Goal: Task Accomplishment & Management: Manage account settings

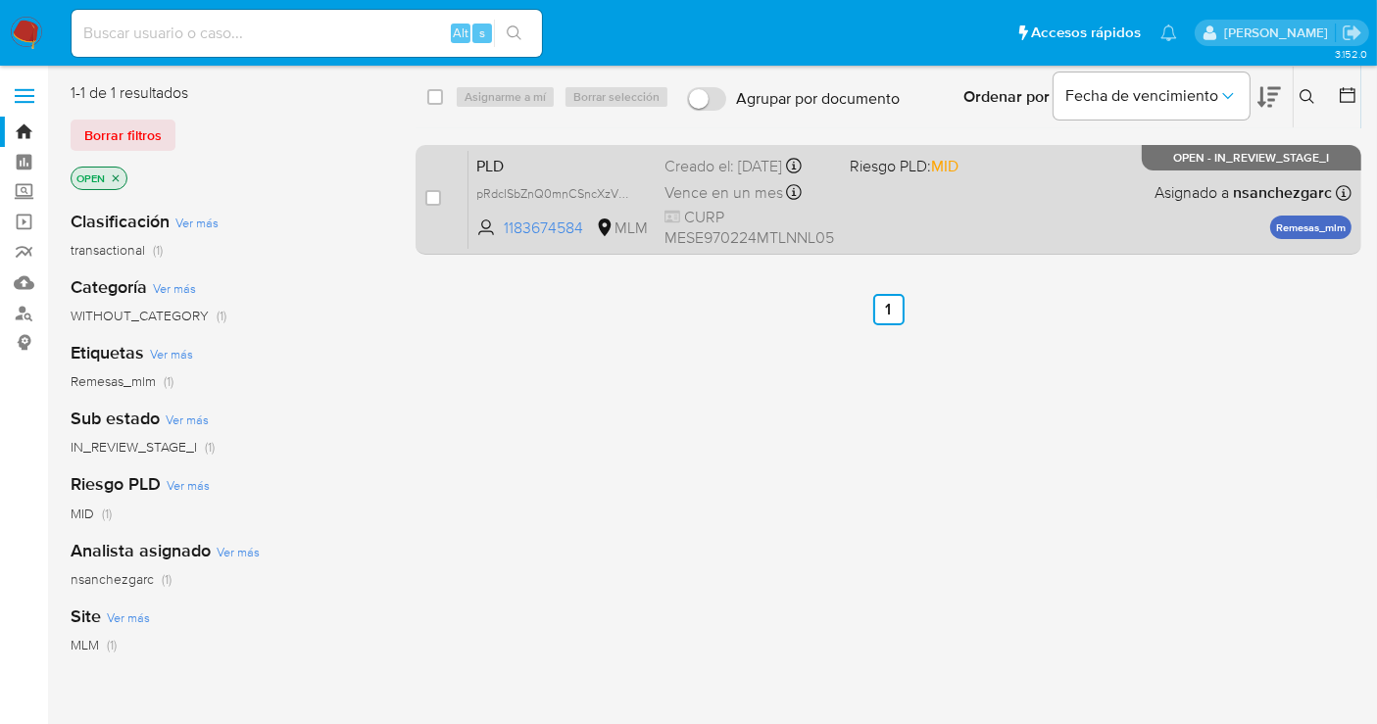
click at [693, 166] on div "Creado el: 12/07/2025 Creado el: 12/07/2025 02:11:48" at bounding box center [749, 167] width 170 height 22
click at [625, 203] on span "pRdcISbZnQ0mnCSncXzVGZhC" at bounding box center [562, 192] width 173 height 22
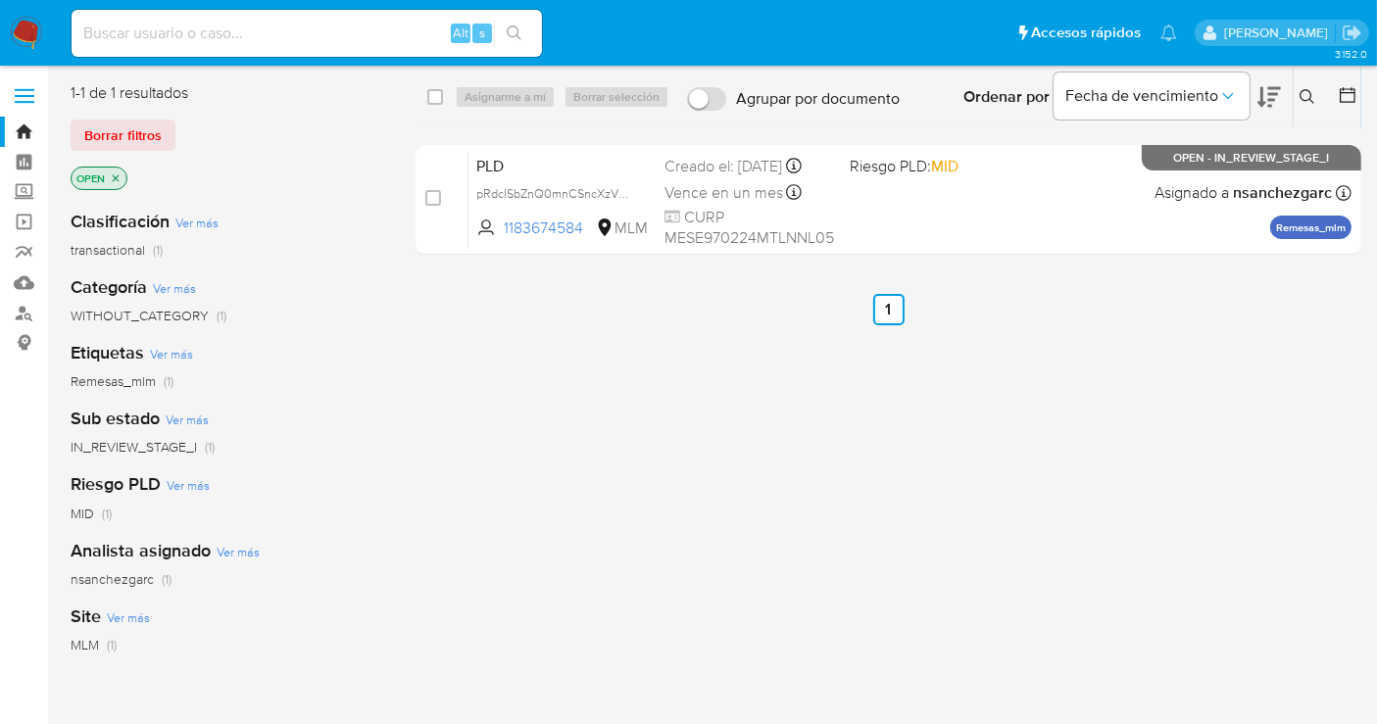
click at [1315, 94] on button at bounding box center [1310, 97] width 32 height 24
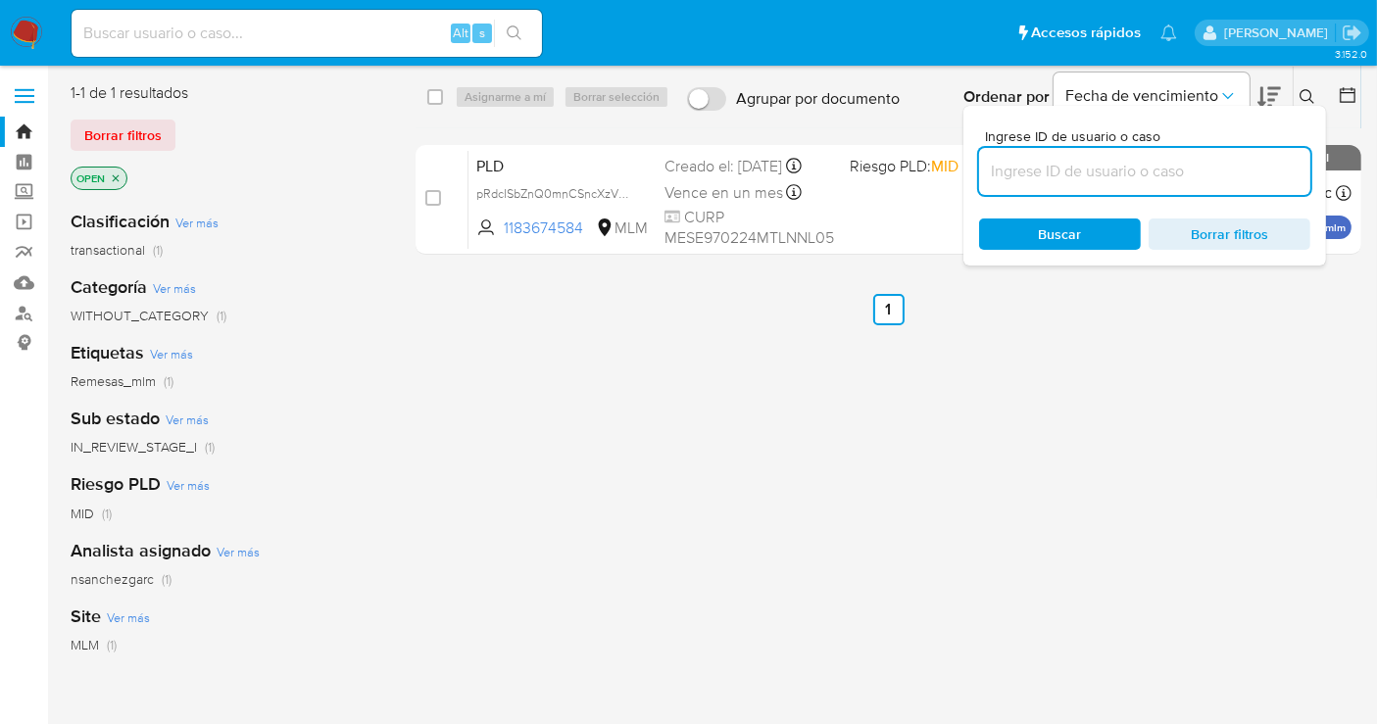
click at [1012, 172] on input at bounding box center [1144, 171] width 331 height 25
type input "451681842"
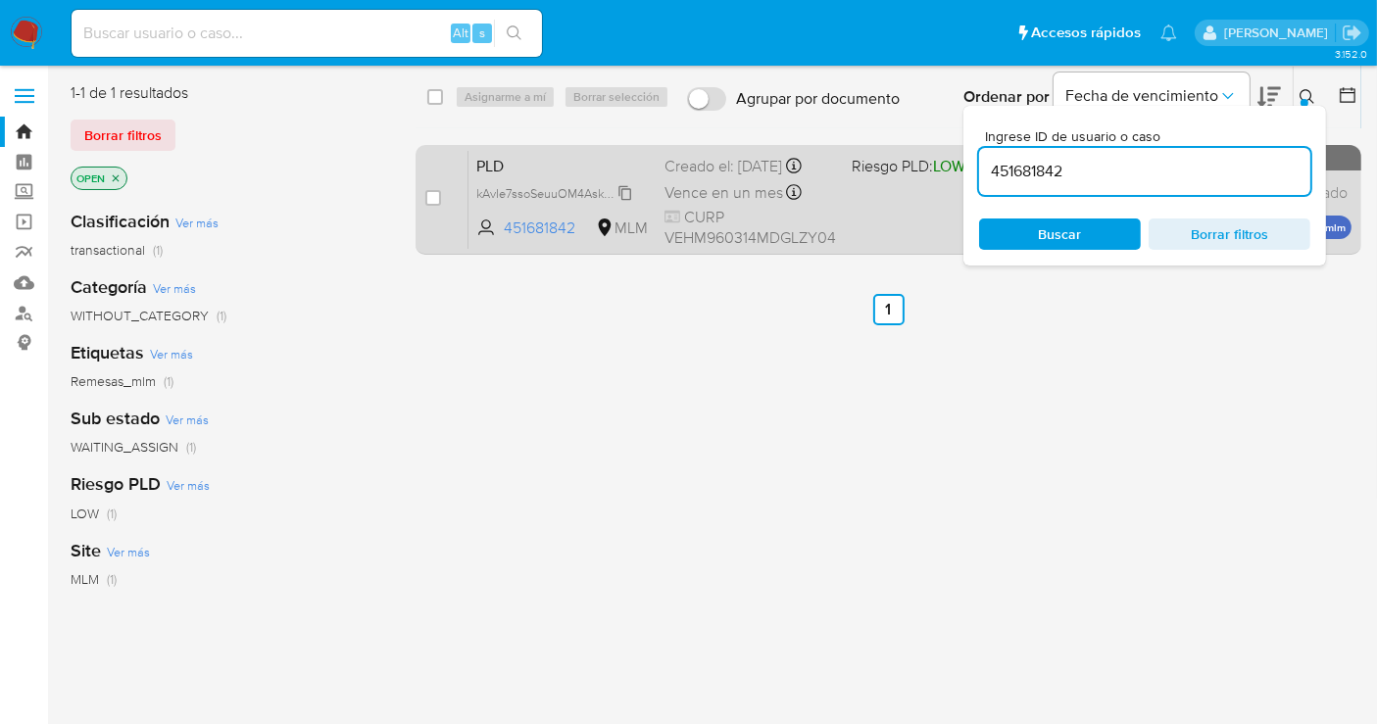
click at [624, 185] on span "kAvIe7ssoSeuuOM4AskquaGW" at bounding box center [560, 192] width 168 height 22
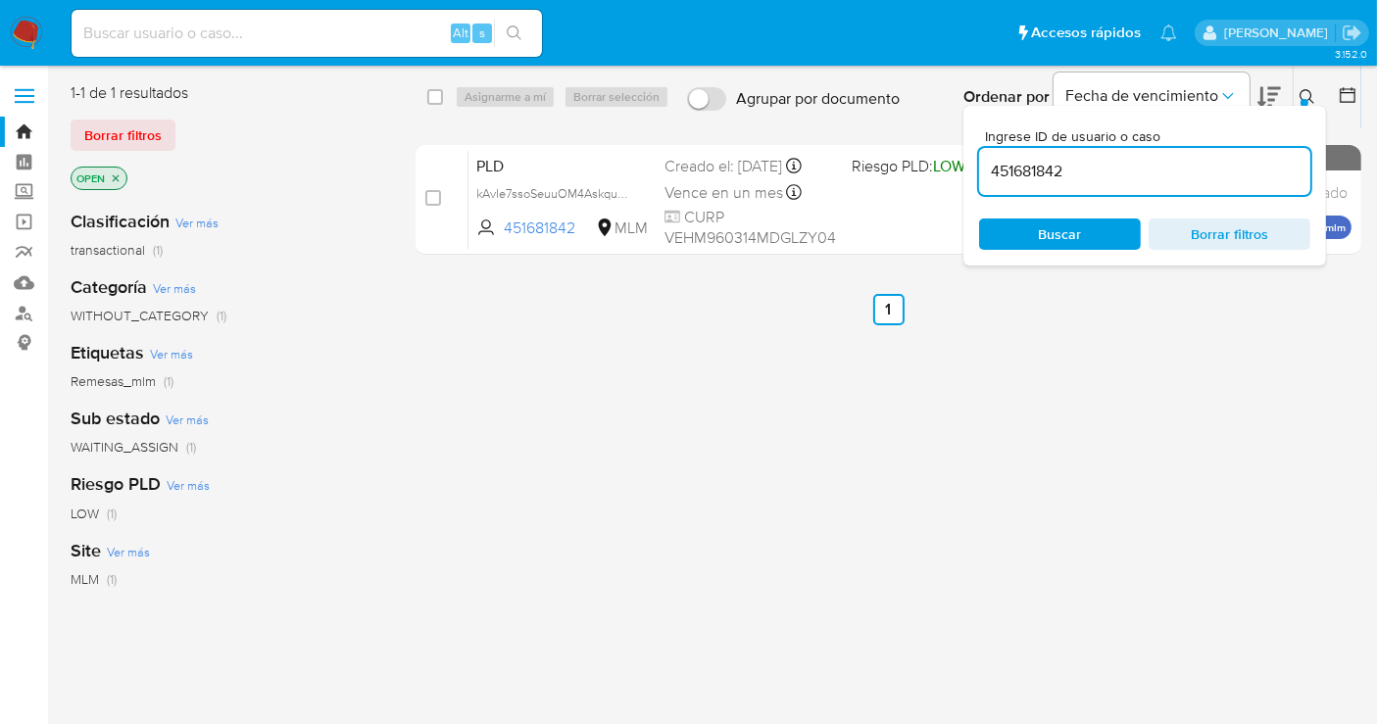
click at [1300, 85] on button at bounding box center [1310, 97] width 32 height 24
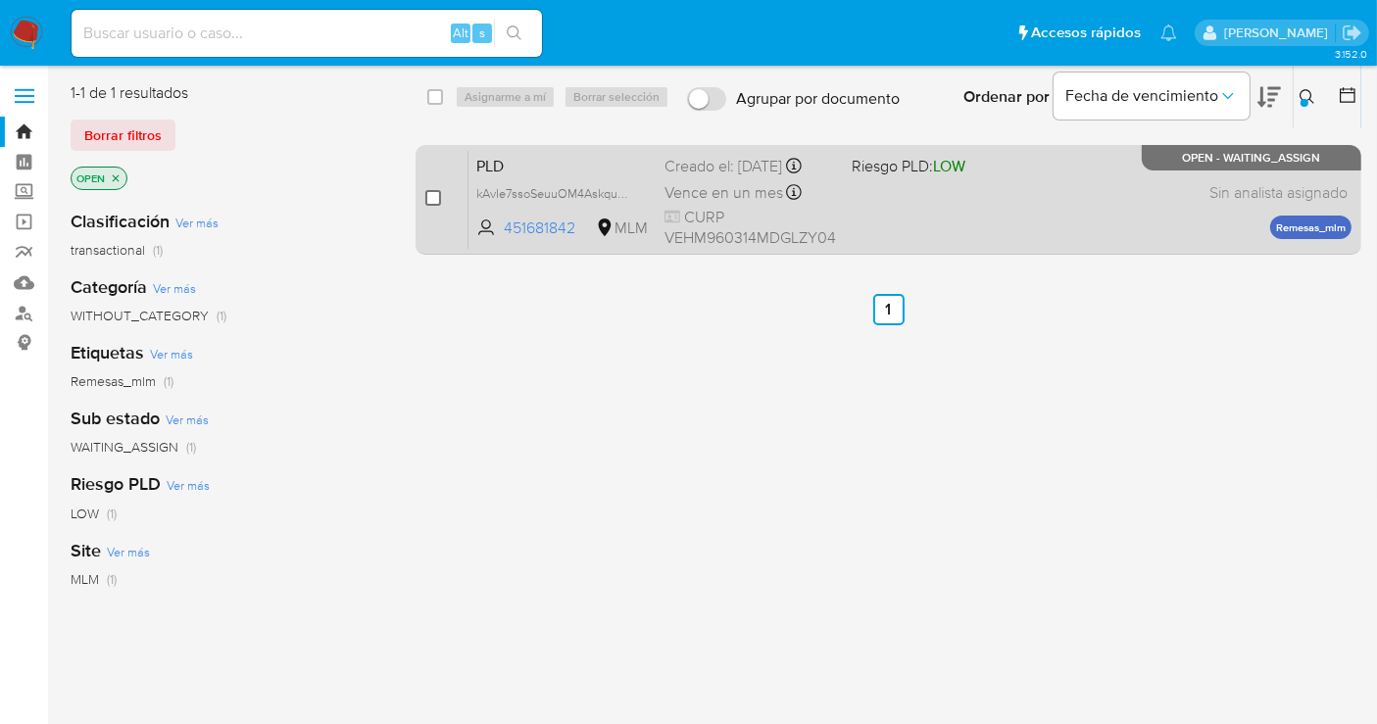
click at [428, 199] on input "checkbox" at bounding box center [433, 198] width 16 height 16
checkbox input "true"
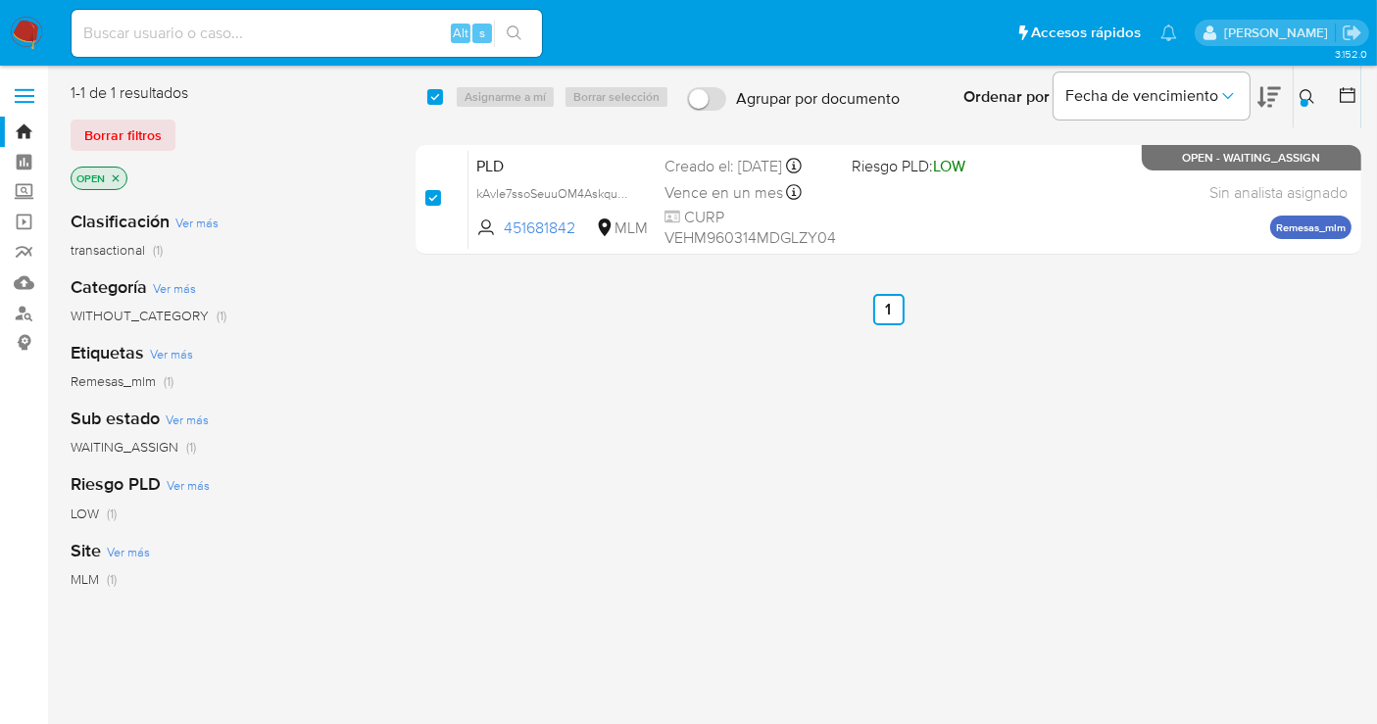
checkbox input "true"
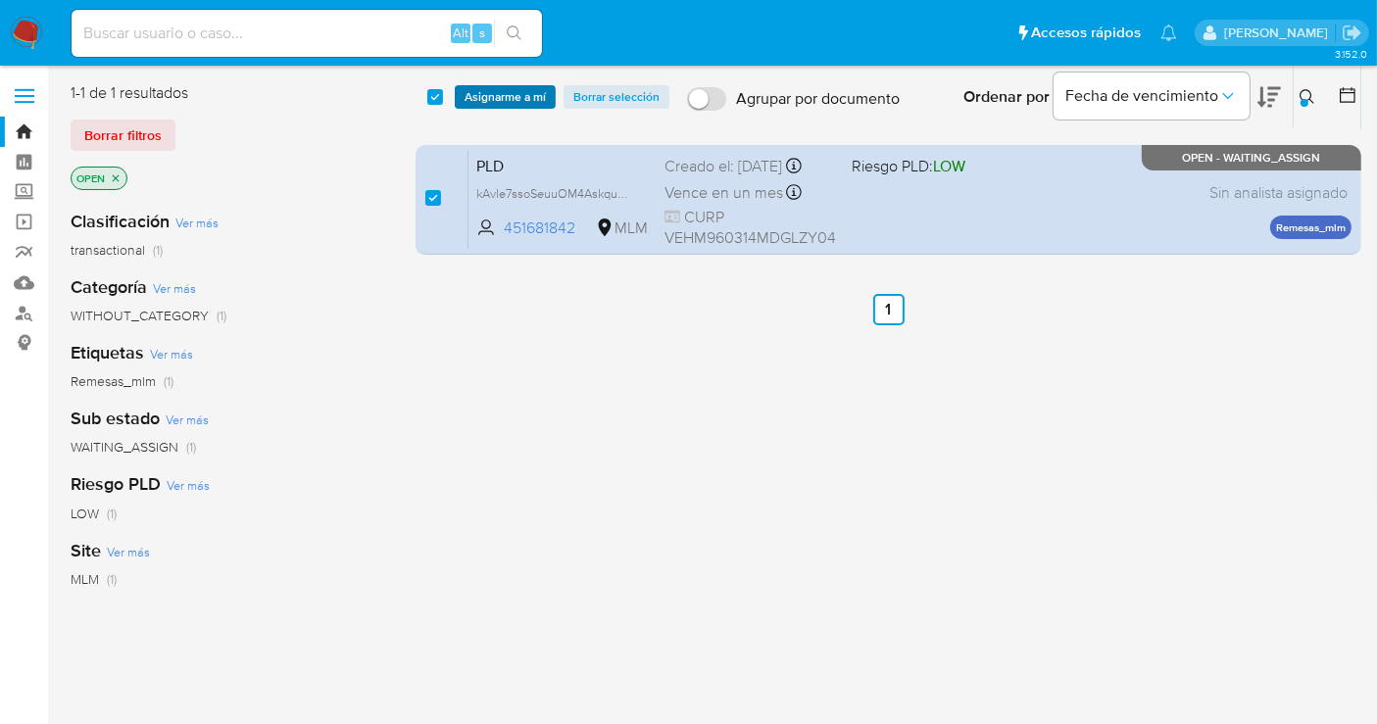
click at [478, 101] on span "Asignarme a mí" at bounding box center [505, 97] width 81 height 20
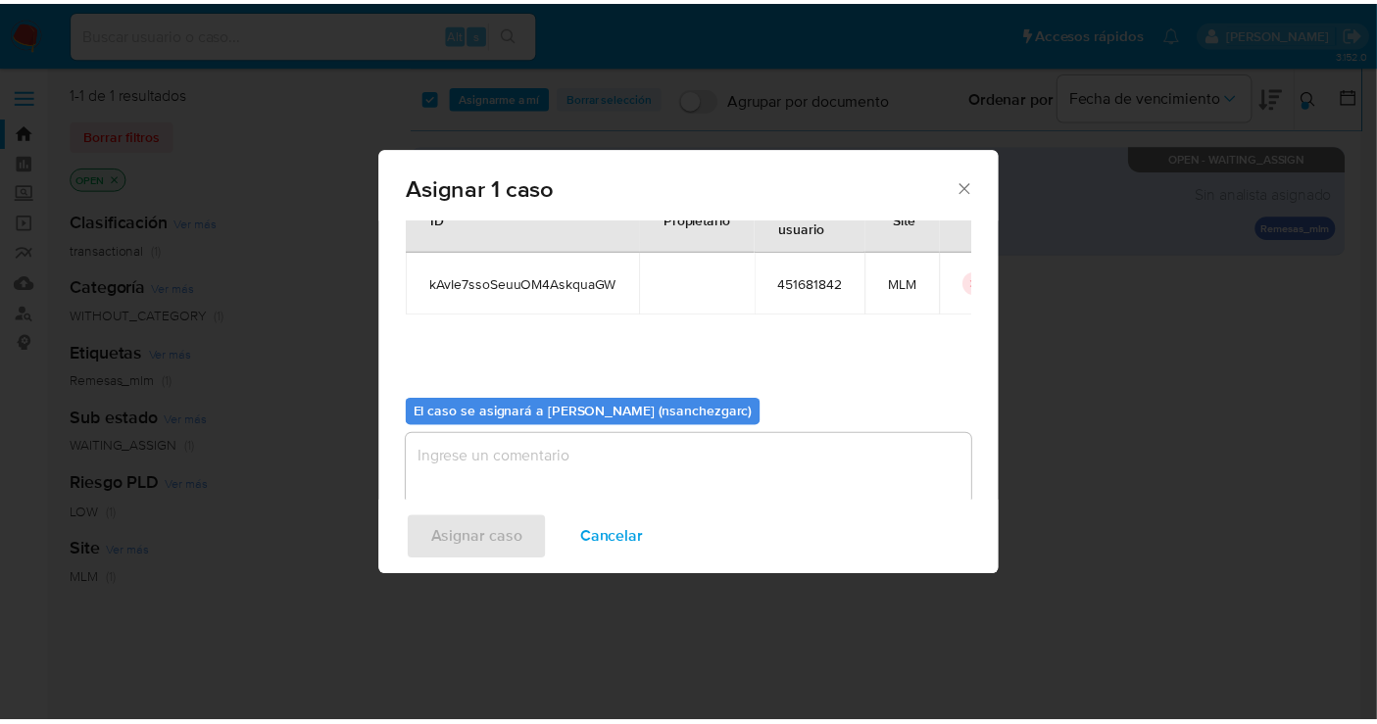
scroll to position [100, 0]
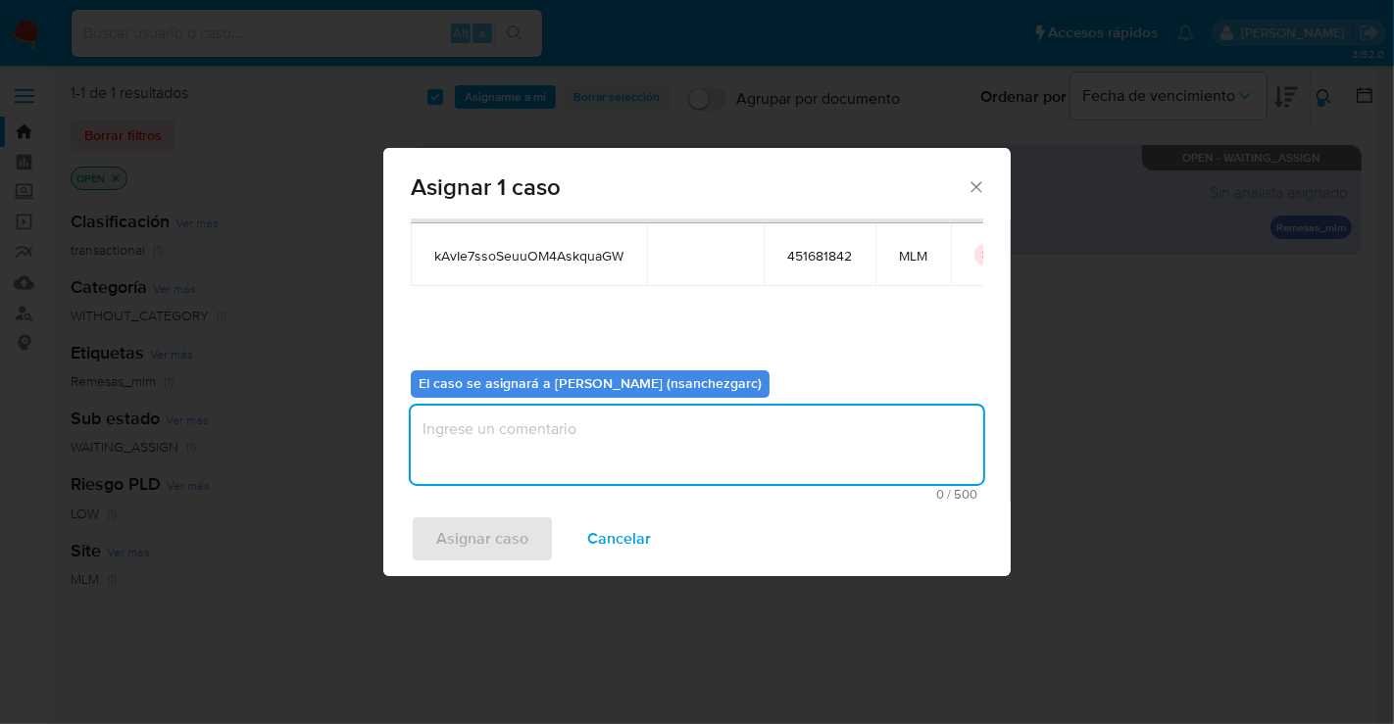
click at [446, 431] on textarea "assign-modal" at bounding box center [697, 445] width 572 height 78
type textarea "N"
type textarea "nesg"
click at [465, 530] on span "Asignar caso" at bounding box center [482, 538] width 92 height 43
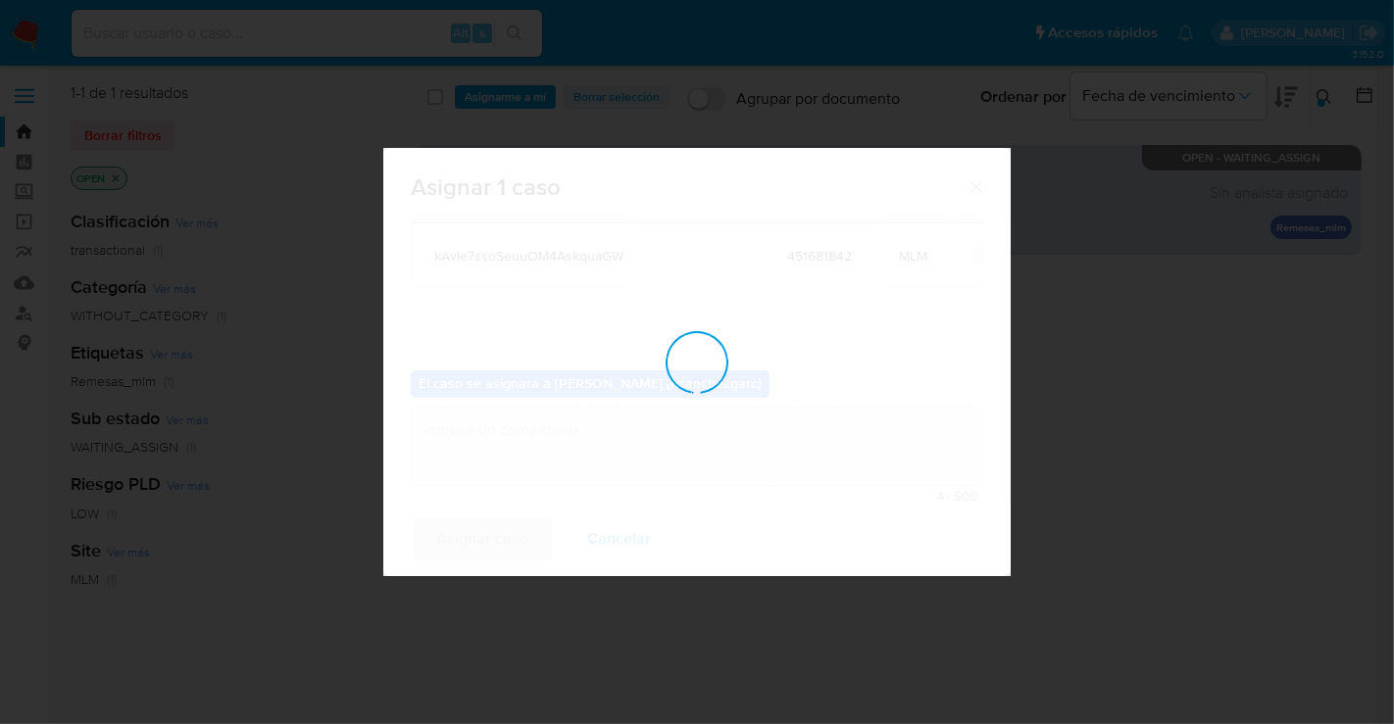
checkbox input "false"
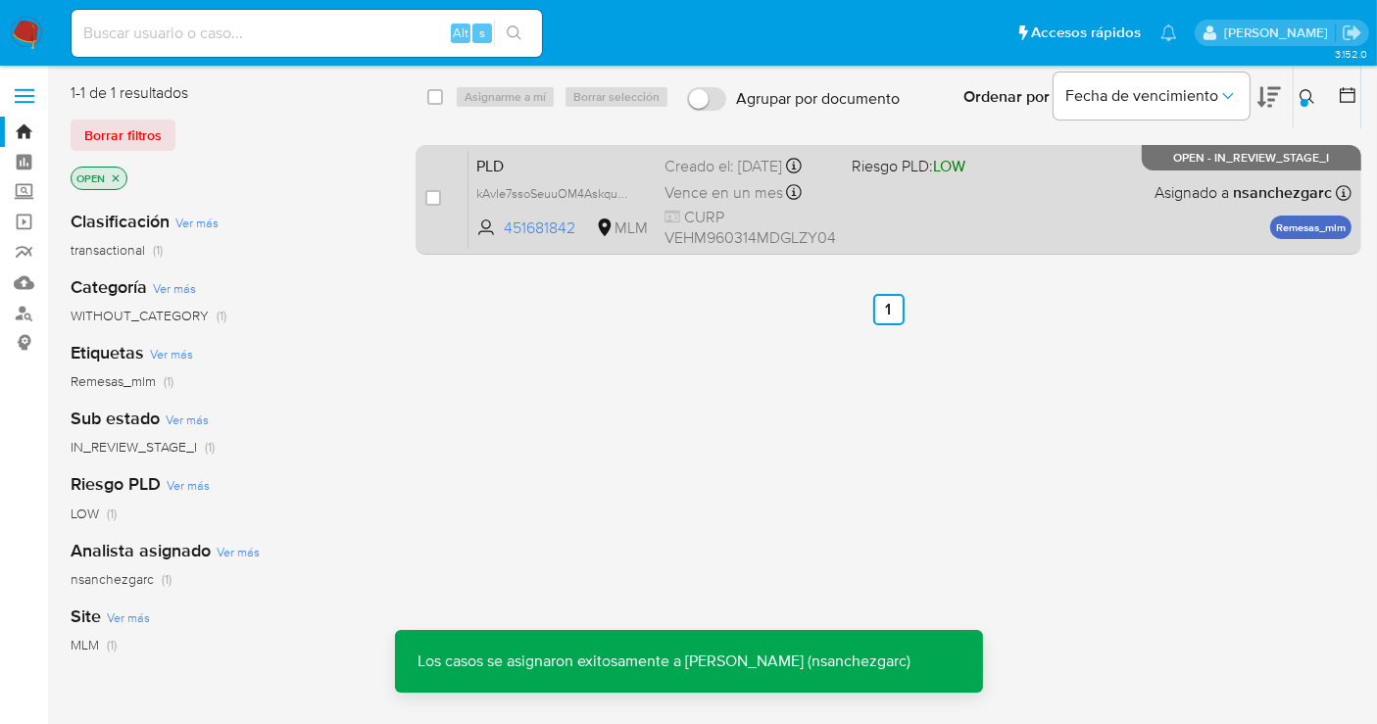
click at [721, 193] on span "Vence en un mes" at bounding box center [723, 193] width 119 height 22
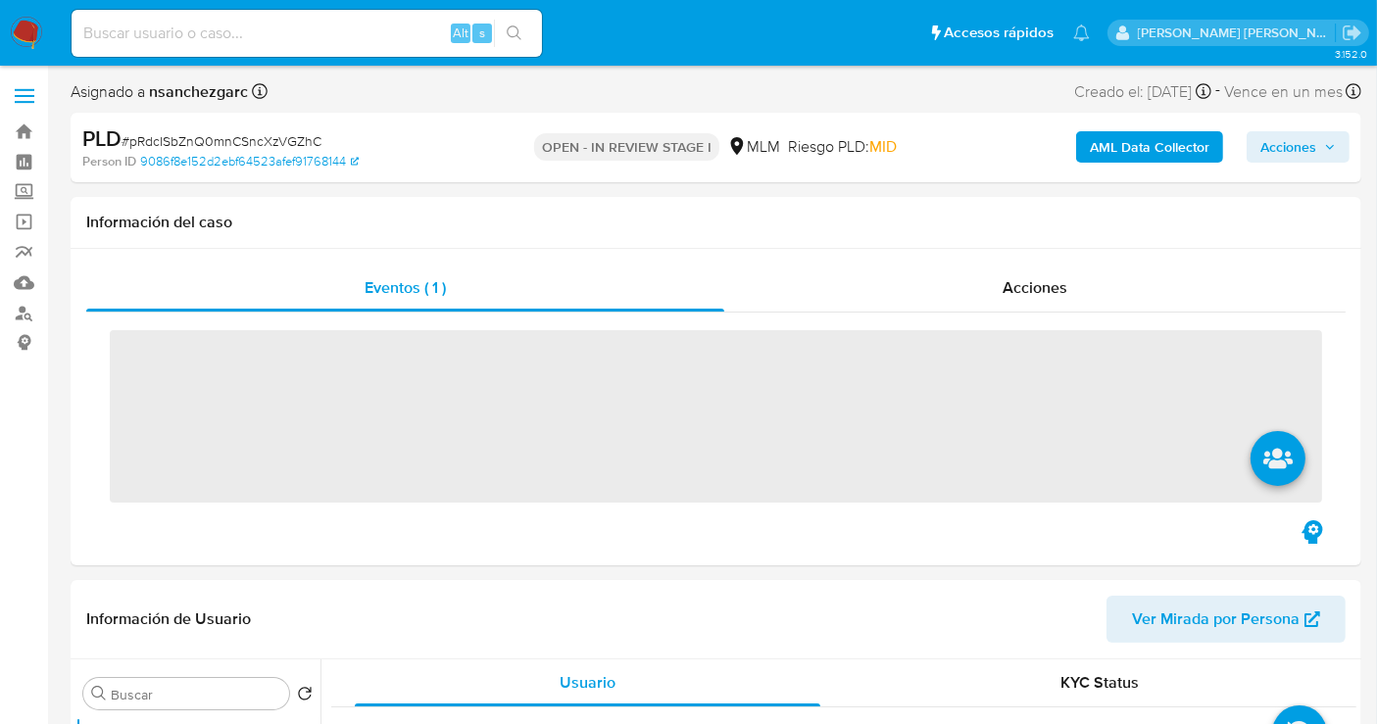
scroll to position [435, 0]
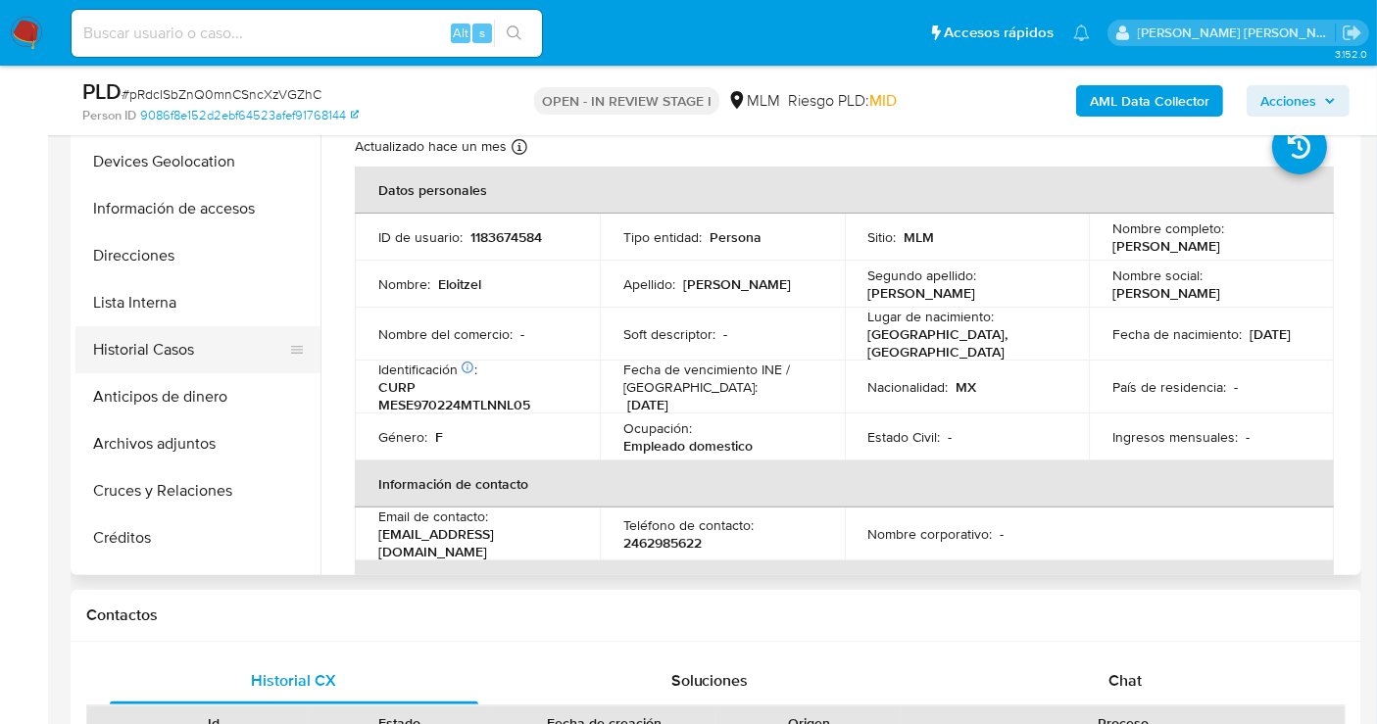
select select "10"
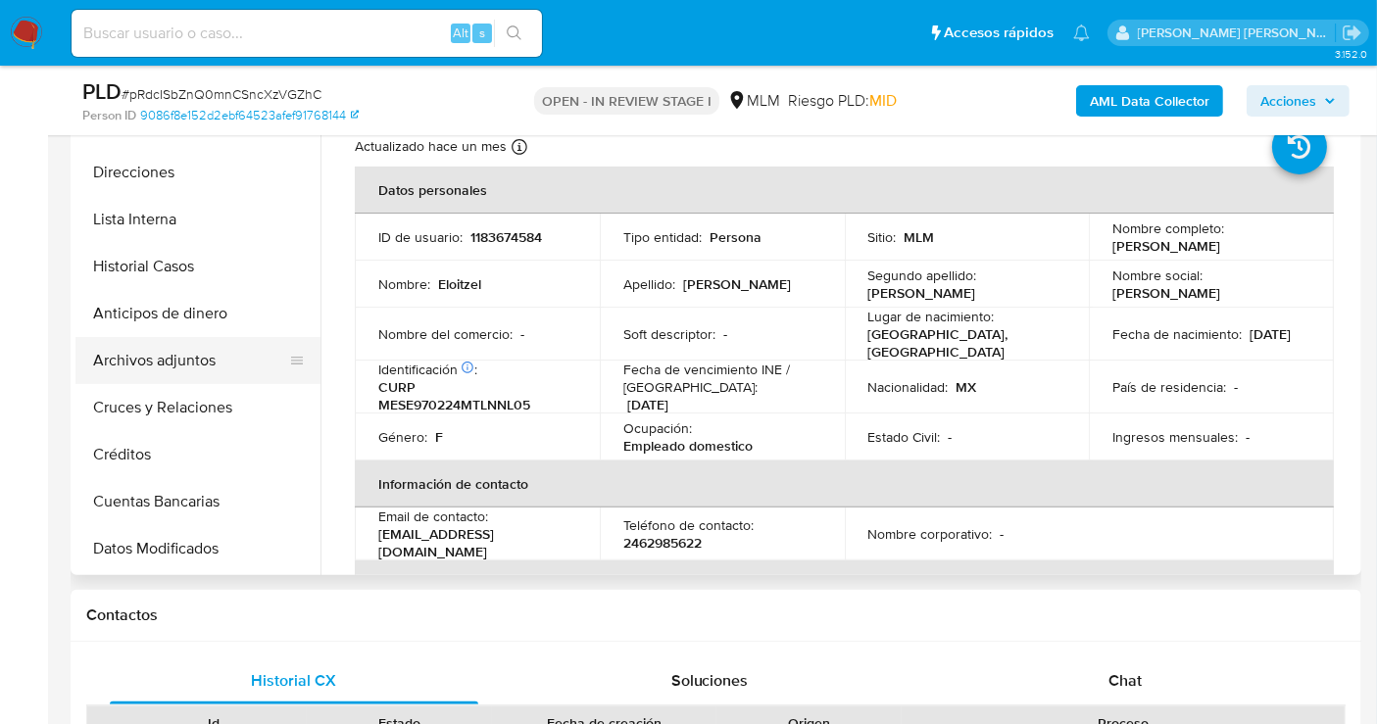
click at [168, 350] on button "Archivos adjuntos" at bounding box center [189, 360] width 229 height 47
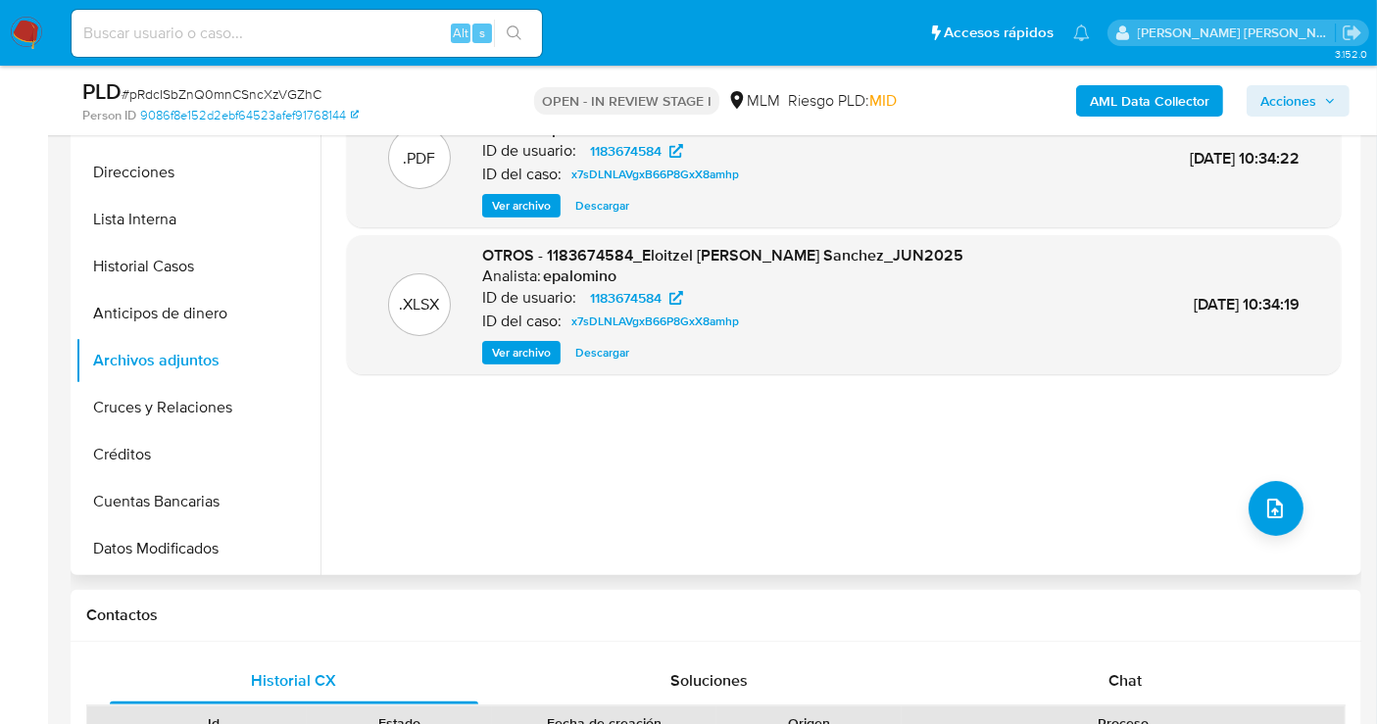
click at [526, 203] on span "Ver archivo" at bounding box center [521, 206] width 59 height 20
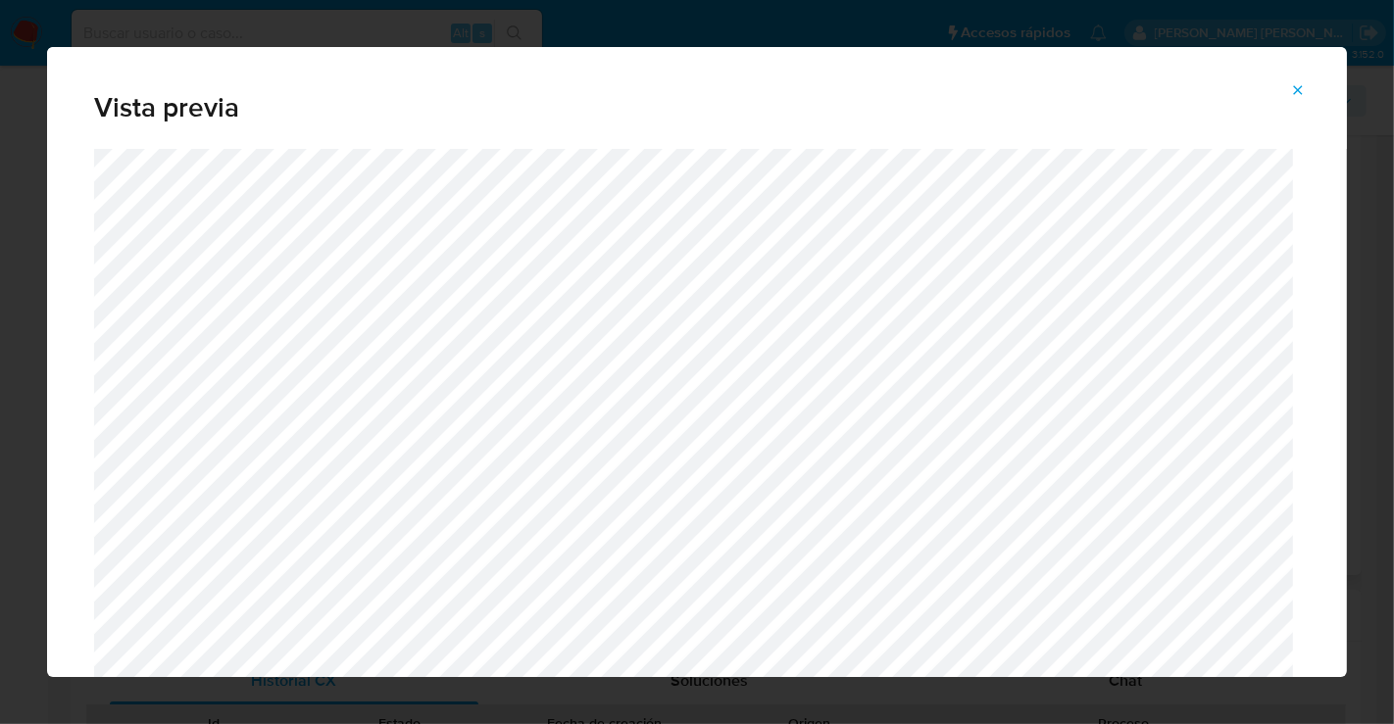
click at [1302, 88] on icon "Attachment preview" at bounding box center [1298, 90] width 16 height 16
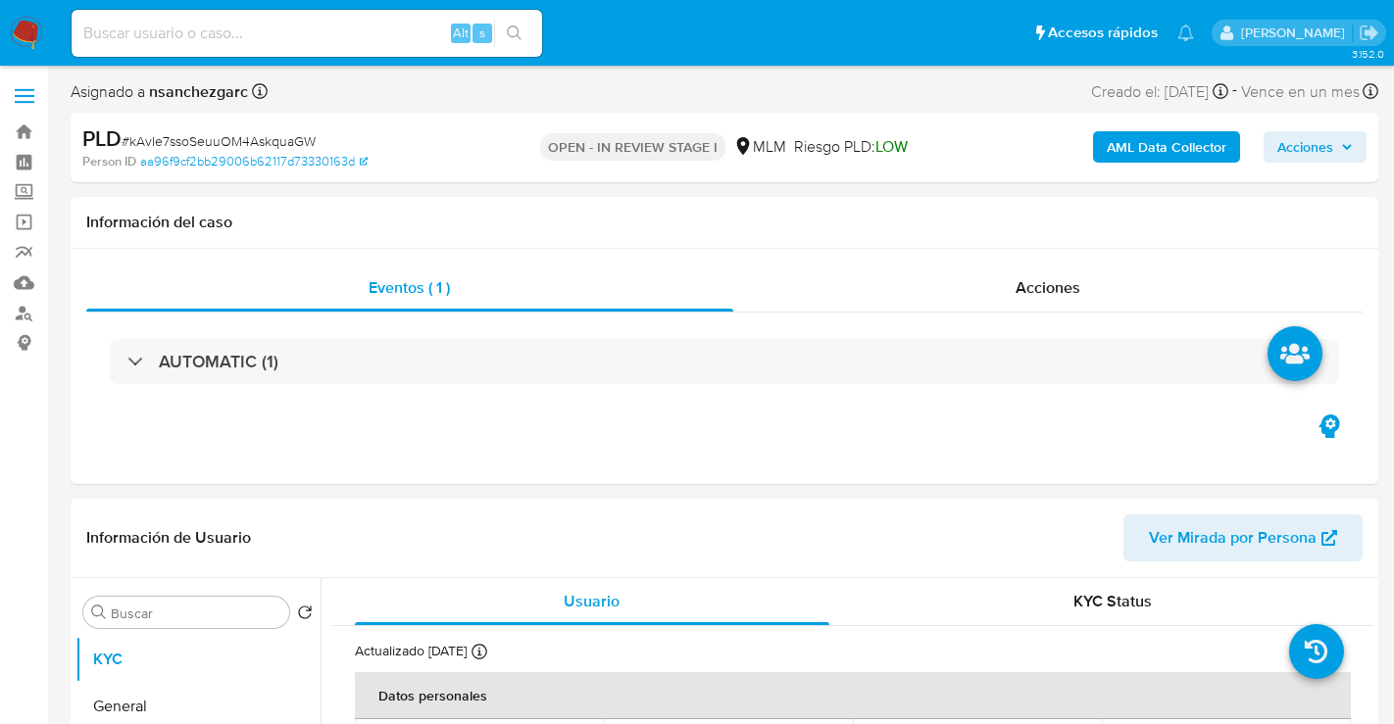
select select "10"
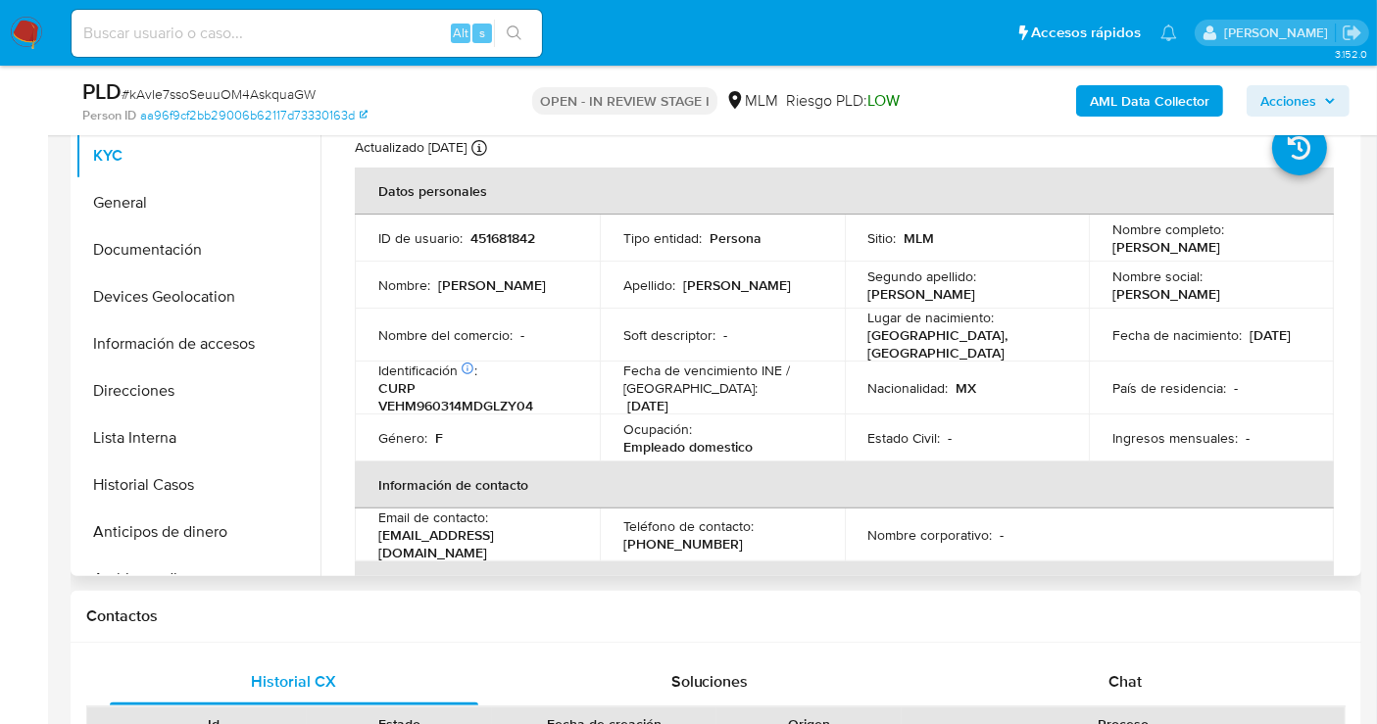
scroll to position [435, 0]
click at [165, 191] on button "General" at bounding box center [189, 201] width 229 height 47
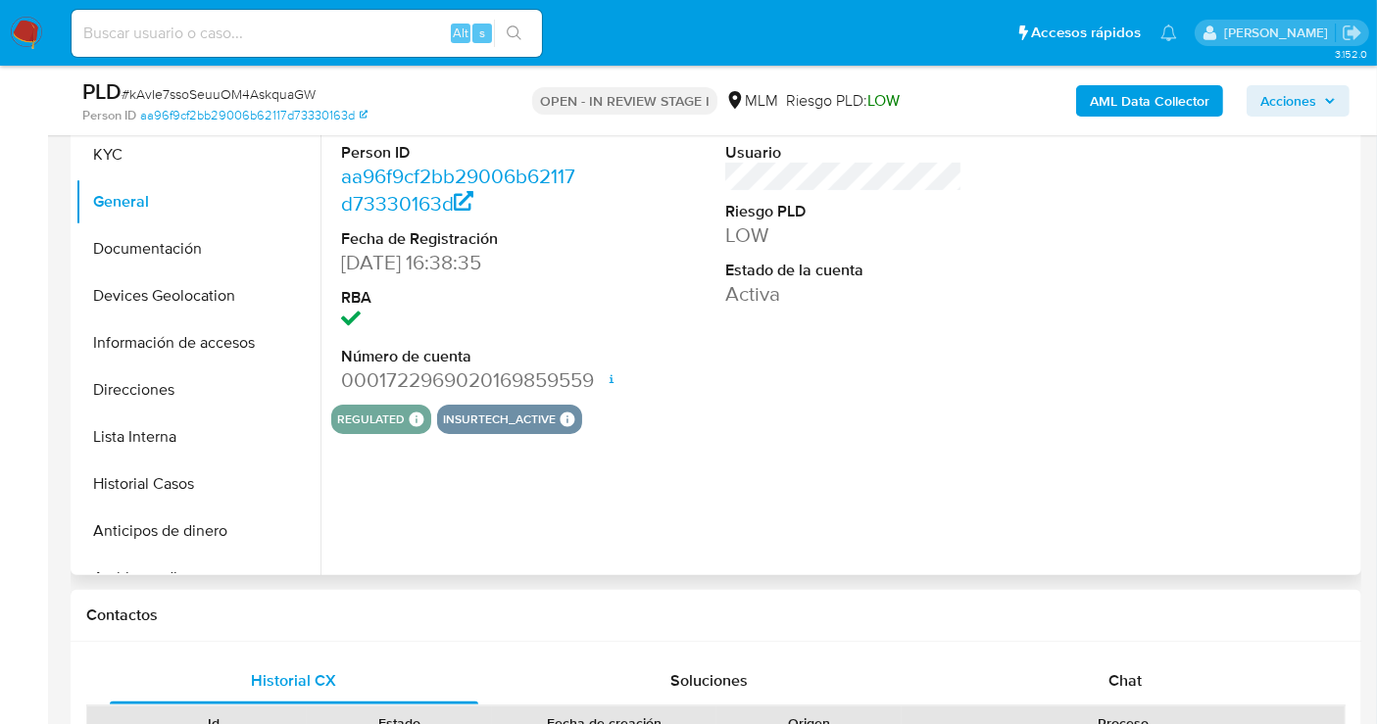
scroll to position [326, 0]
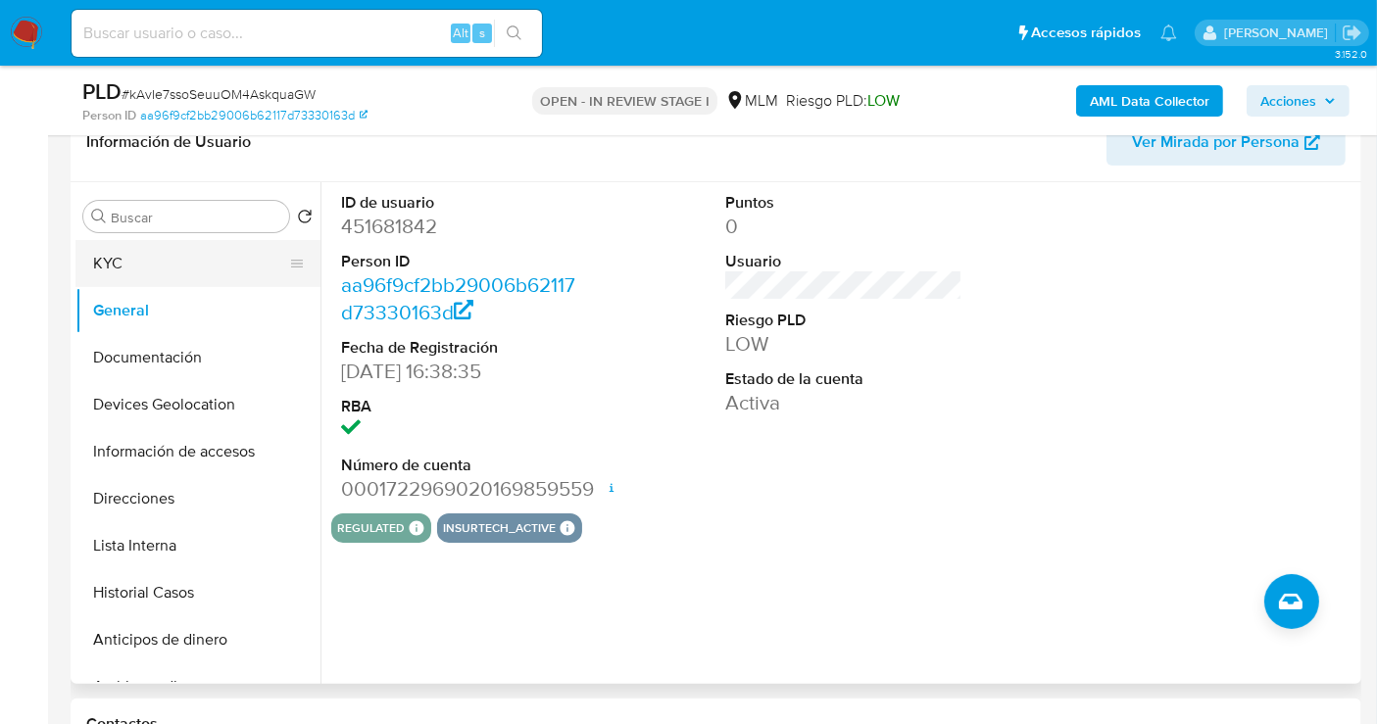
click at [125, 259] on button "KYC" at bounding box center [189, 263] width 229 height 47
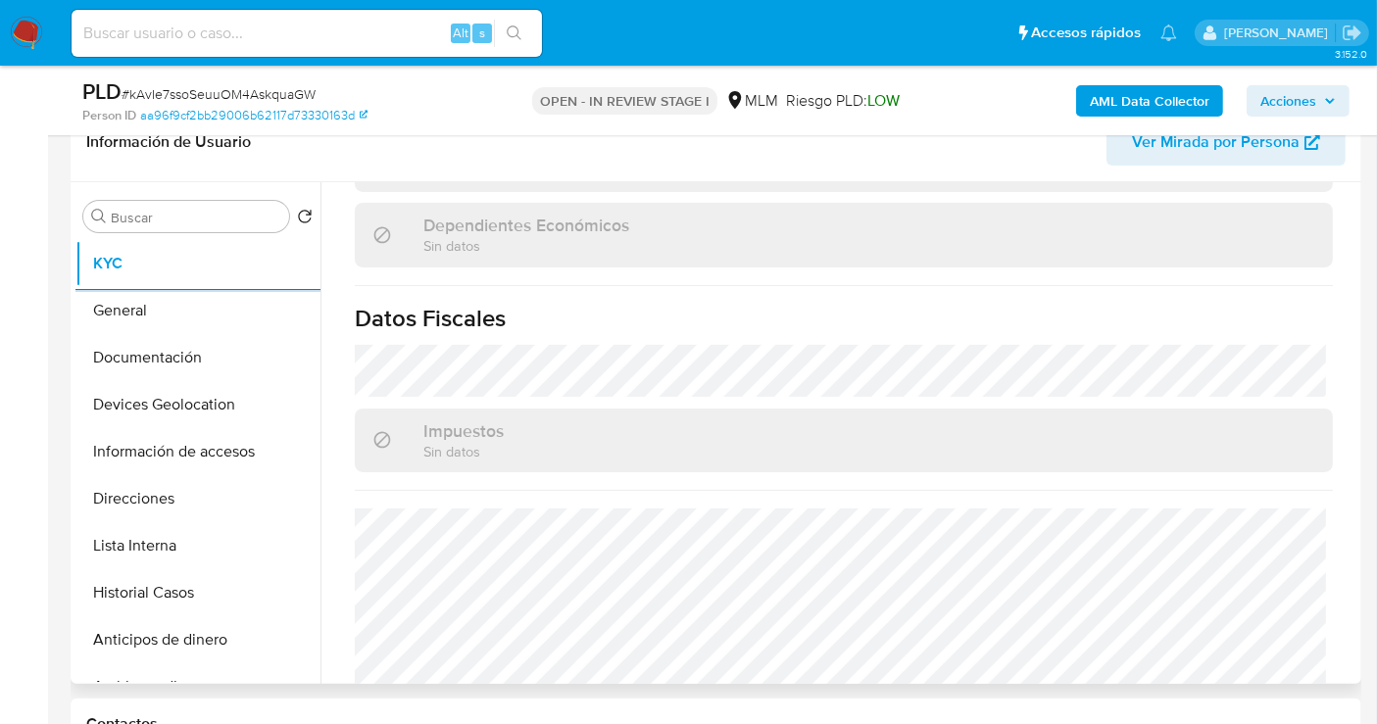
scroll to position [1239, 0]
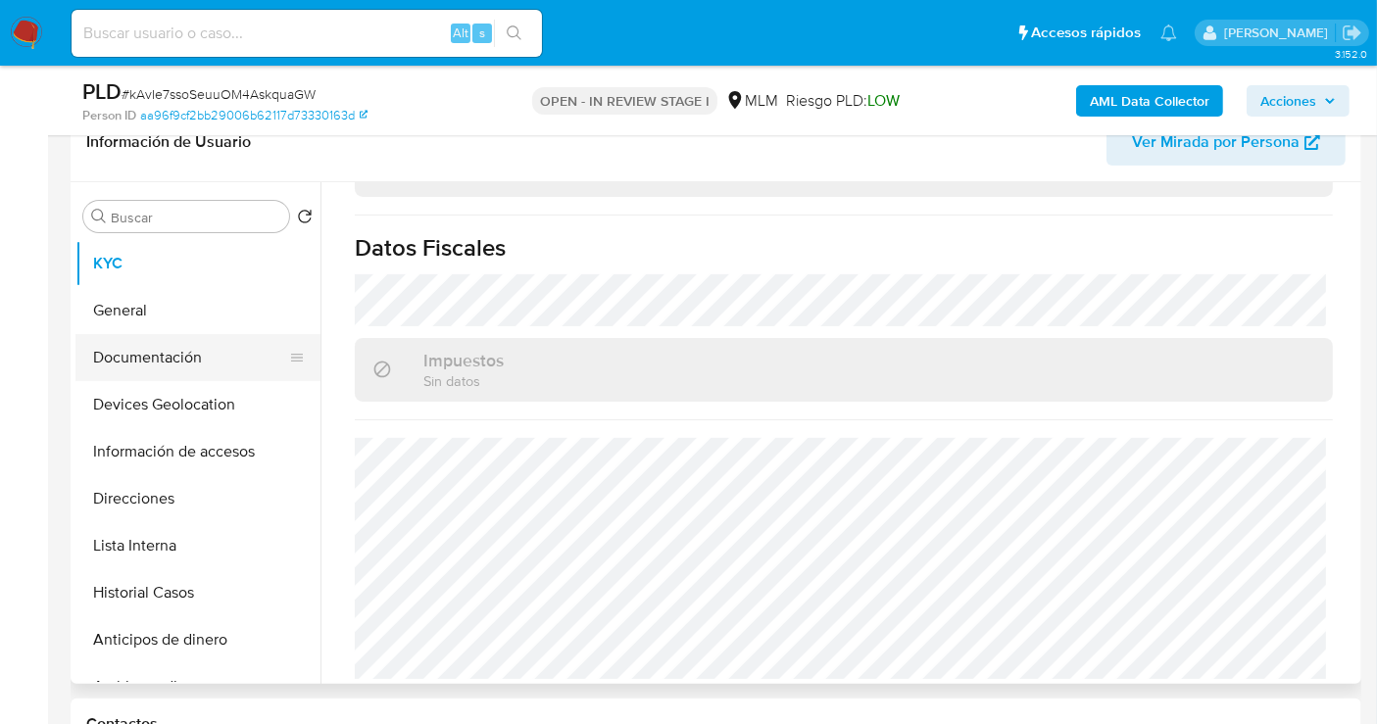
click at [178, 368] on button "Documentación" at bounding box center [189, 357] width 229 height 47
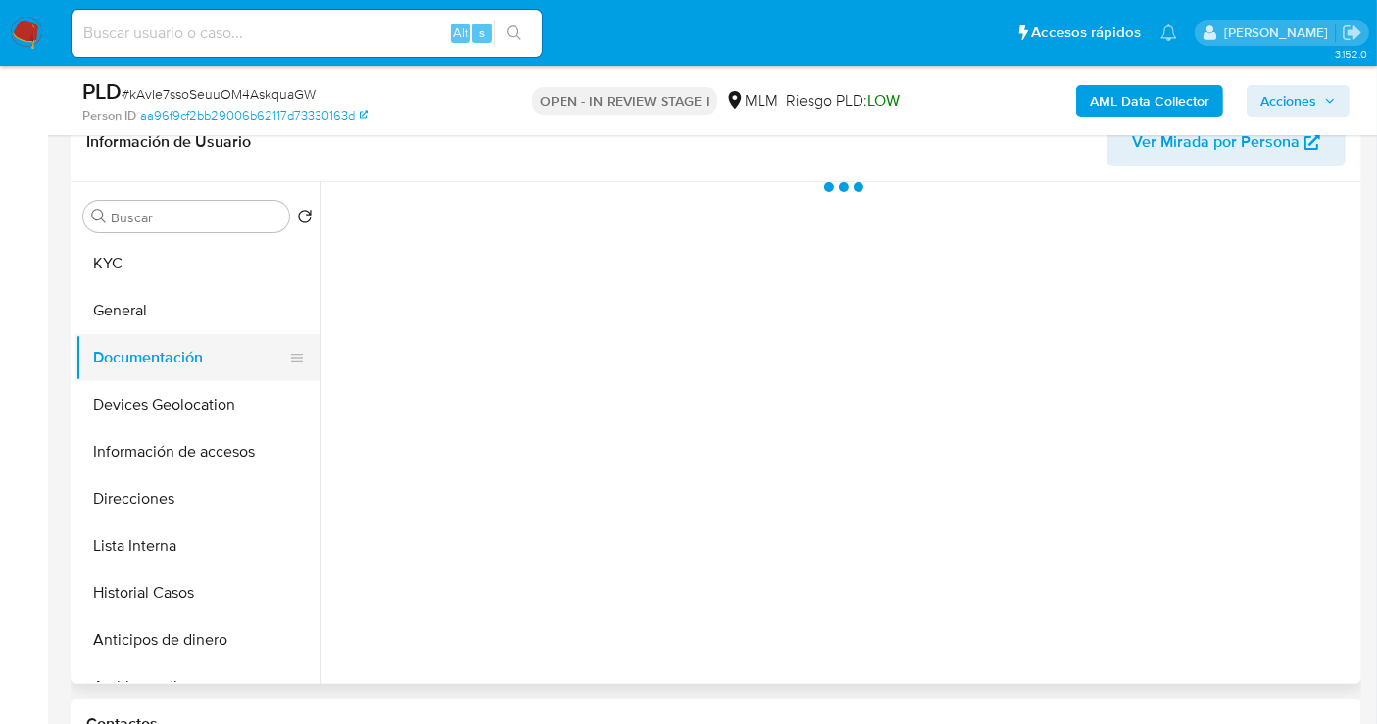
scroll to position [0, 0]
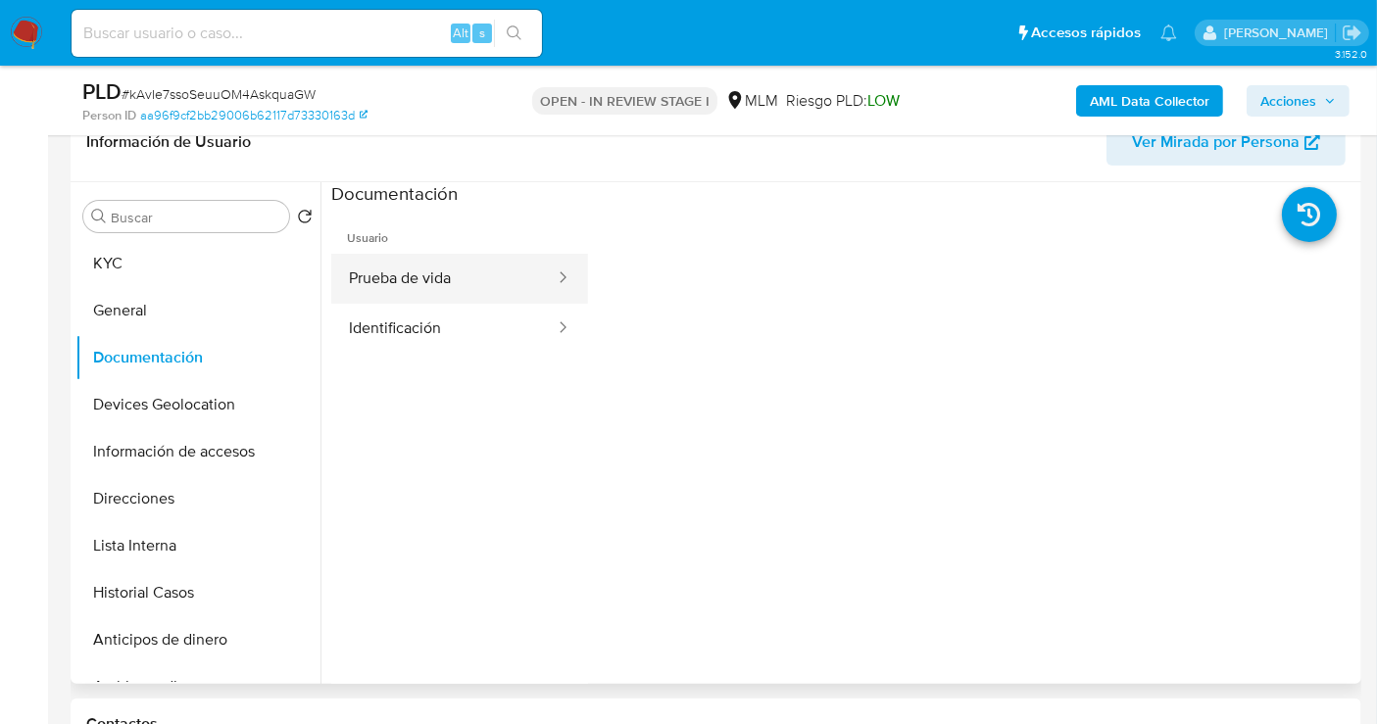
click at [398, 275] on button "Prueba de vida" at bounding box center [443, 279] width 225 height 50
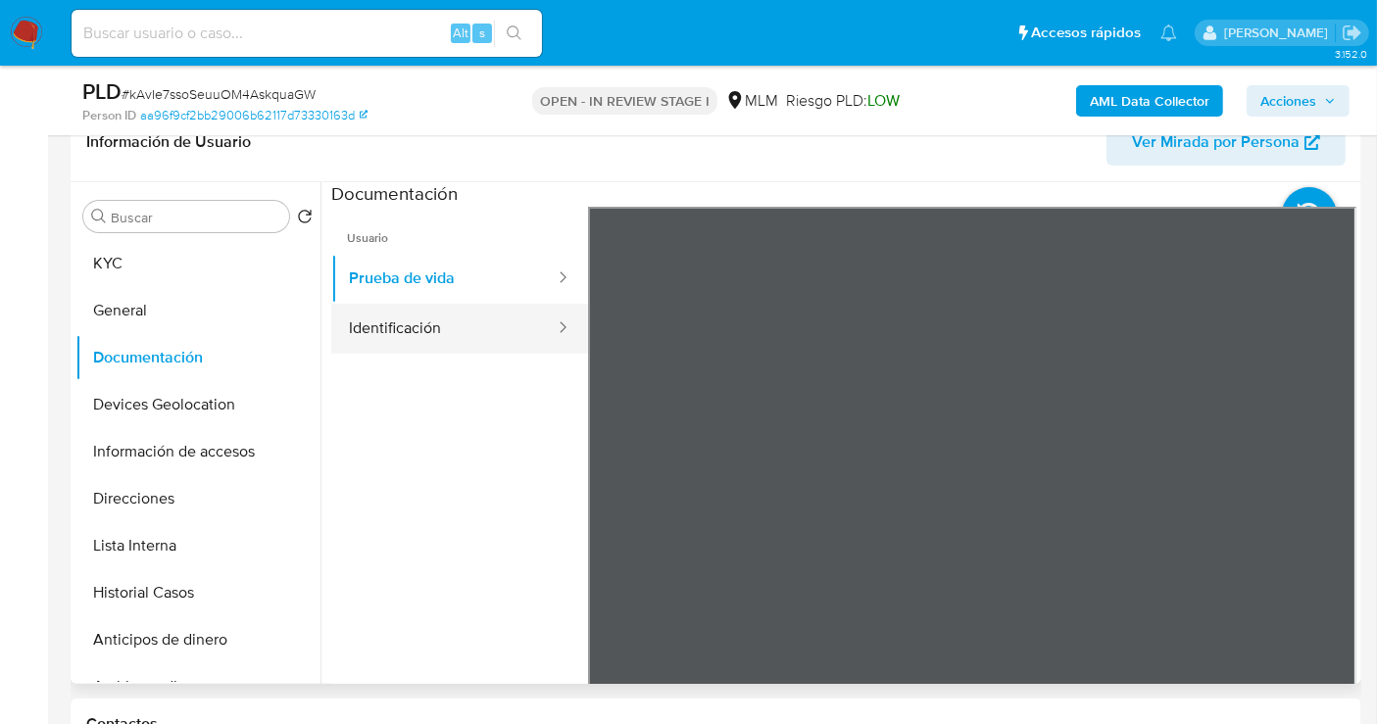
click at [364, 319] on button "Identificación" at bounding box center [443, 329] width 225 height 50
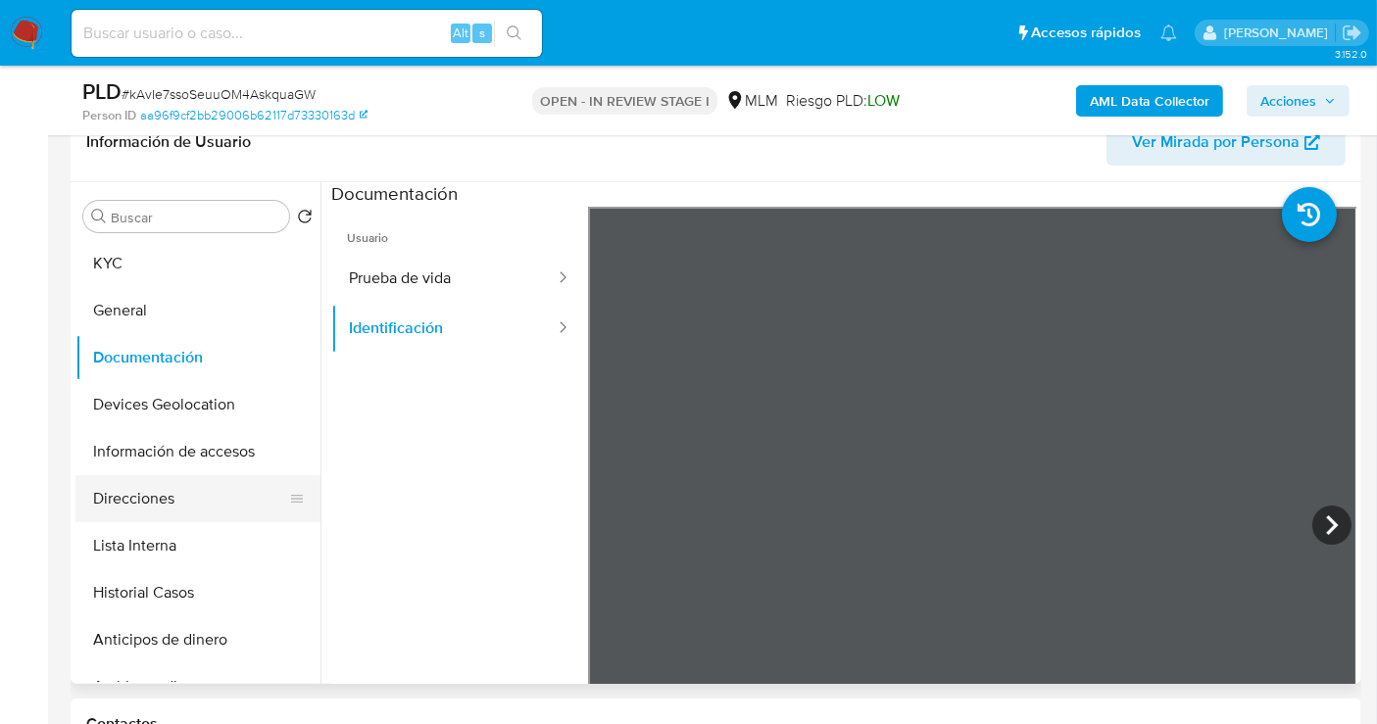
click at [163, 500] on button "Direcciones" at bounding box center [189, 498] width 229 height 47
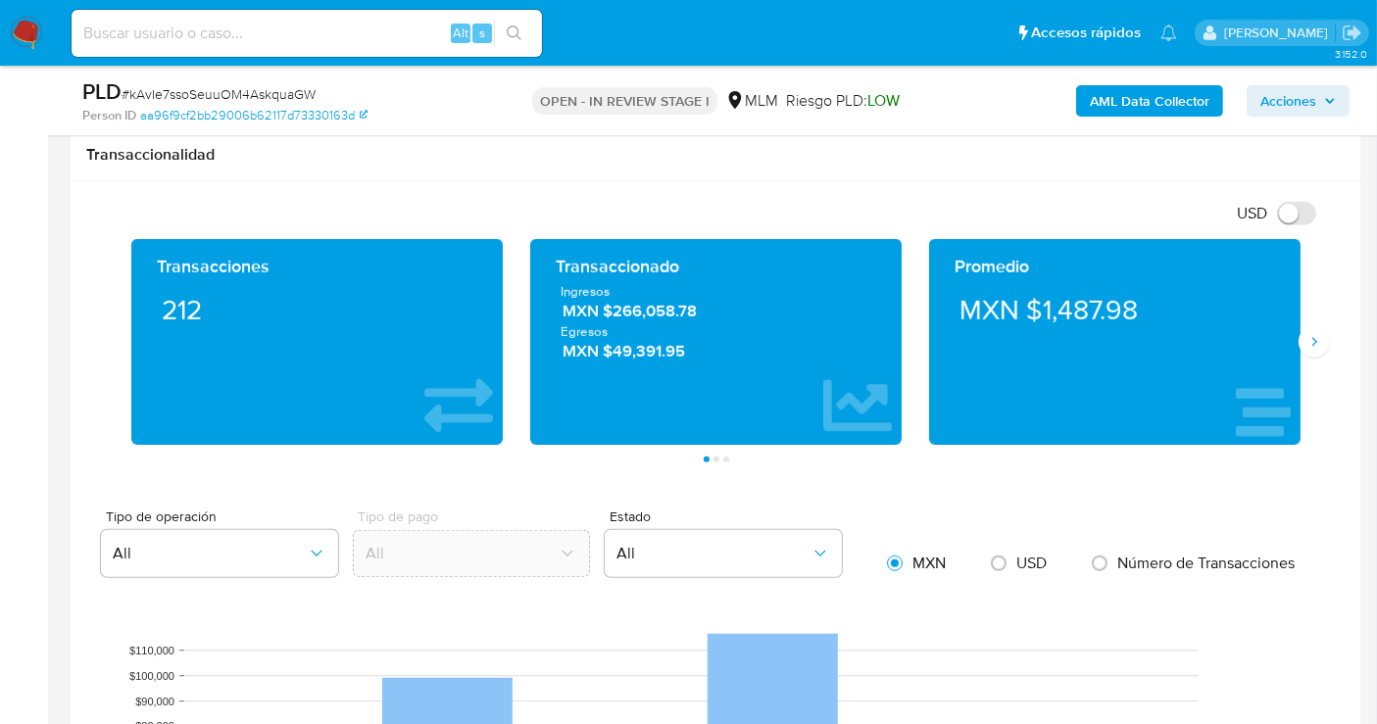
scroll to position [1306, 0]
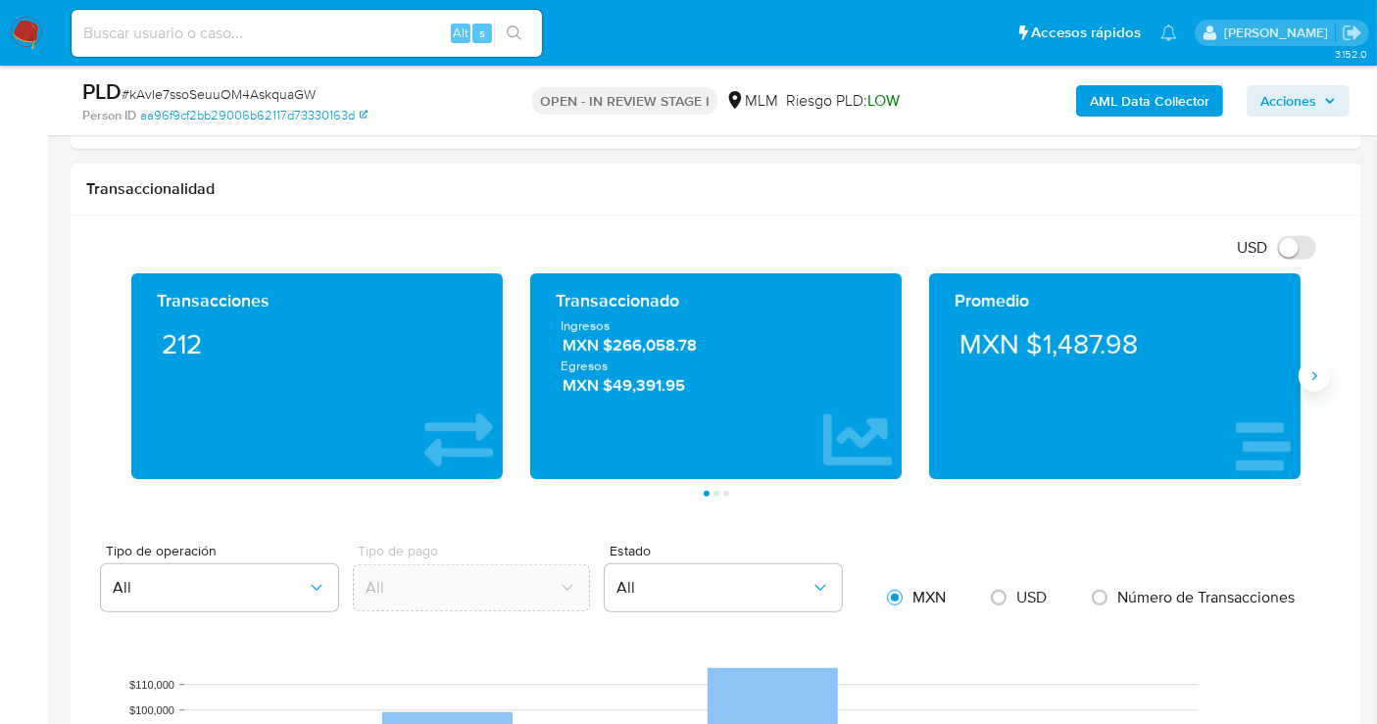
click at [1311, 371] on icon "Siguiente" at bounding box center [1314, 376] width 16 height 16
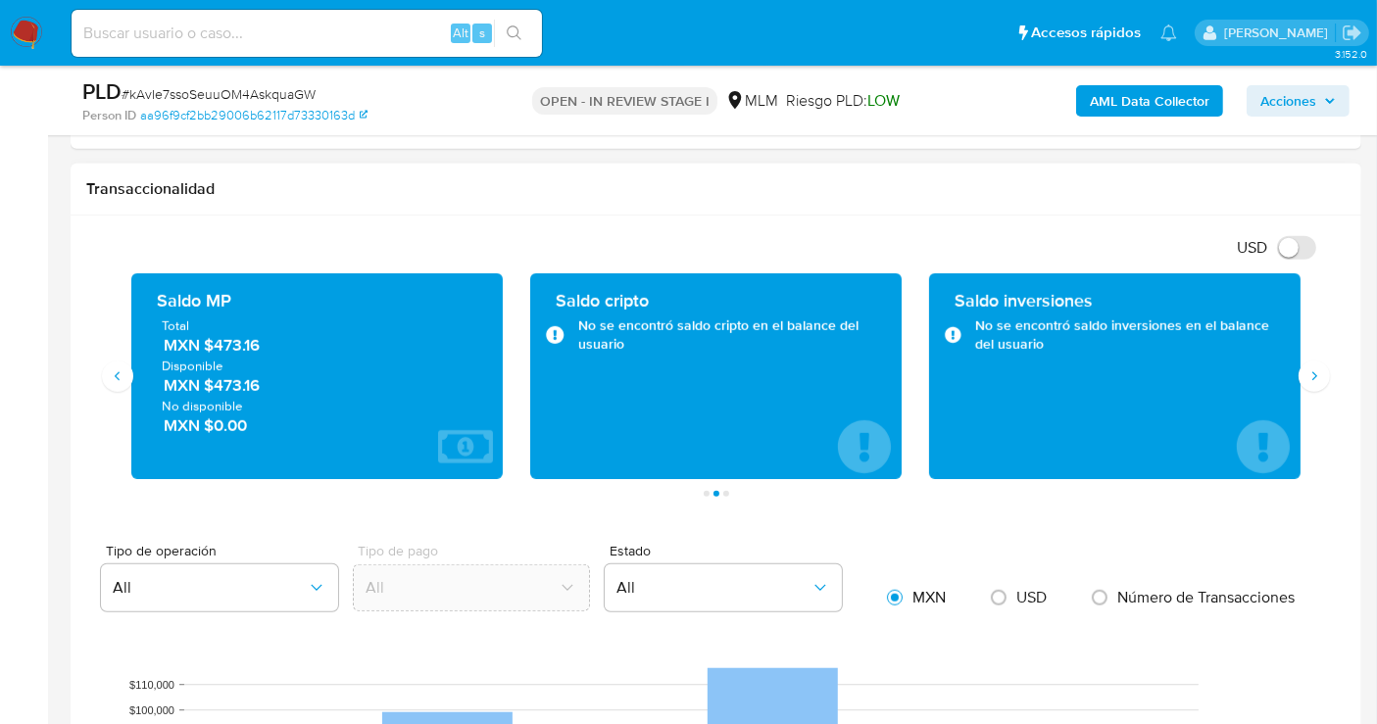
click at [241, 340] on span "MXN $473.16" at bounding box center [318, 345] width 309 height 23
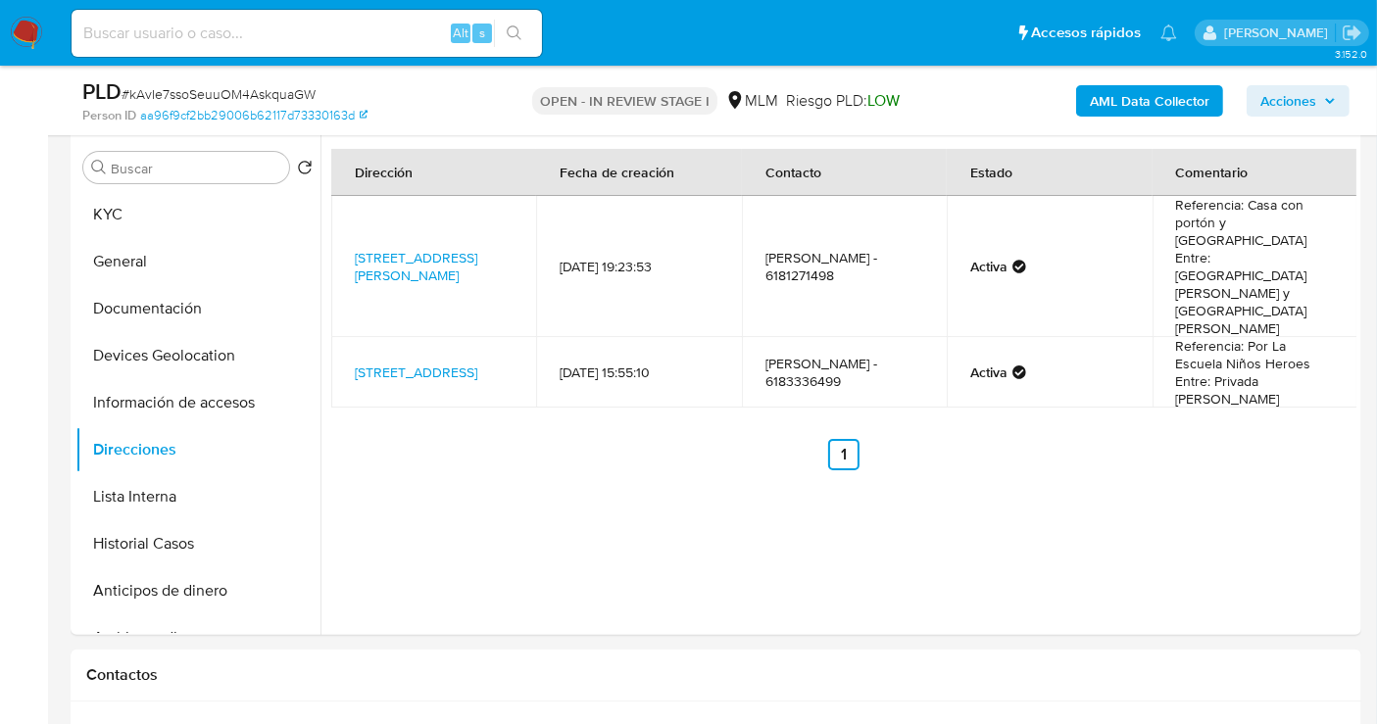
scroll to position [326, 0]
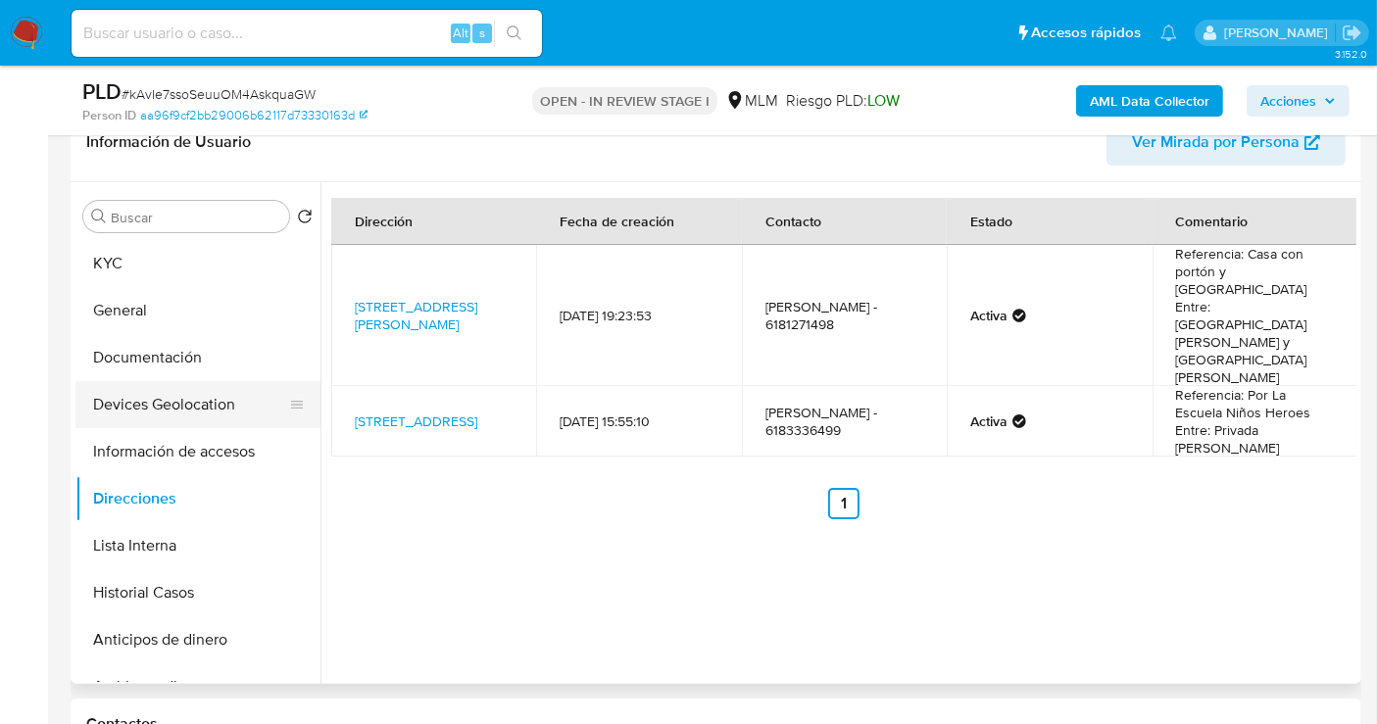
click at [154, 398] on button "Devices Geolocation" at bounding box center [189, 404] width 229 height 47
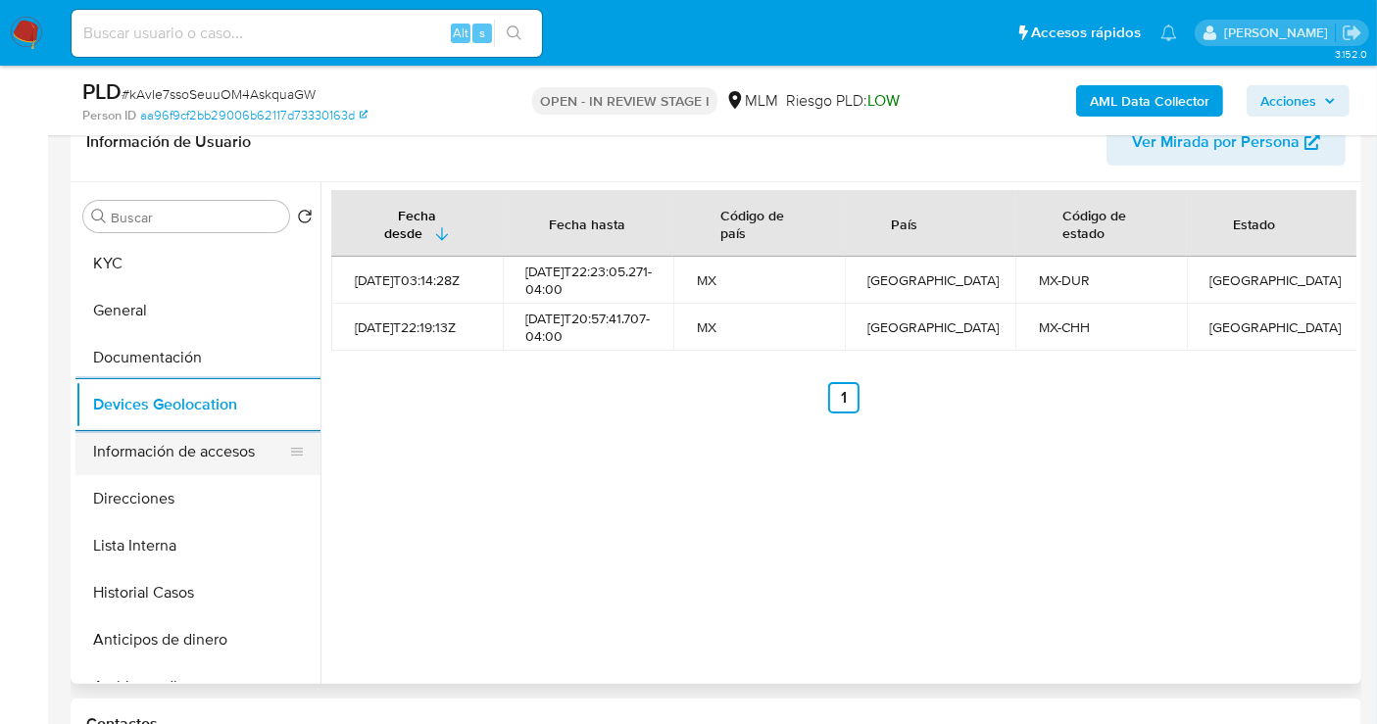
click at [167, 447] on button "Información de accesos" at bounding box center [189, 451] width 229 height 47
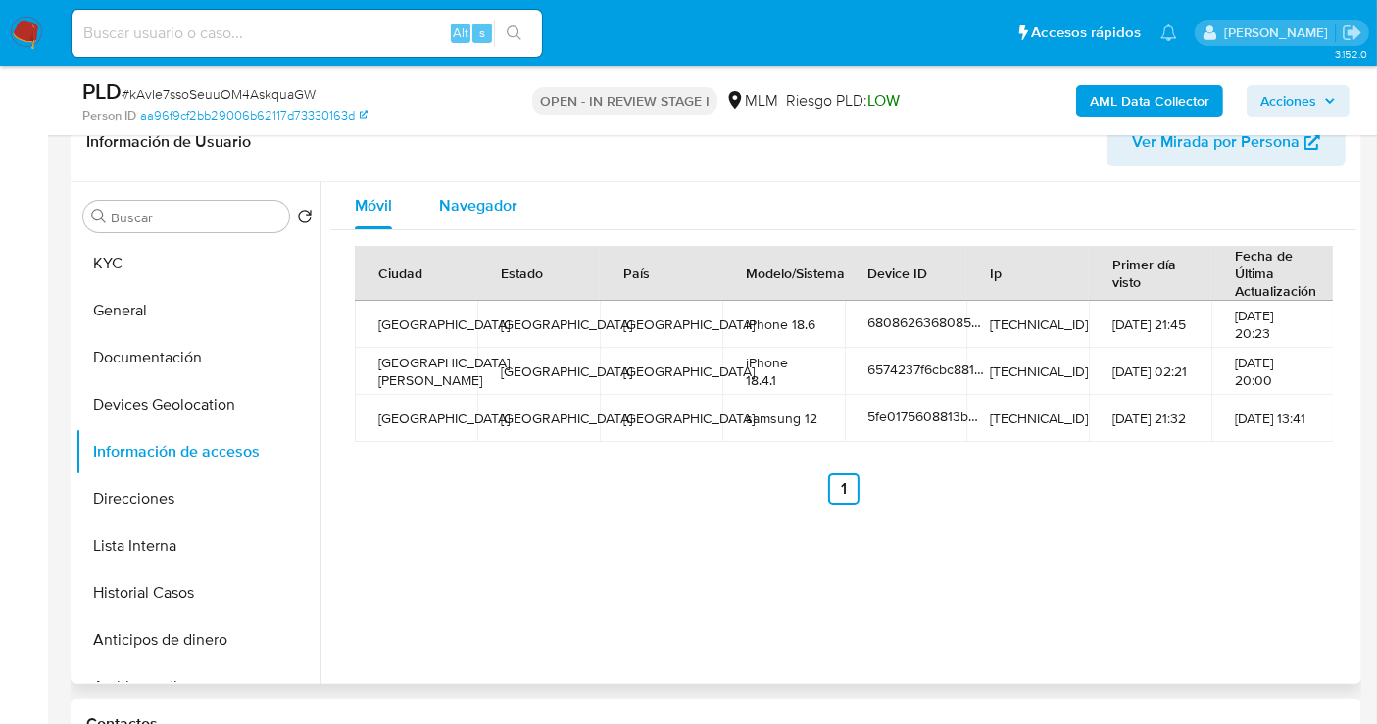
click at [492, 209] on span "Navegador" at bounding box center [478, 205] width 78 height 23
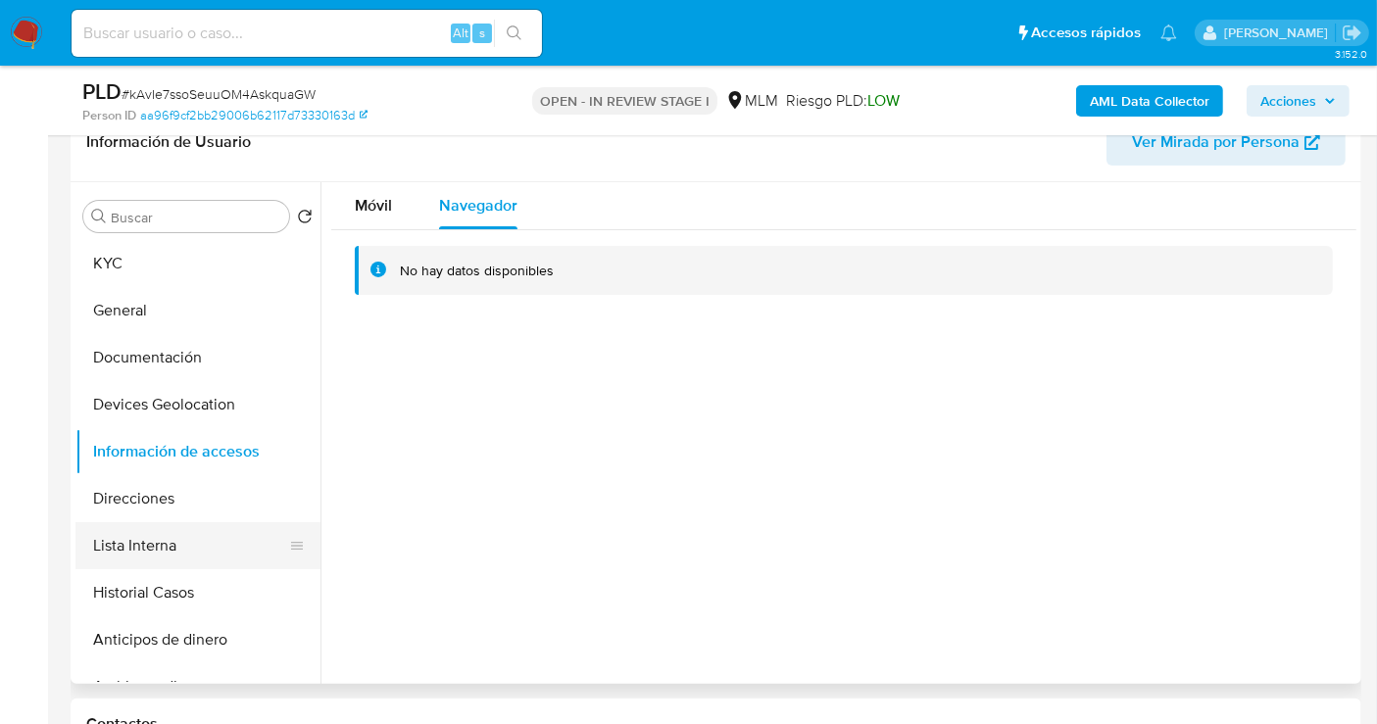
click at [146, 531] on button "Lista Interna" at bounding box center [189, 545] width 229 height 47
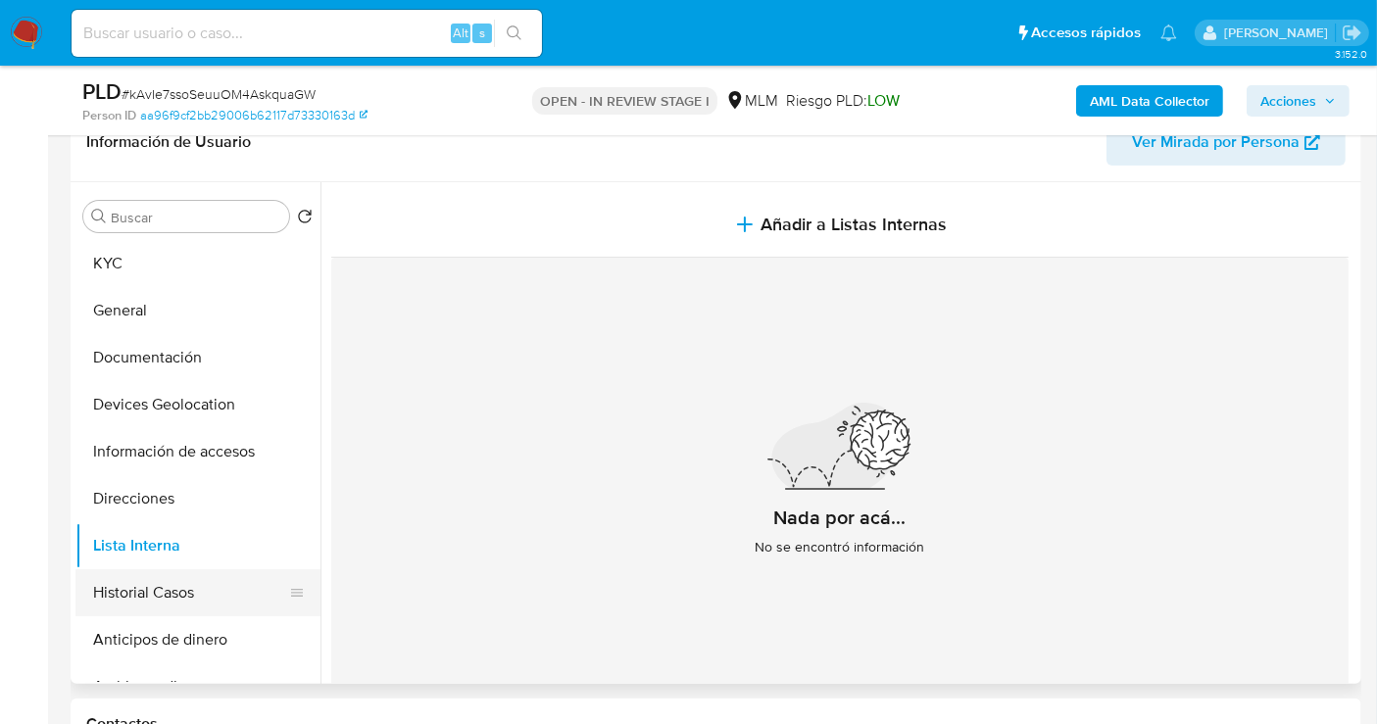
click at [160, 595] on button "Historial Casos" at bounding box center [189, 592] width 229 height 47
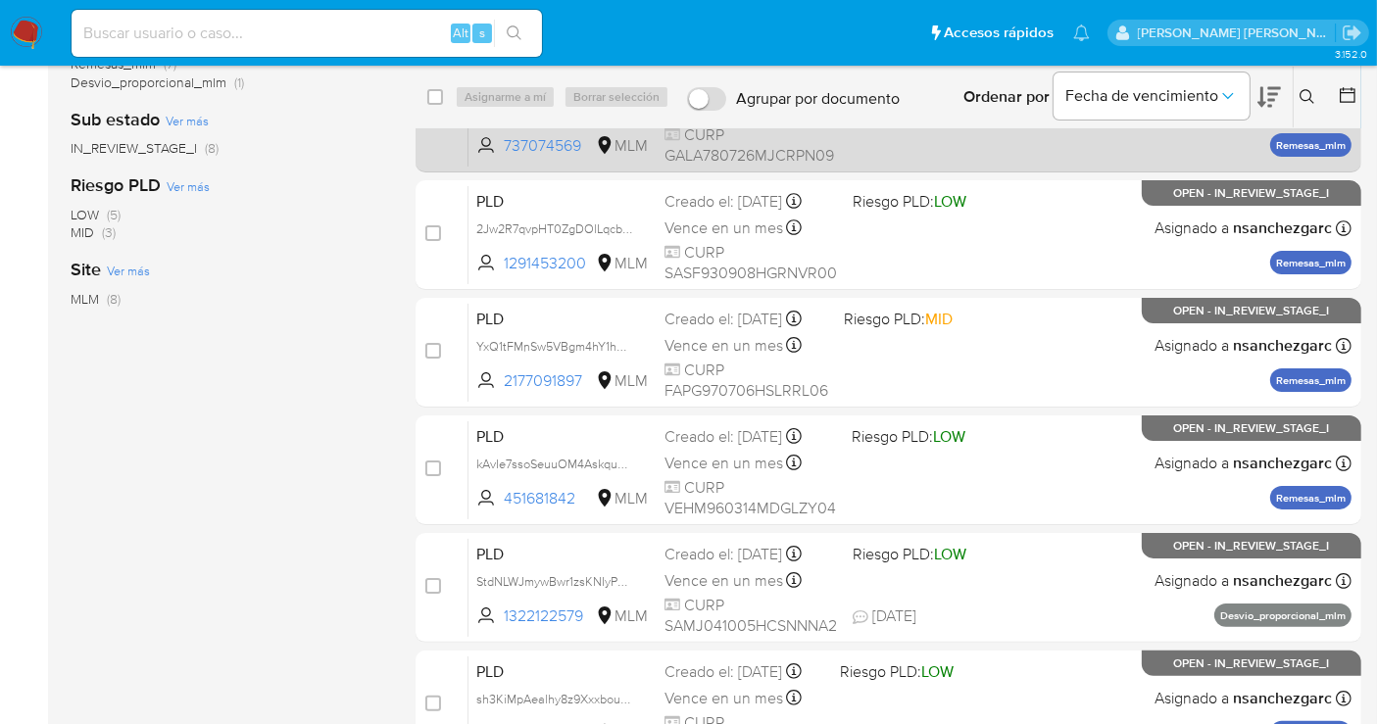
scroll to position [326, 0]
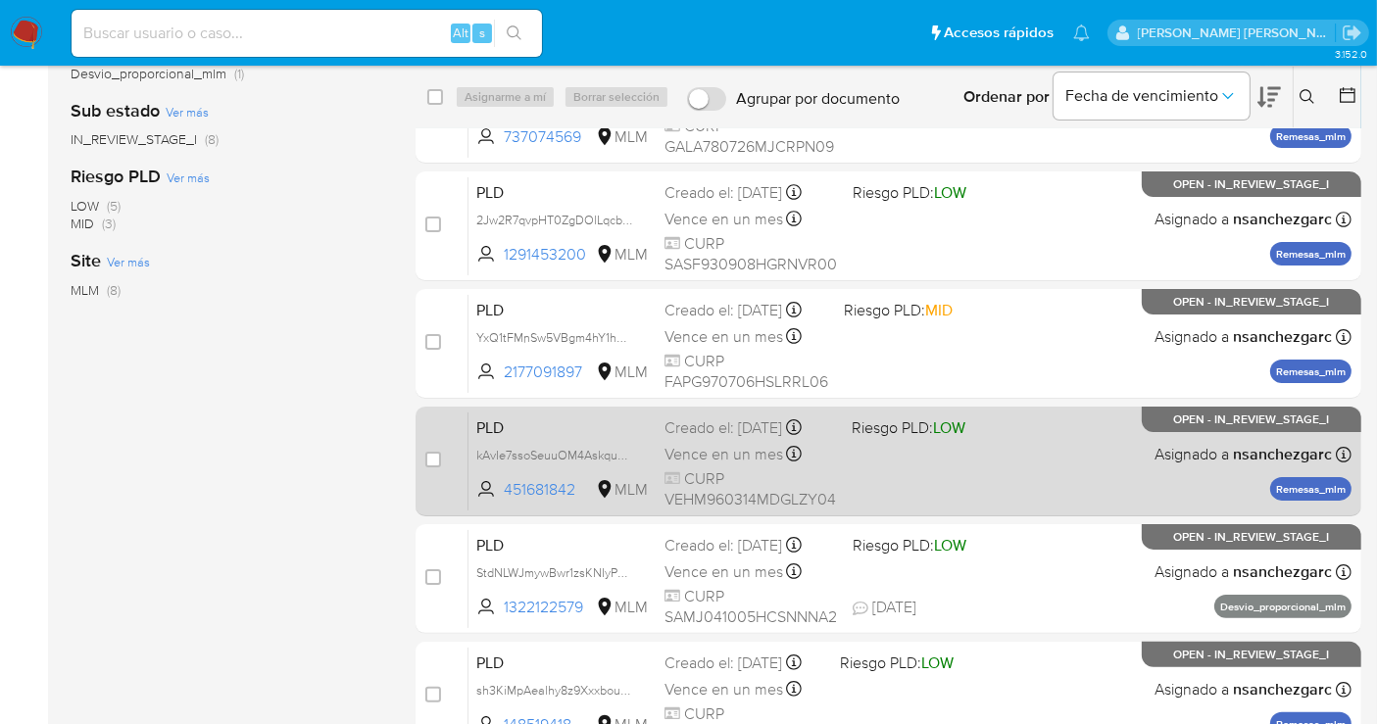
click at [725, 462] on span "Vence en un mes" at bounding box center [723, 455] width 119 height 22
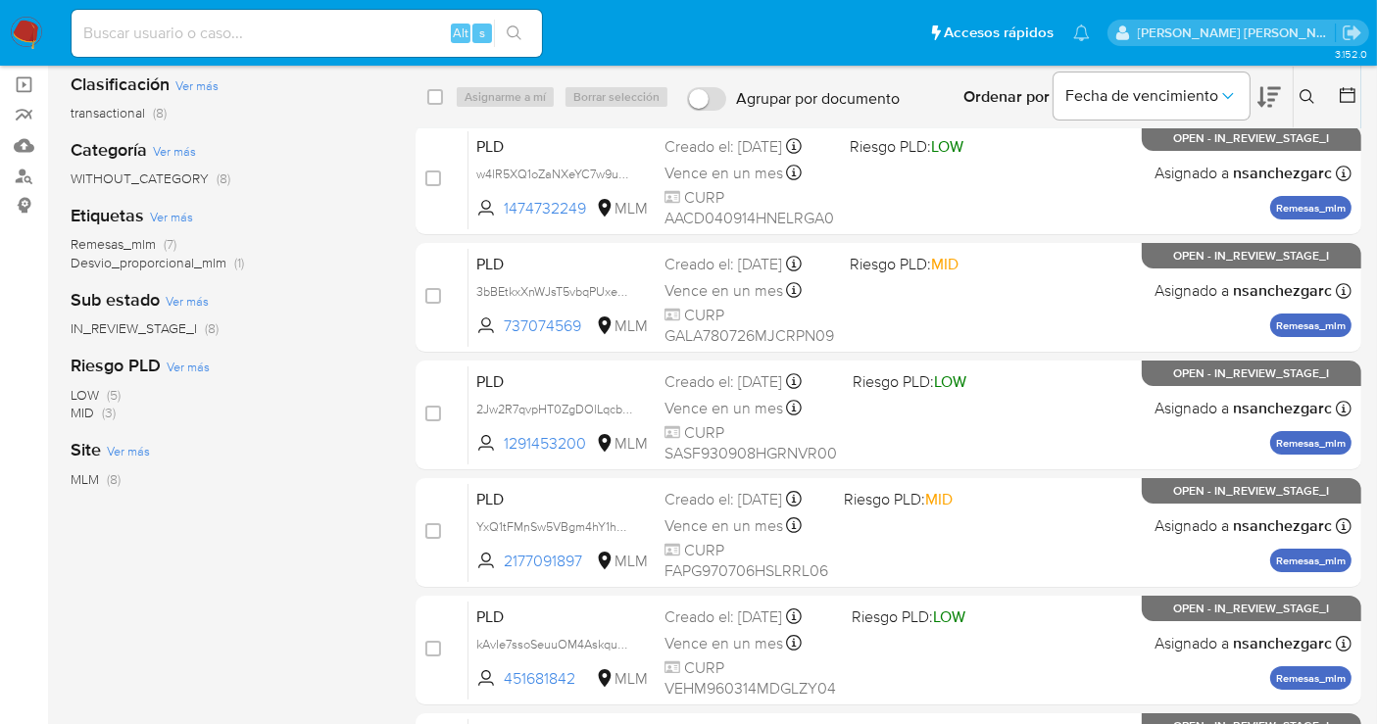
scroll to position [0, 0]
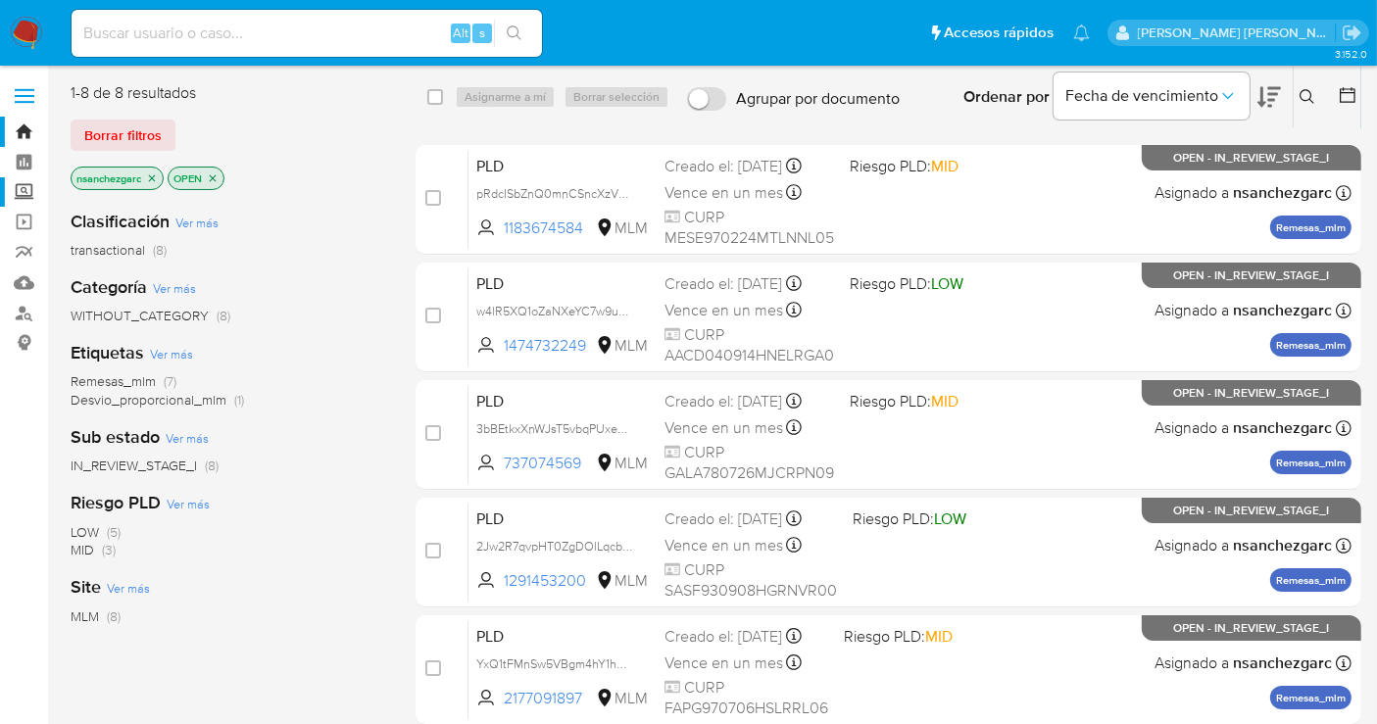
click at [17, 194] on label "Screening" at bounding box center [116, 192] width 233 height 30
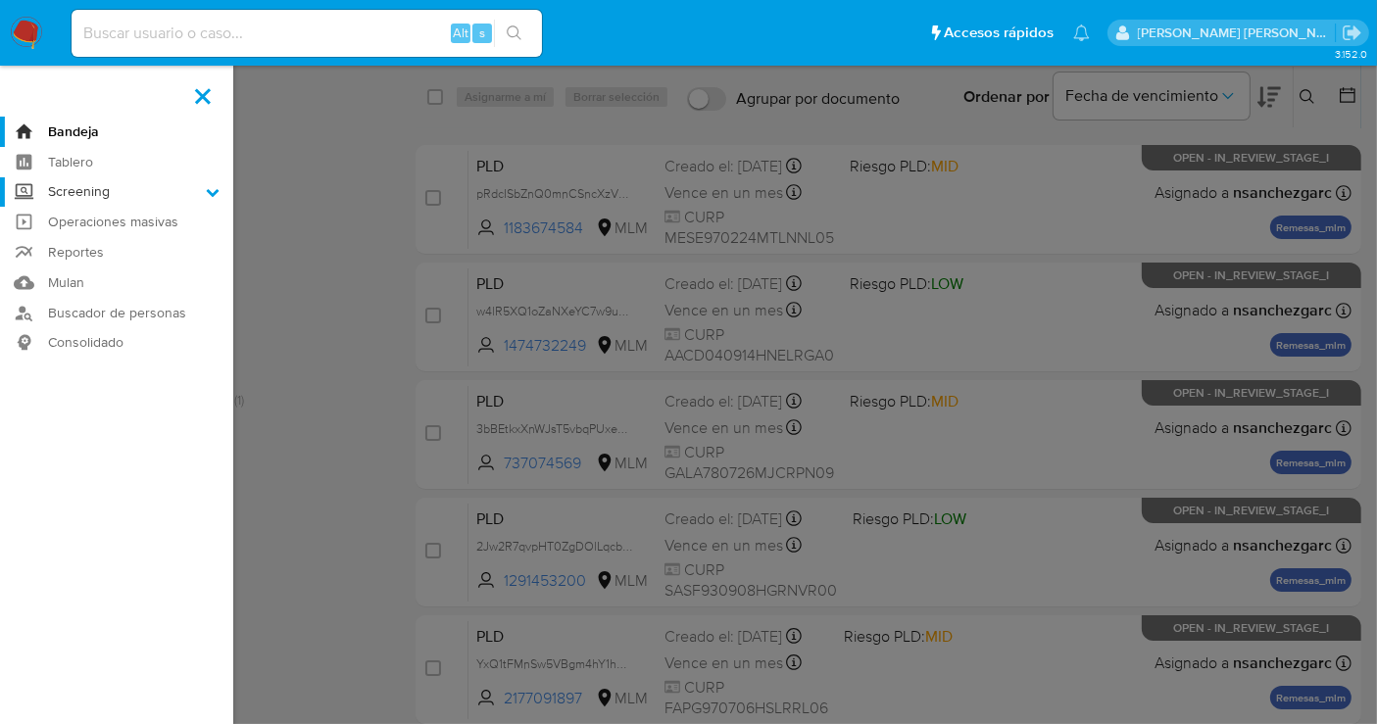
click at [0, 0] on input "Screening" at bounding box center [0, 0] width 0 height 0
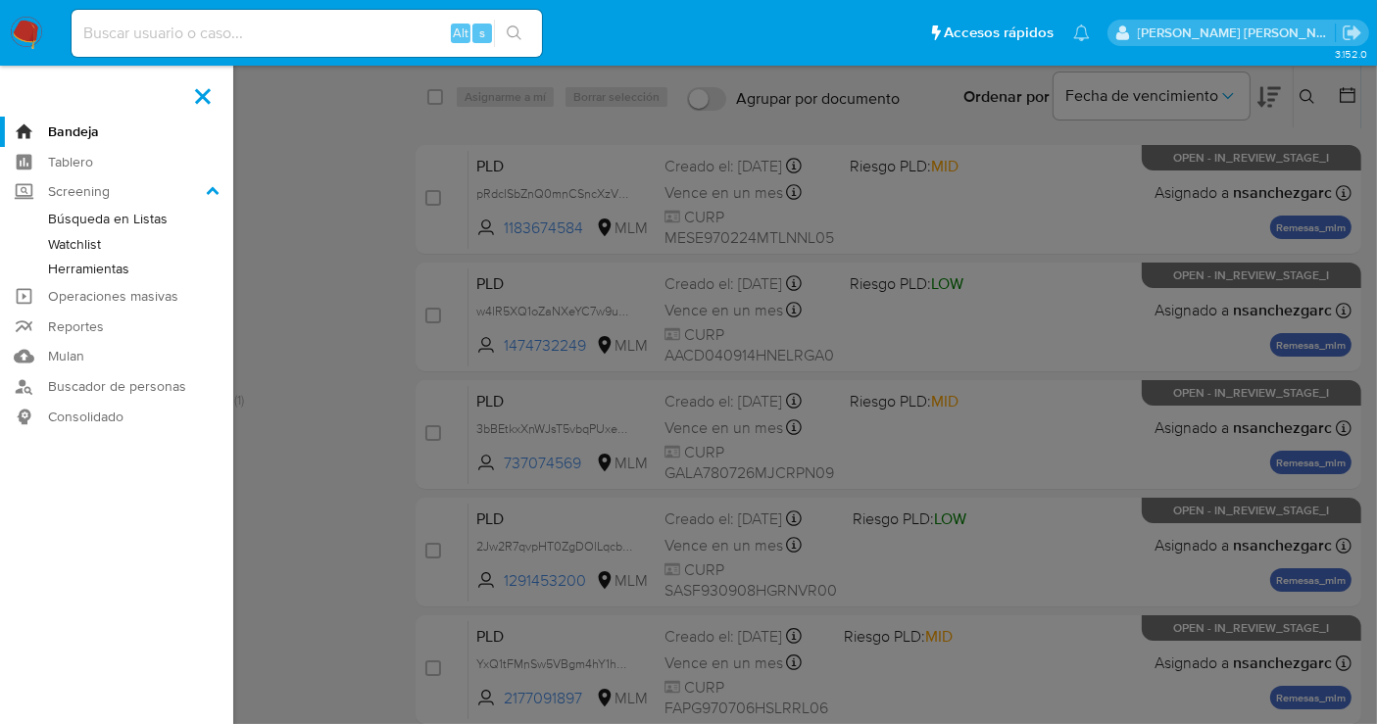
click at [72, 275] on link "Herramientas" at bounding box center [116, 269] width 233 height 25
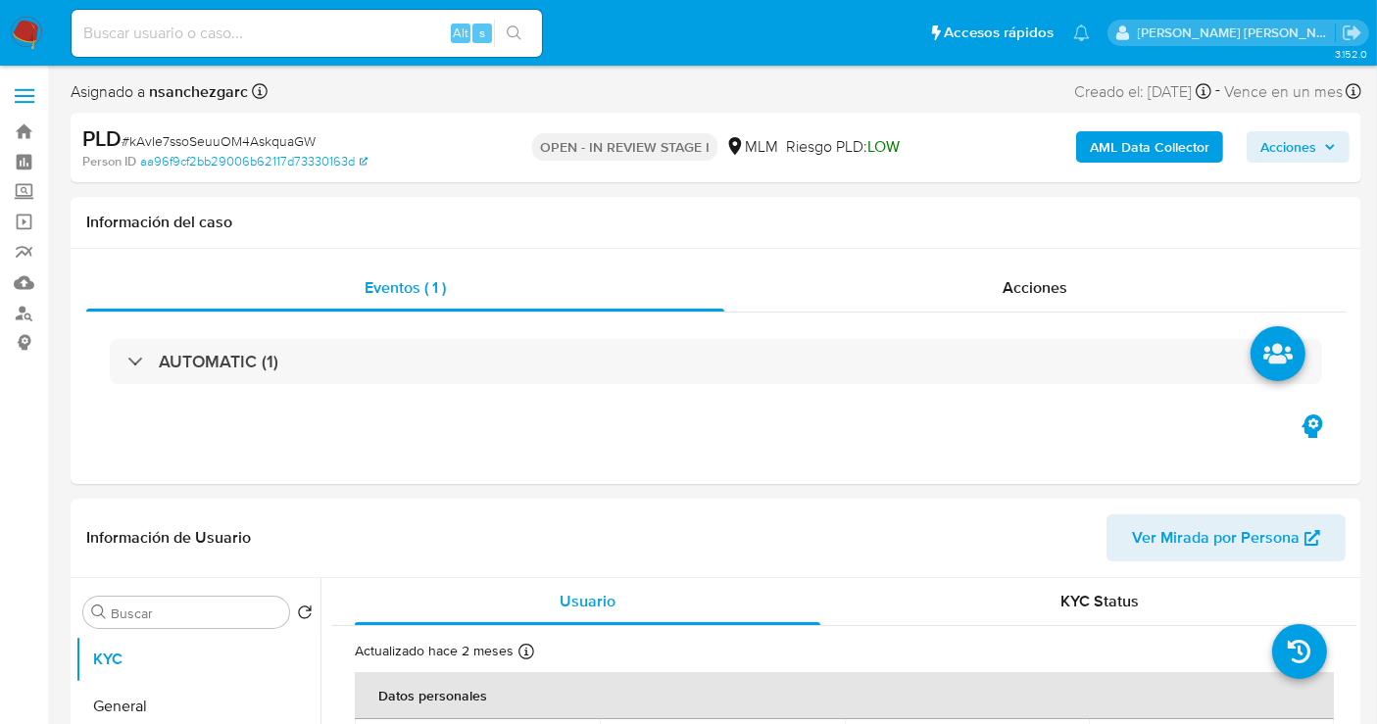
select select "10"
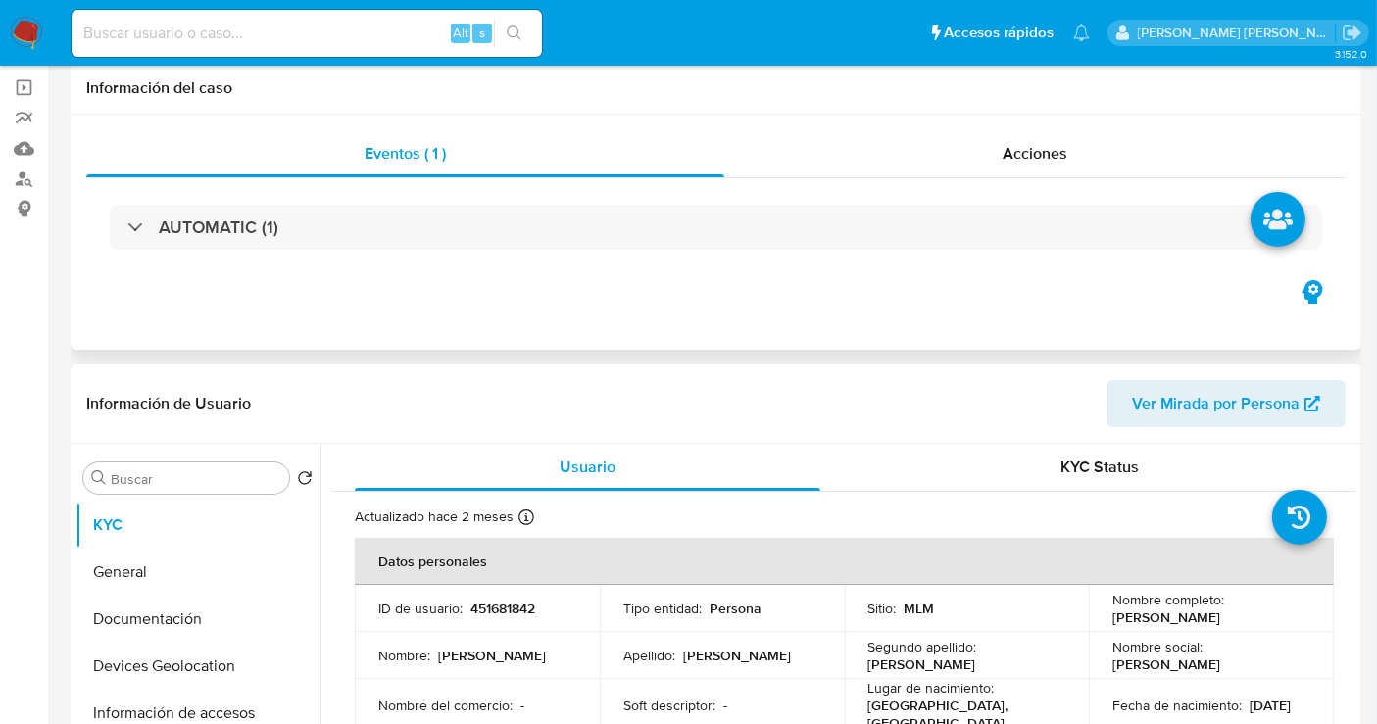
scroll to position [326, 0]
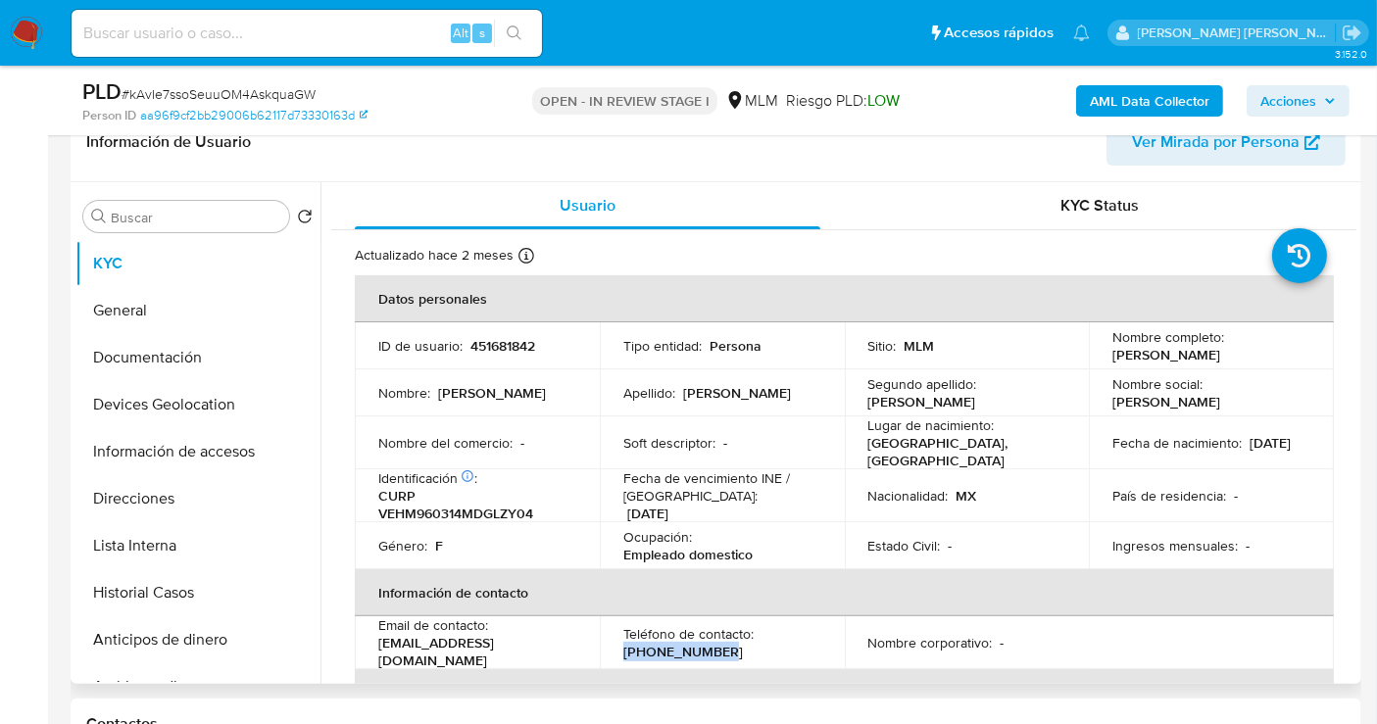
drag, startPoint x: 731, startPoint y: 646, endPoint x: 616, endPoint y: 654, distance: 114.9
click at [616, 654] on td "Teléfono de contacto : [PHONE_NUMBER]" at bounding box center [722, 642] width 245 height 53
copy p "[PHONE_NUMBER]"
drag, startPoint x: 552, startPoint y: 656, endPoint x: 625, endPoint y: 485, distance: 185.7
click at [378, 653] on div "Email de contacto : emireth_may@hotmail.com" at bounding box center [477, 642] width 198 height 53
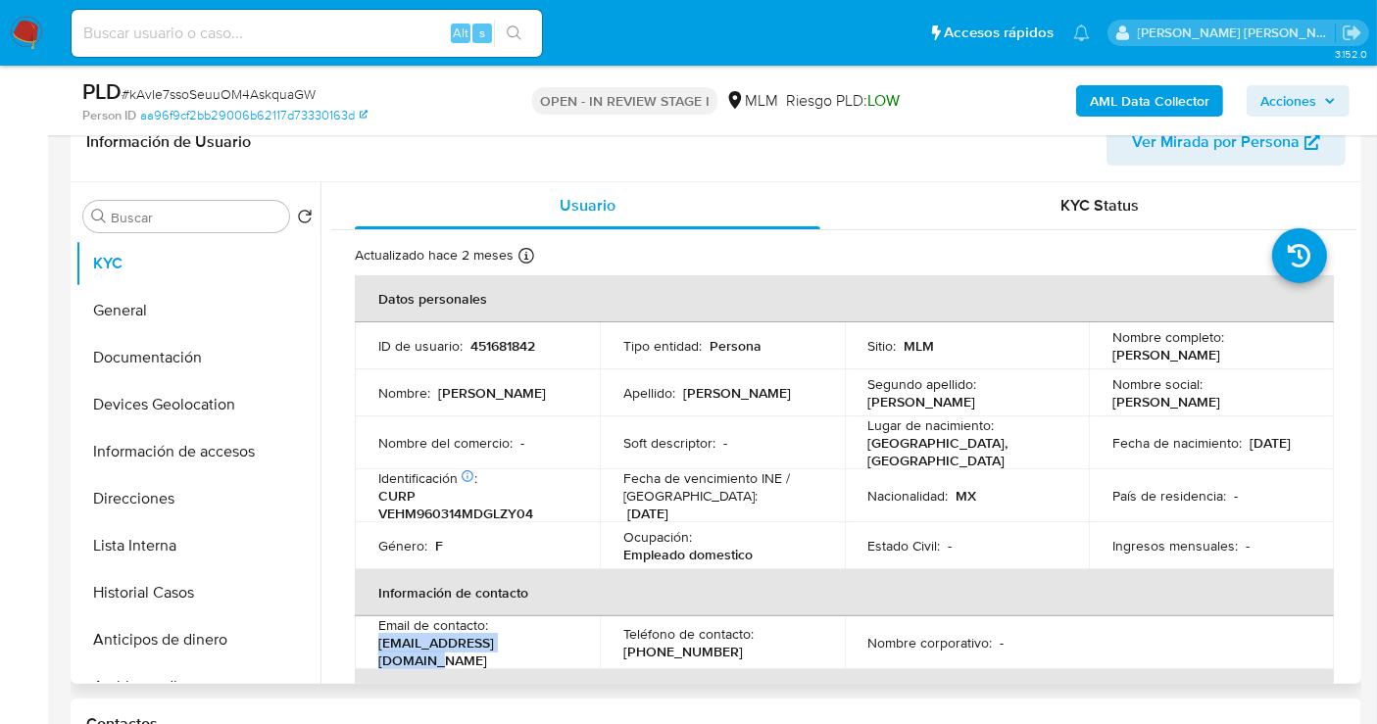
copy p "emireth_may@hotmail.com"
click at [128, 572] on button "Historial Casos" at bounding box center [189, 592] width 229 height 47
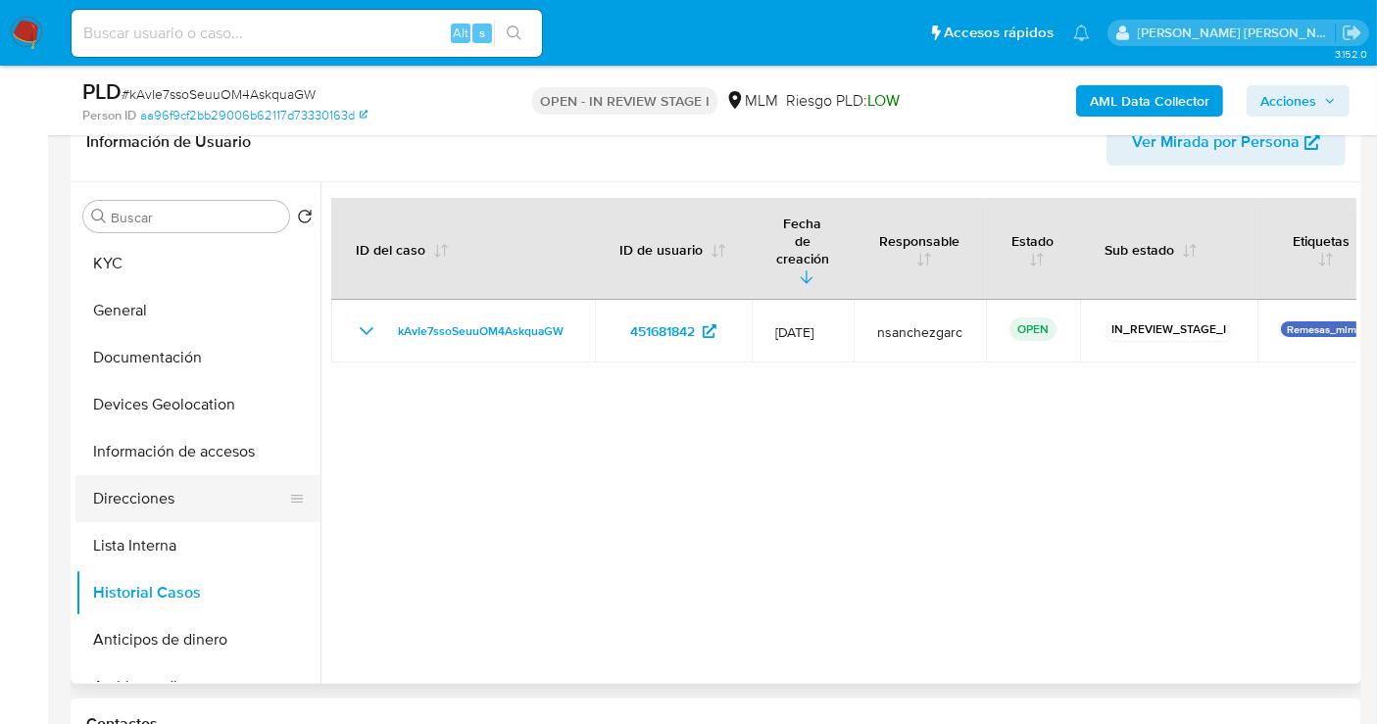
click at [133, 494] on button "Direcciones" at bounding box center [189, 498] width 229 height 47
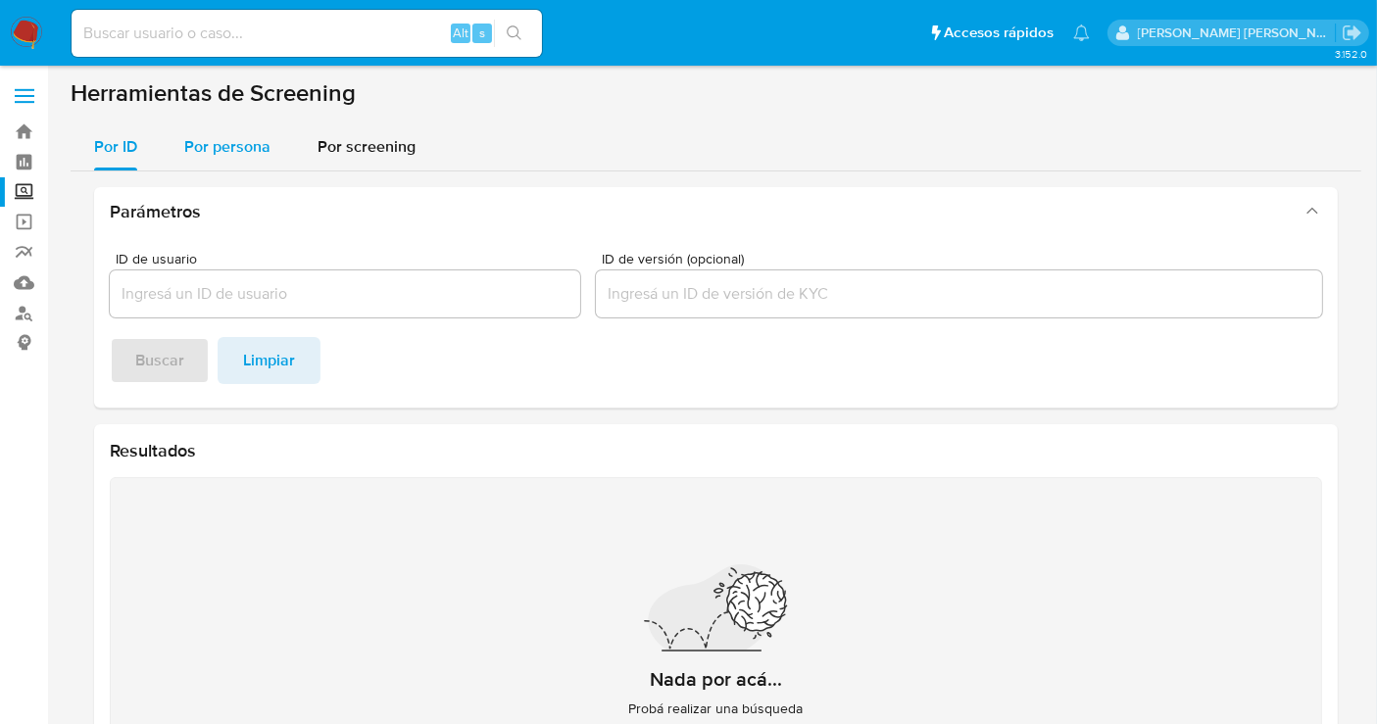
click at [236, 158] on div "Por persona" at bounding box center [227, 146] width 86 height 47
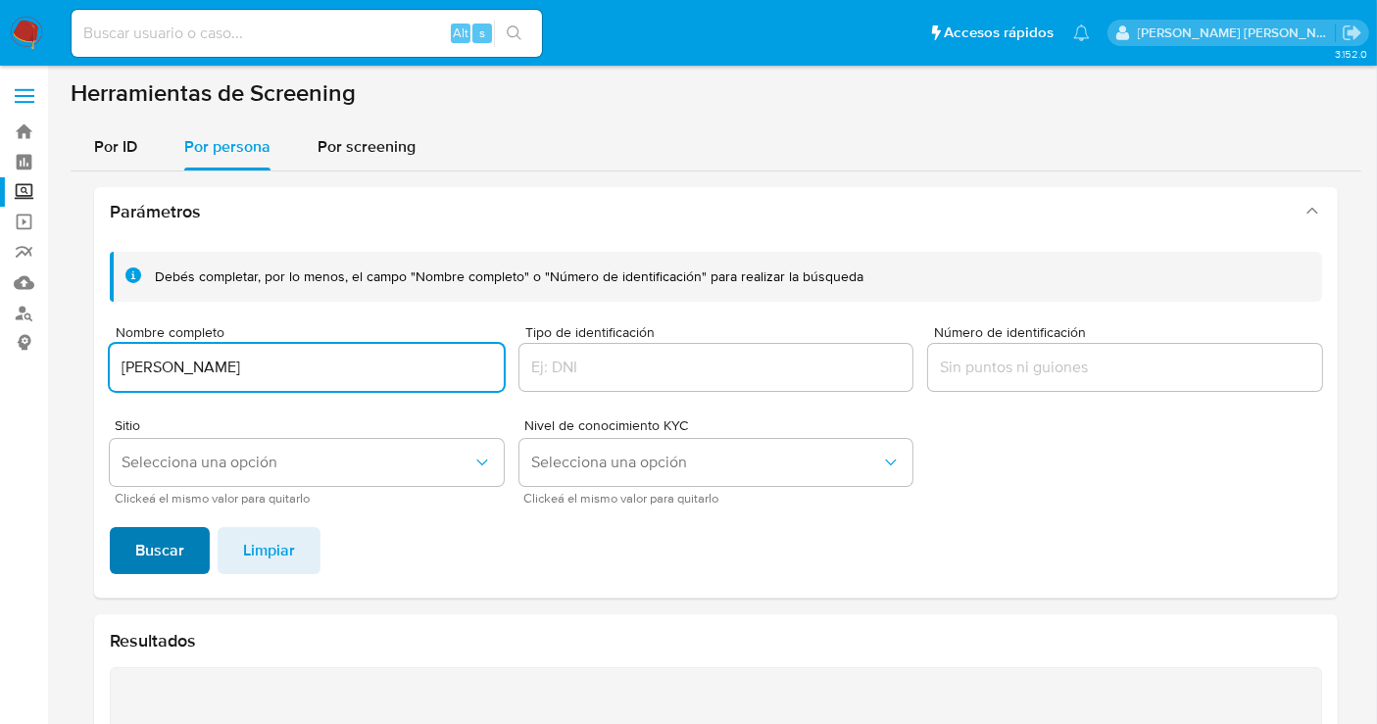
type input "[PERSON_NAME]"
click at [159, 564] on span "Buscar" at bounding box center [159, 550] width 49 height 43
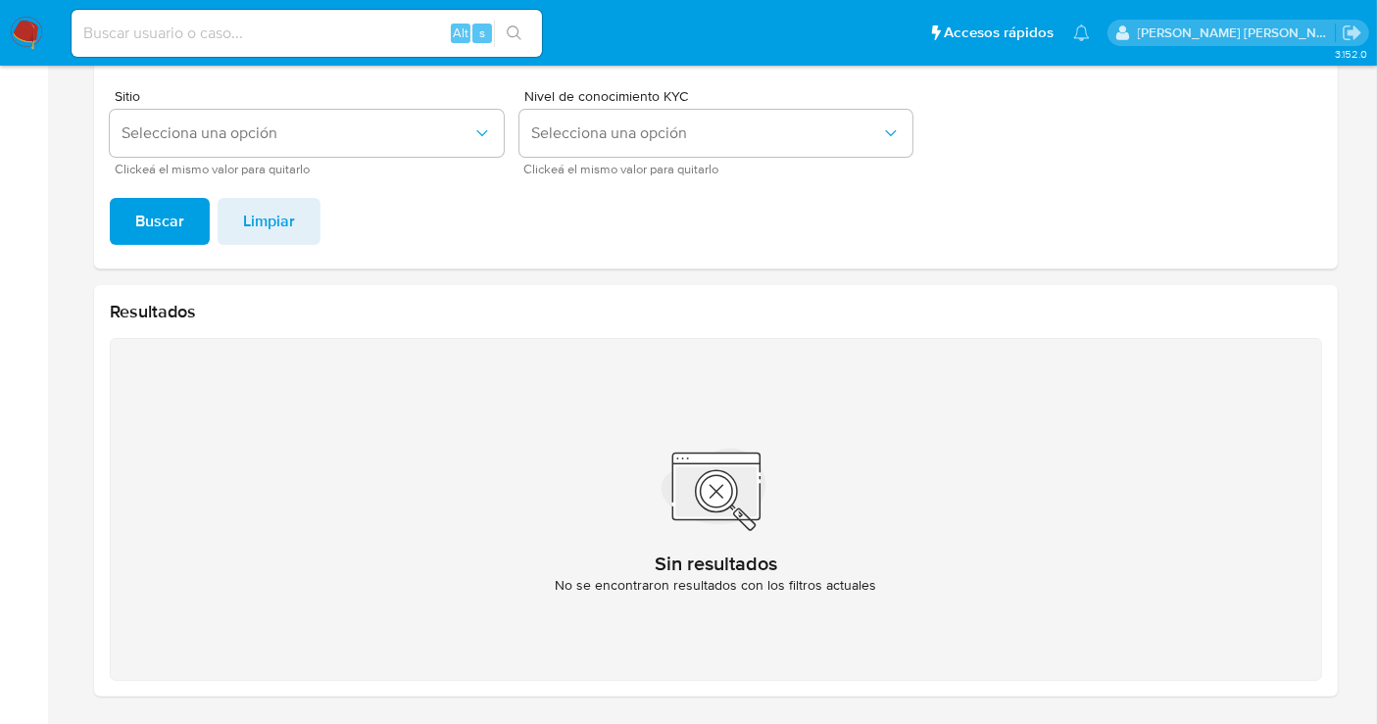
click at [12, 34] on img at bounding box center [26, 33] width 33 height 33
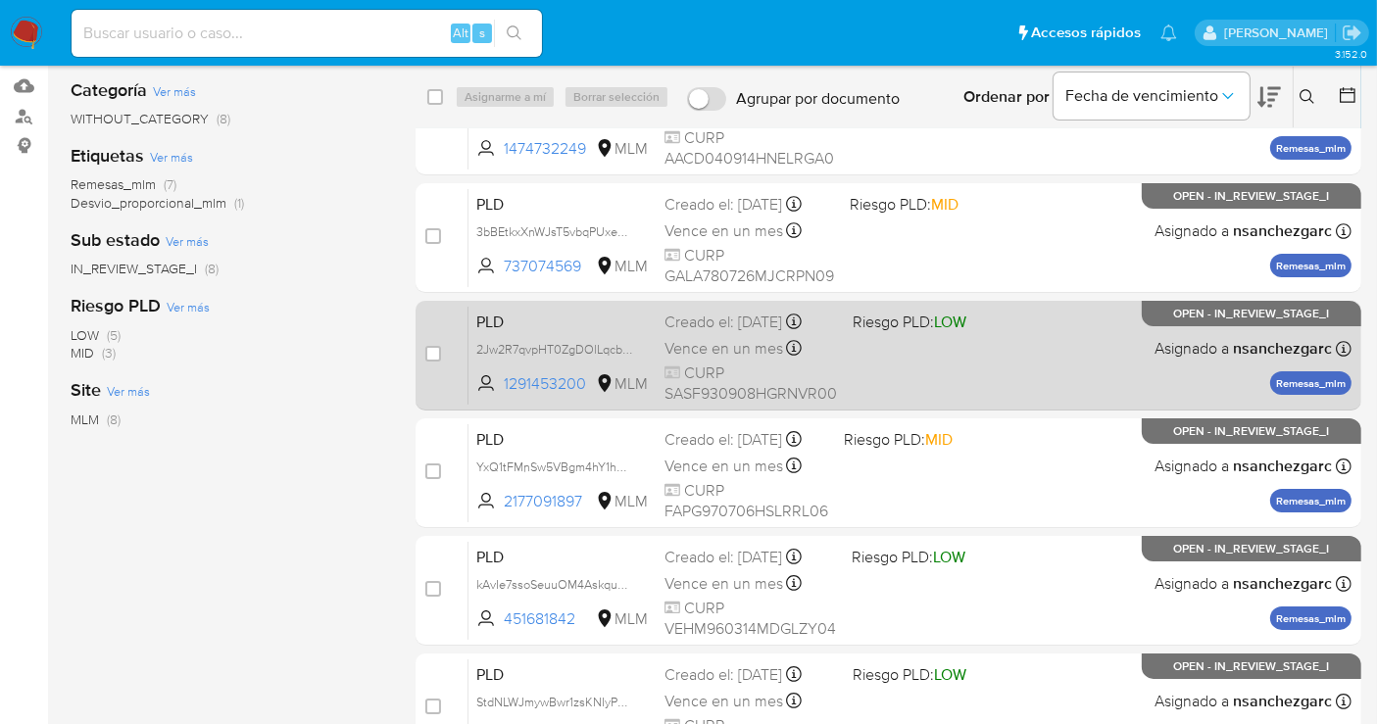
scroll to position [218, 0]
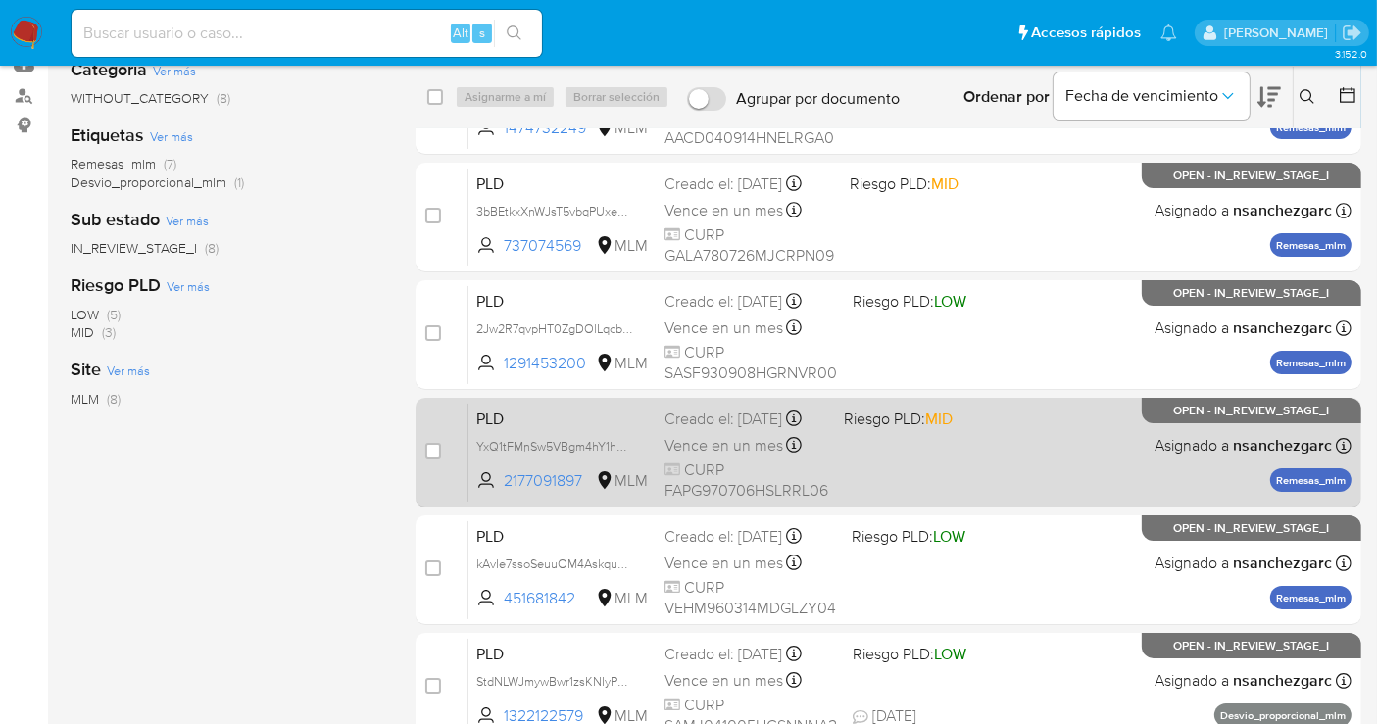
click at [703, 430] on div "Creado el: 12/07/2025 Creado el: 12/07/2025 02:07:50" at bounding box center [746, 420] width 164 height 22
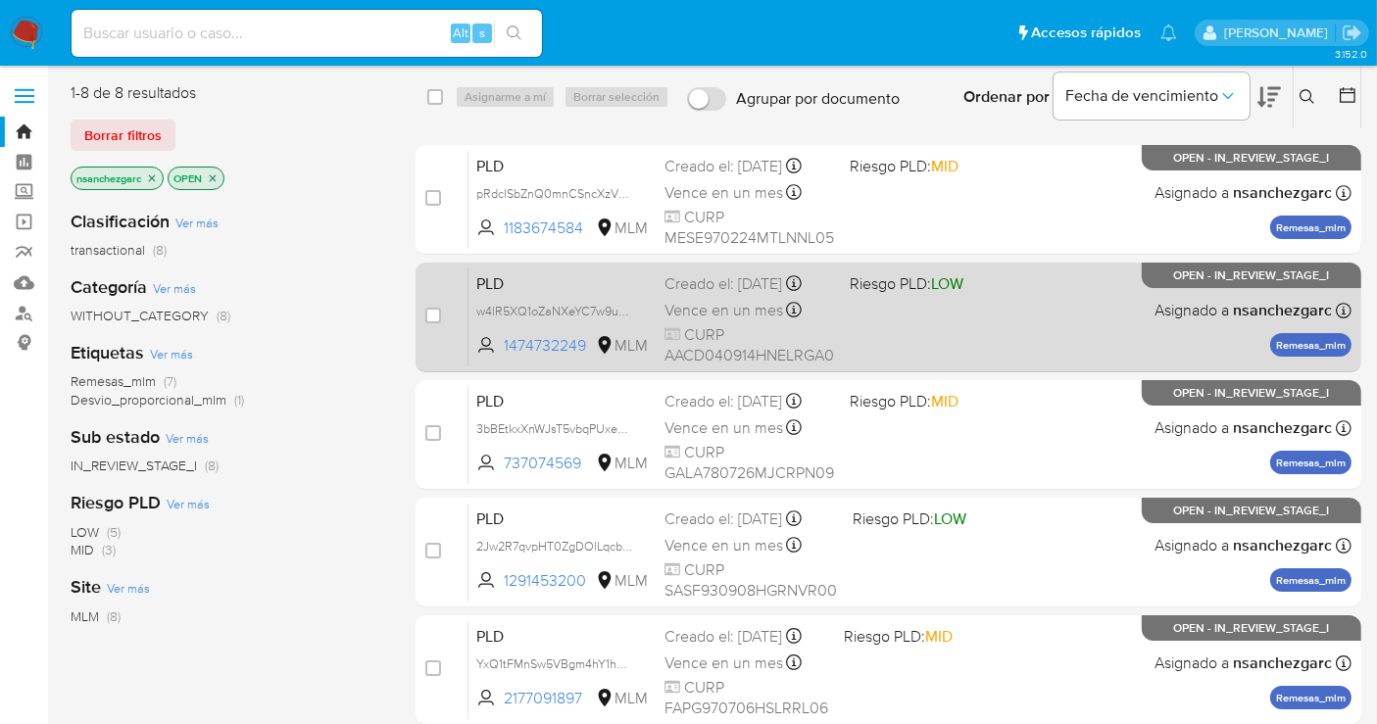
scroll to position [0, 0]
click at [745, 321] on span "Vence en un mes" at bounding box center [723, 311] width 119 height 22
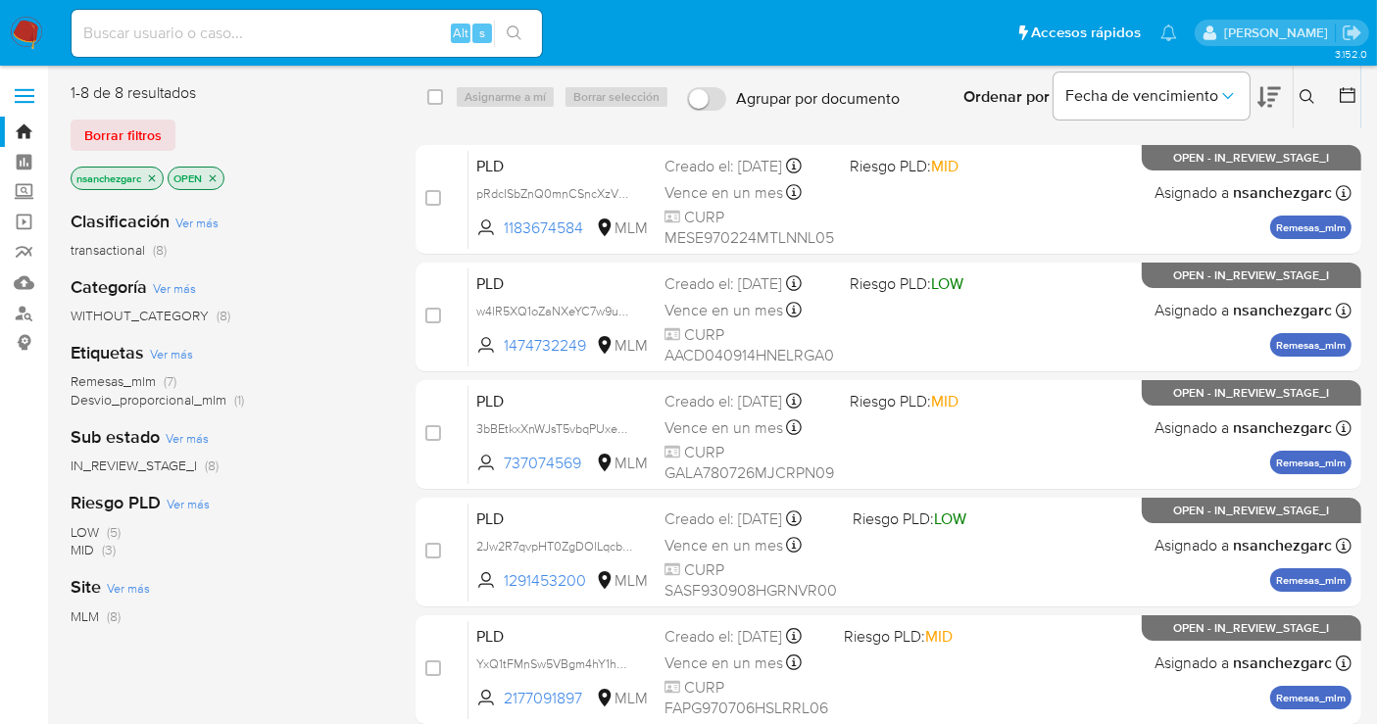
click at [34, 22] on img at bounding box center [26, 33] width 33 height 33
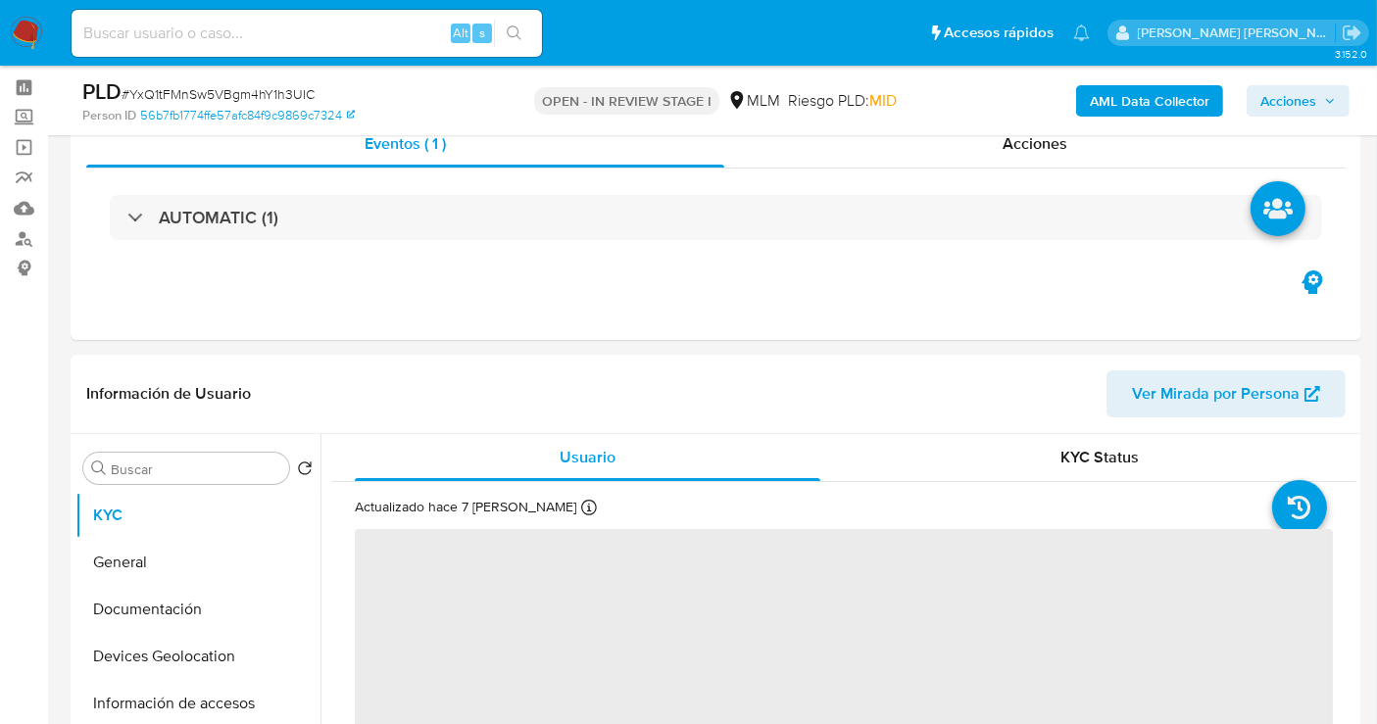
scroll to position [109, 0]
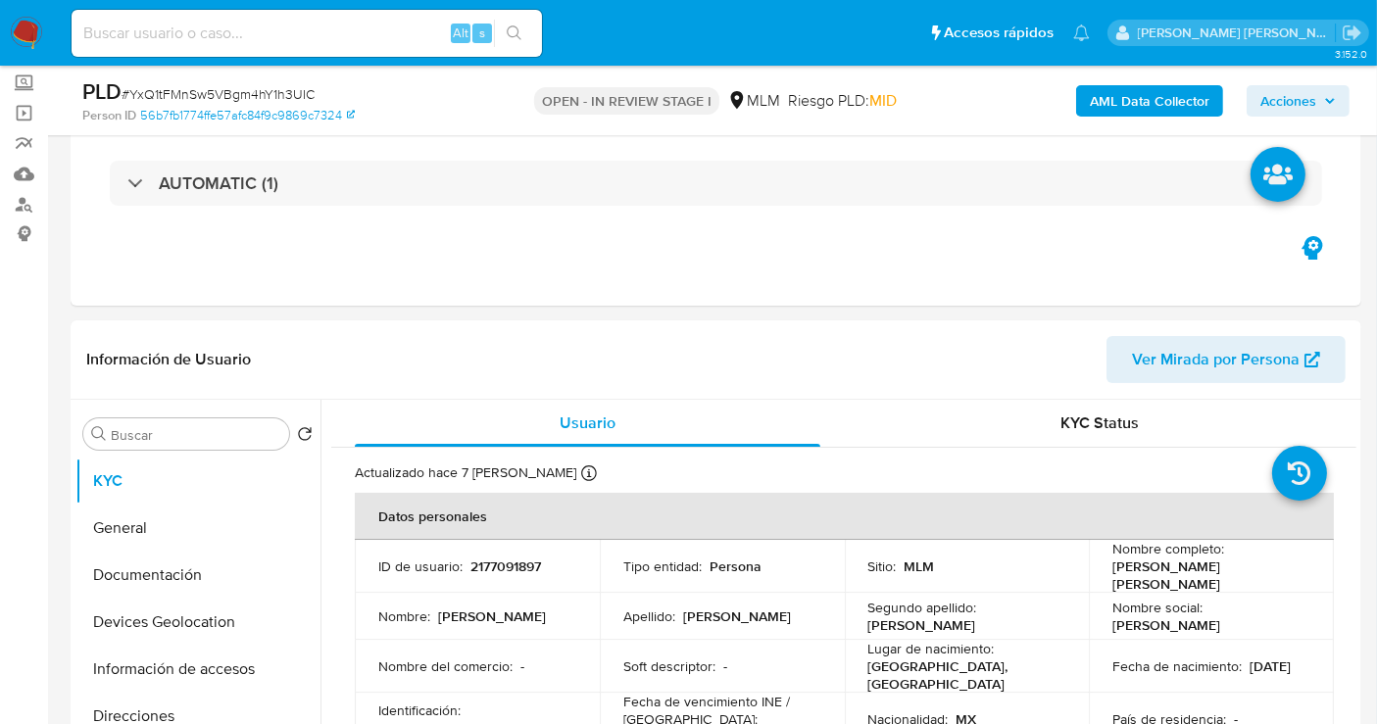
select select "10"
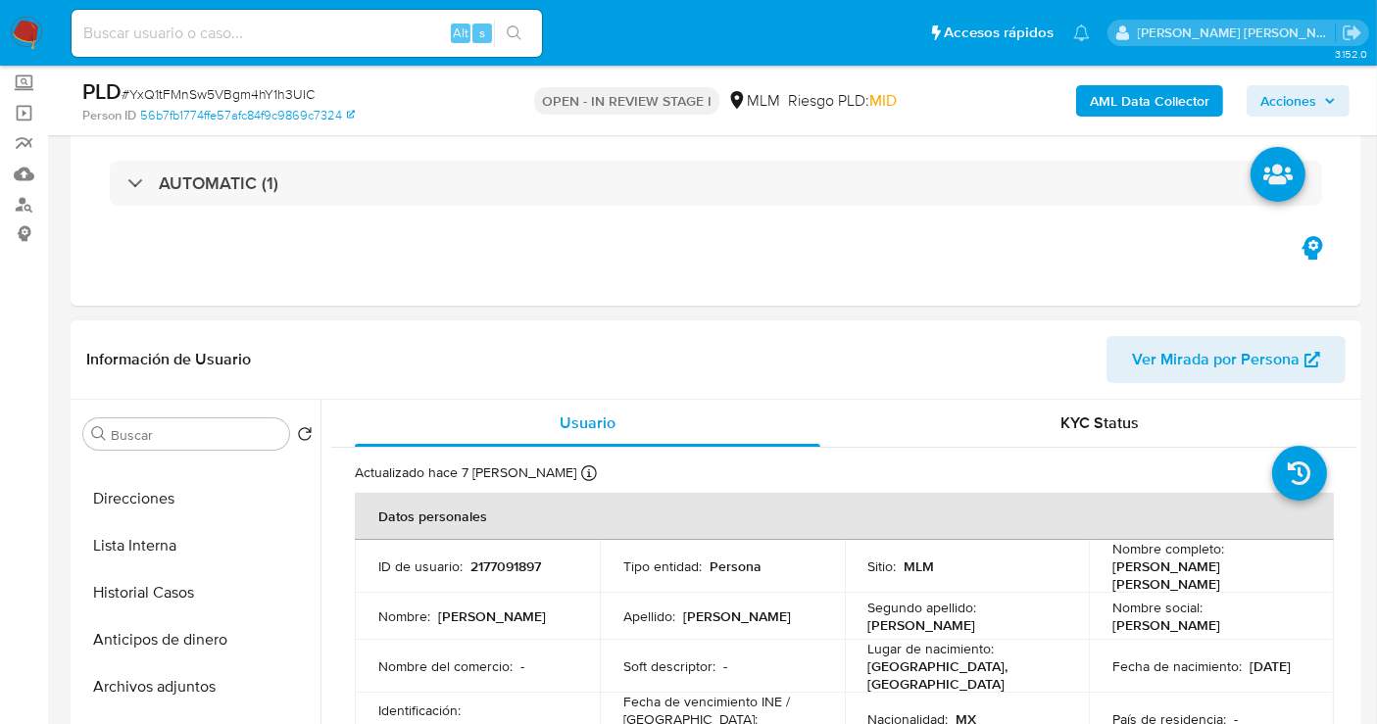
scroll to position [326, 0]
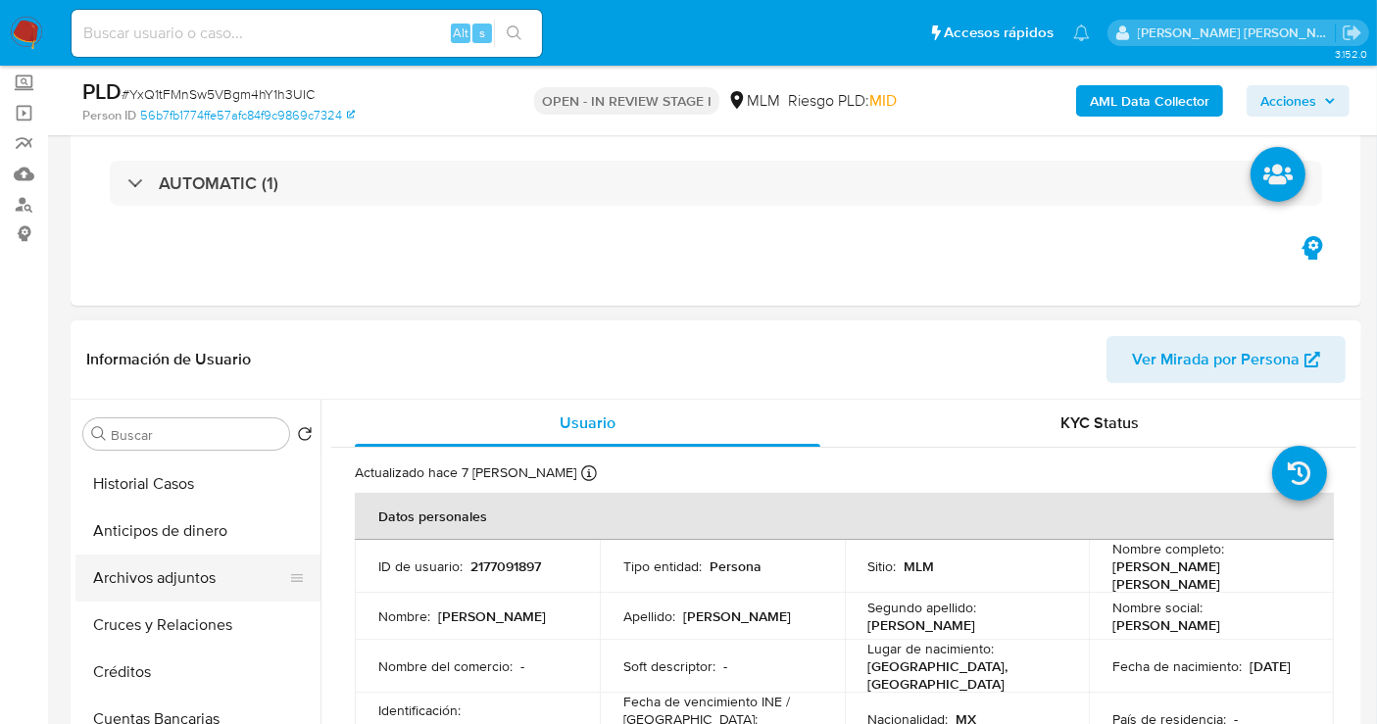
click at [169, 575] on button "Archivos adjuntos" at bounding box center [189, 578] width 229 height 47
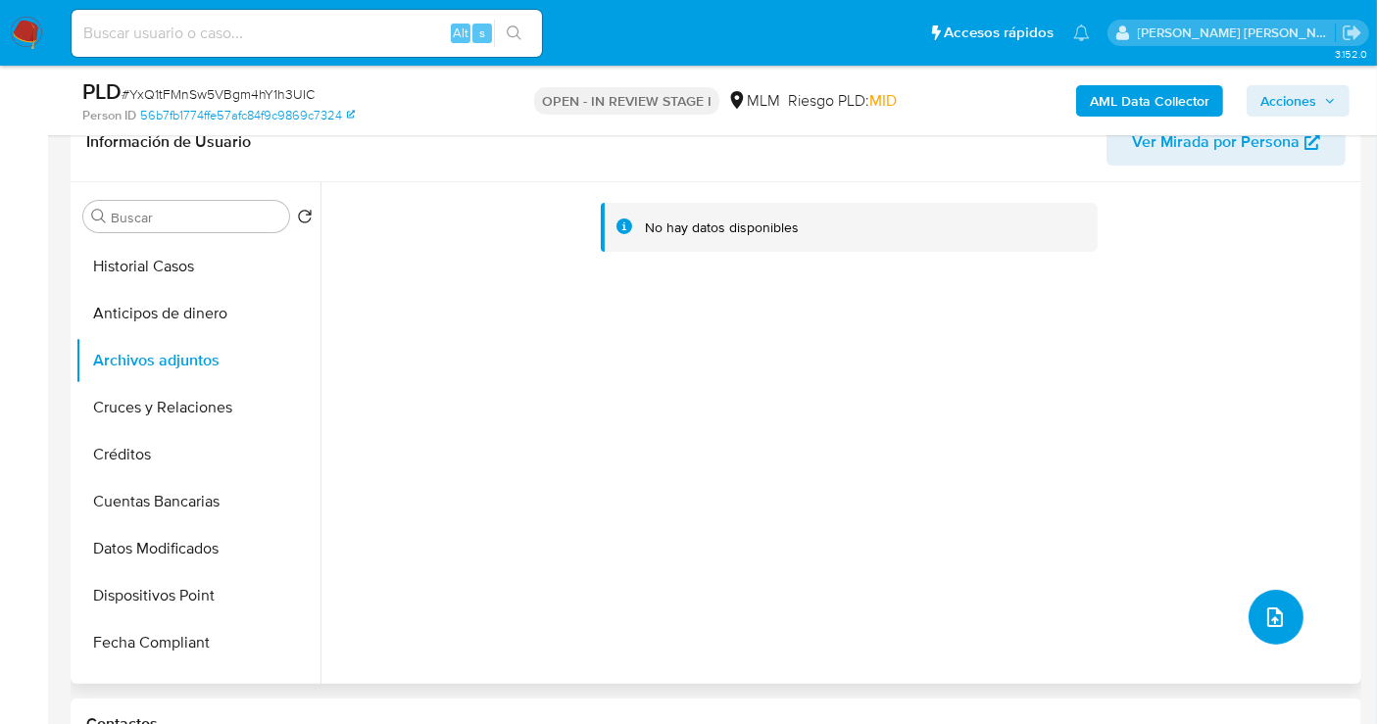
click at [1276, 617] on icon "upload-file" at bounding box center [1275, 618] width 24 height 24
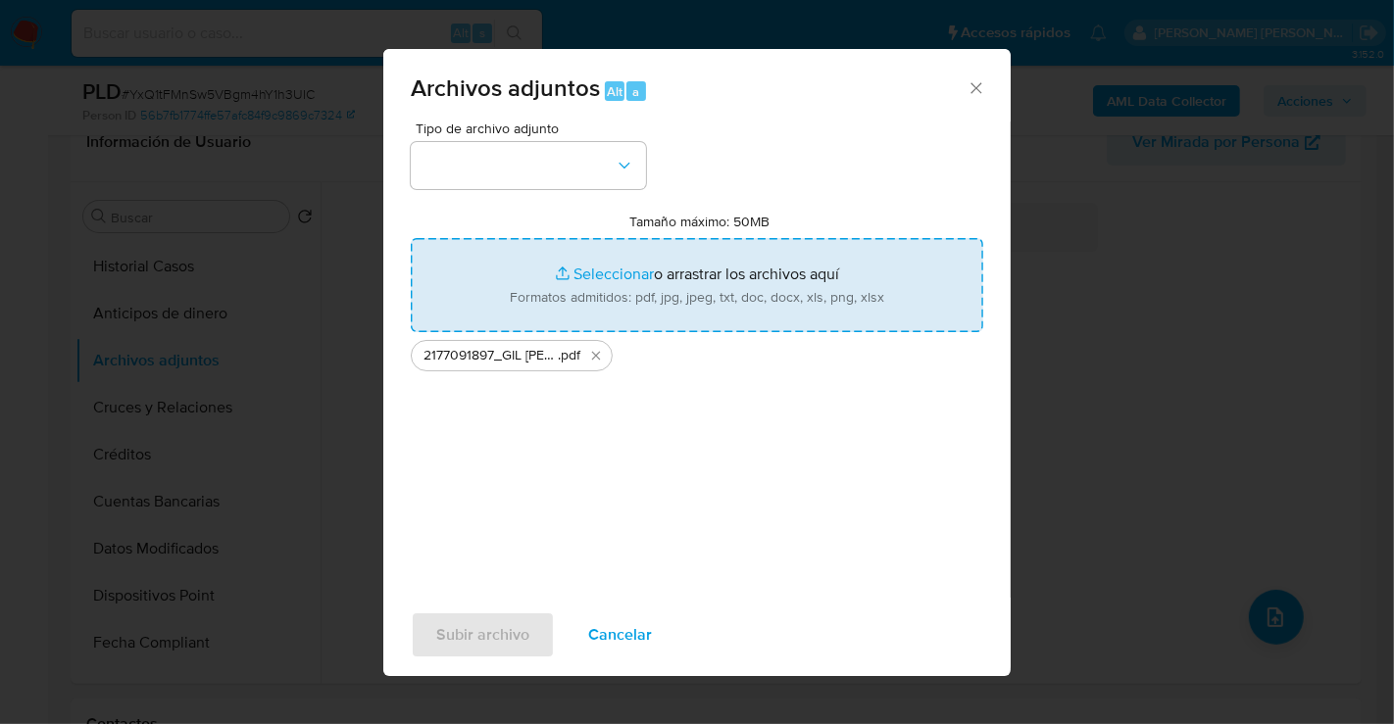
type input "C:\fakepath\2177091897_GIL [PERSON_NAME] PEREZ_JUL25.xlsx"
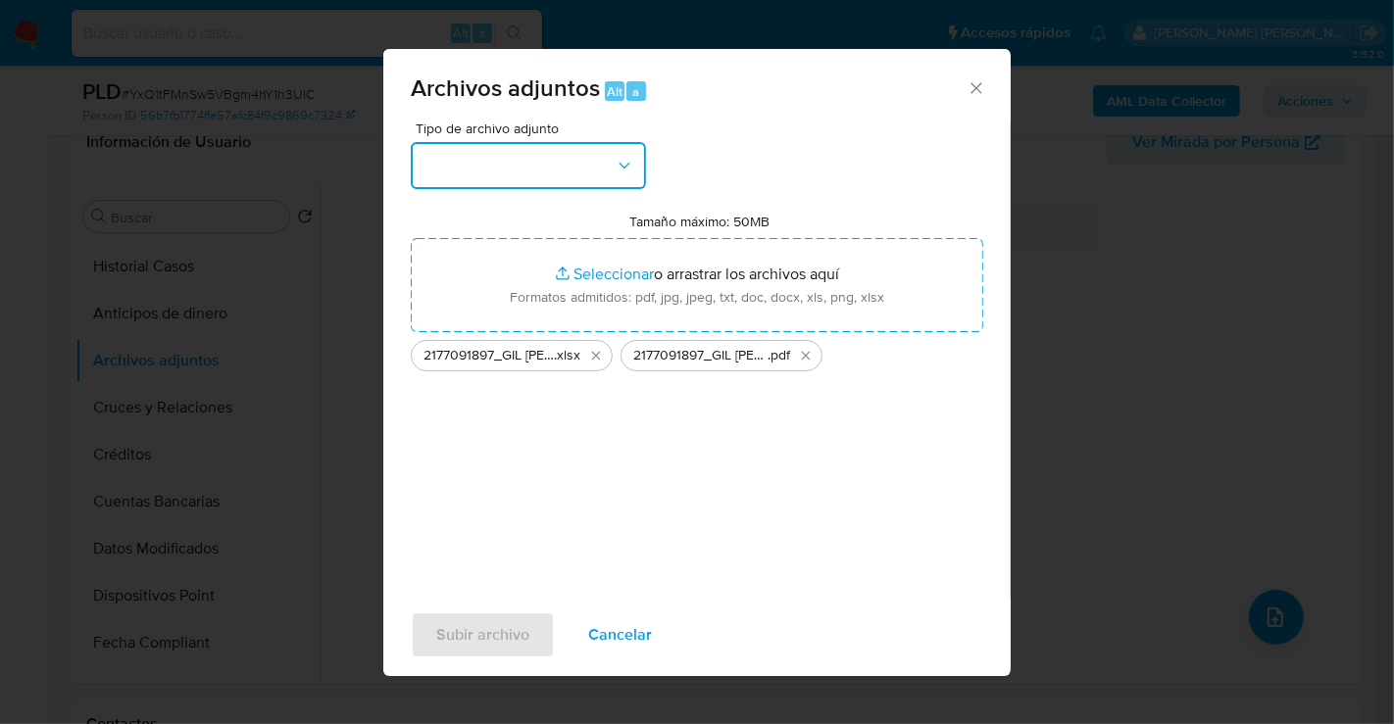
click at [481, 180] on button "button" at bounding box center [528, 165] width 235 height 47
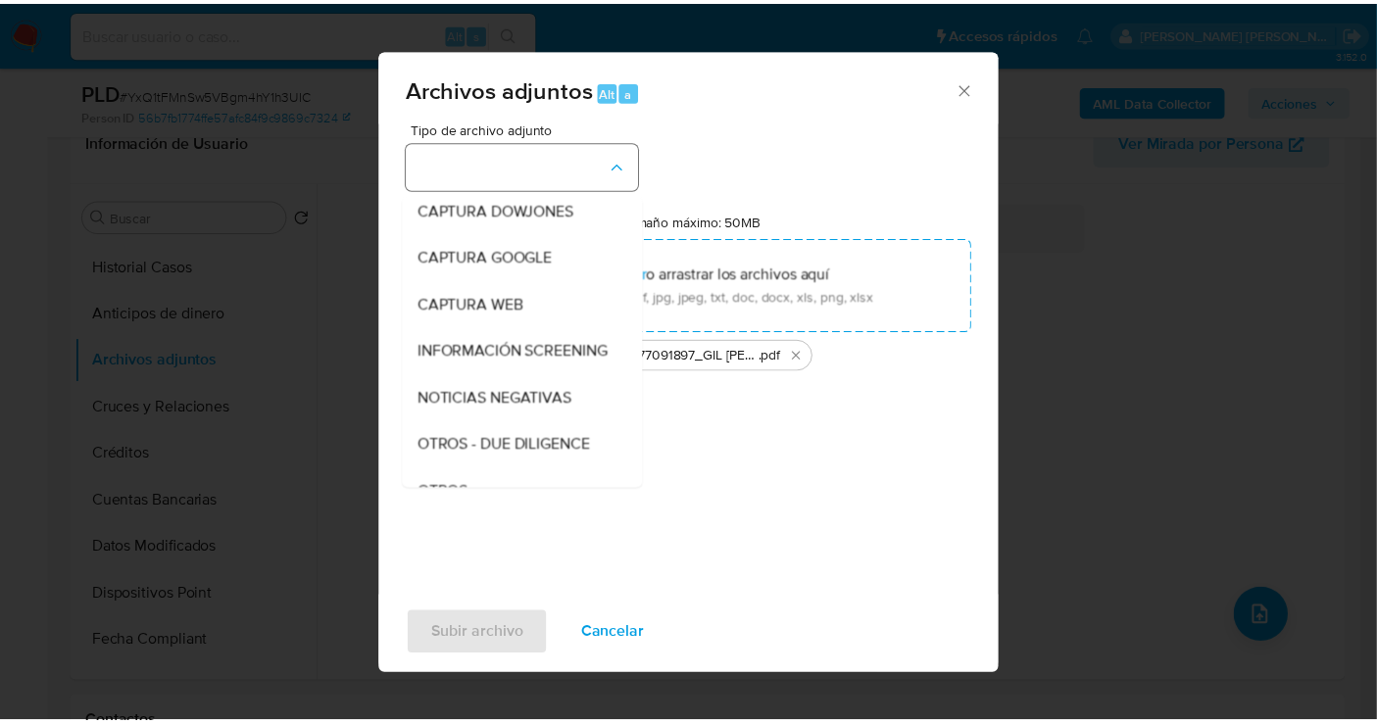
scroll to position [101, 0]
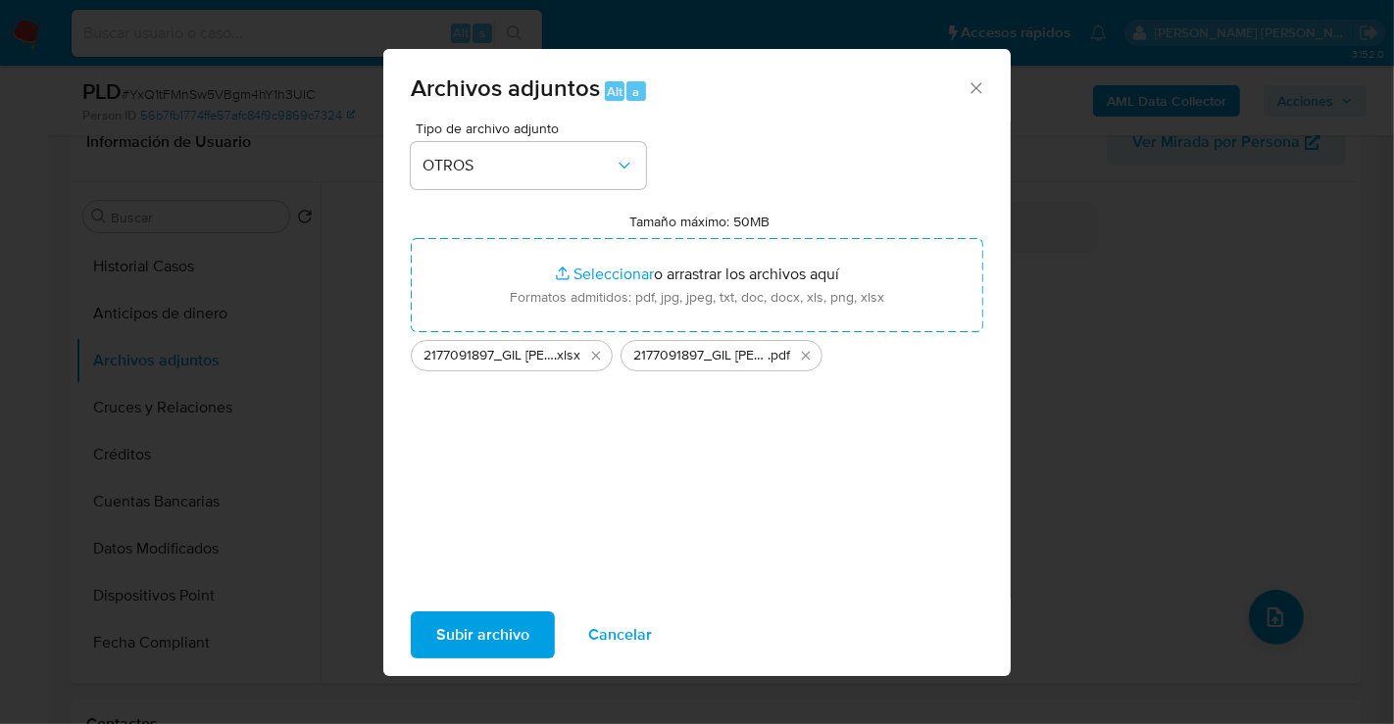
click at [514, 628] on span "Subir archivo" at bounding box center [482, 634] width 93 height 43
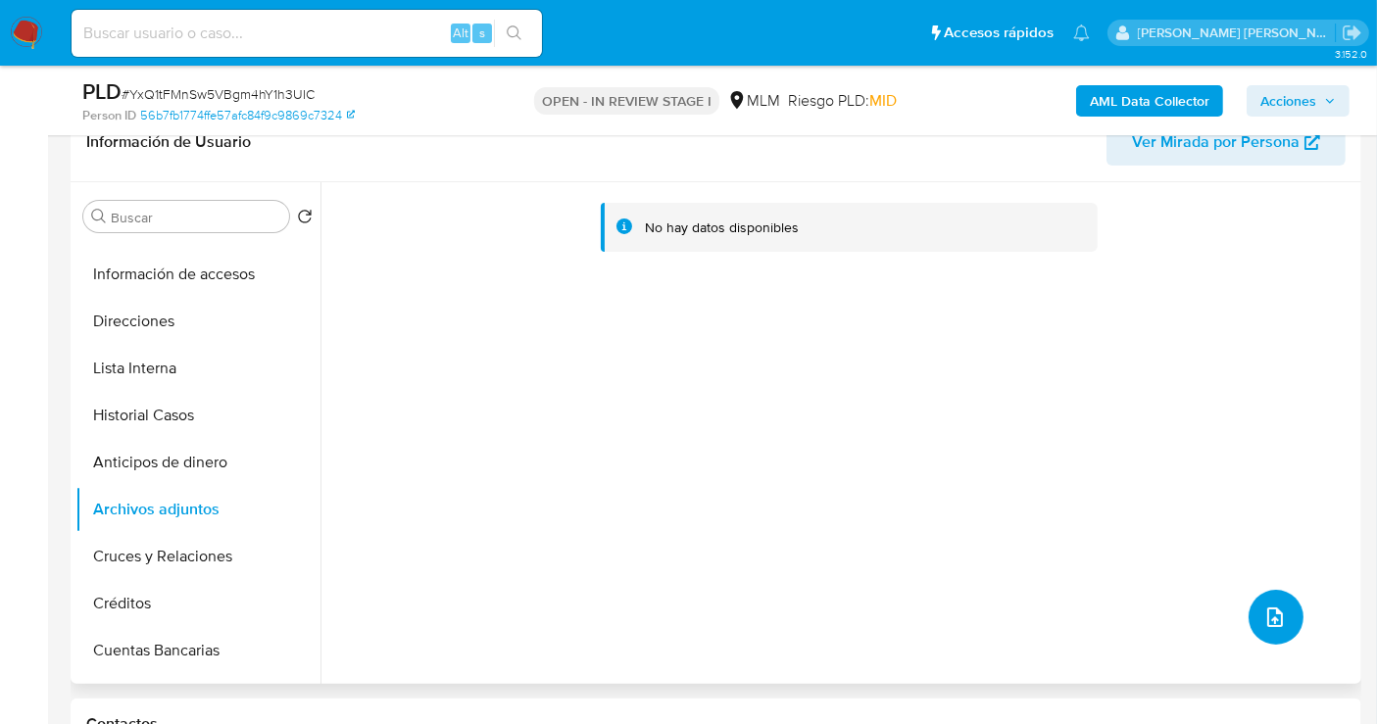
scroll to position [0, 0]
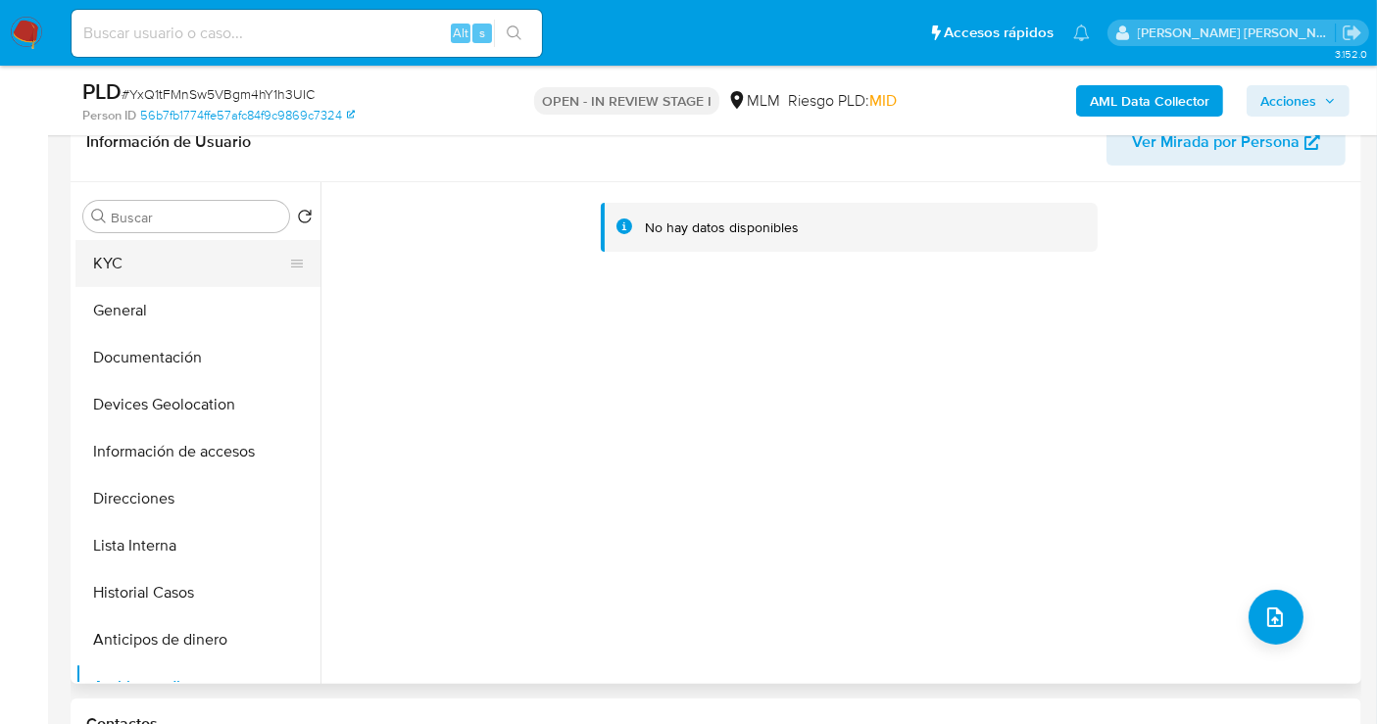
click at [119, 258] on button "KYC" at bounding box center [189, 263] width 229 height 47
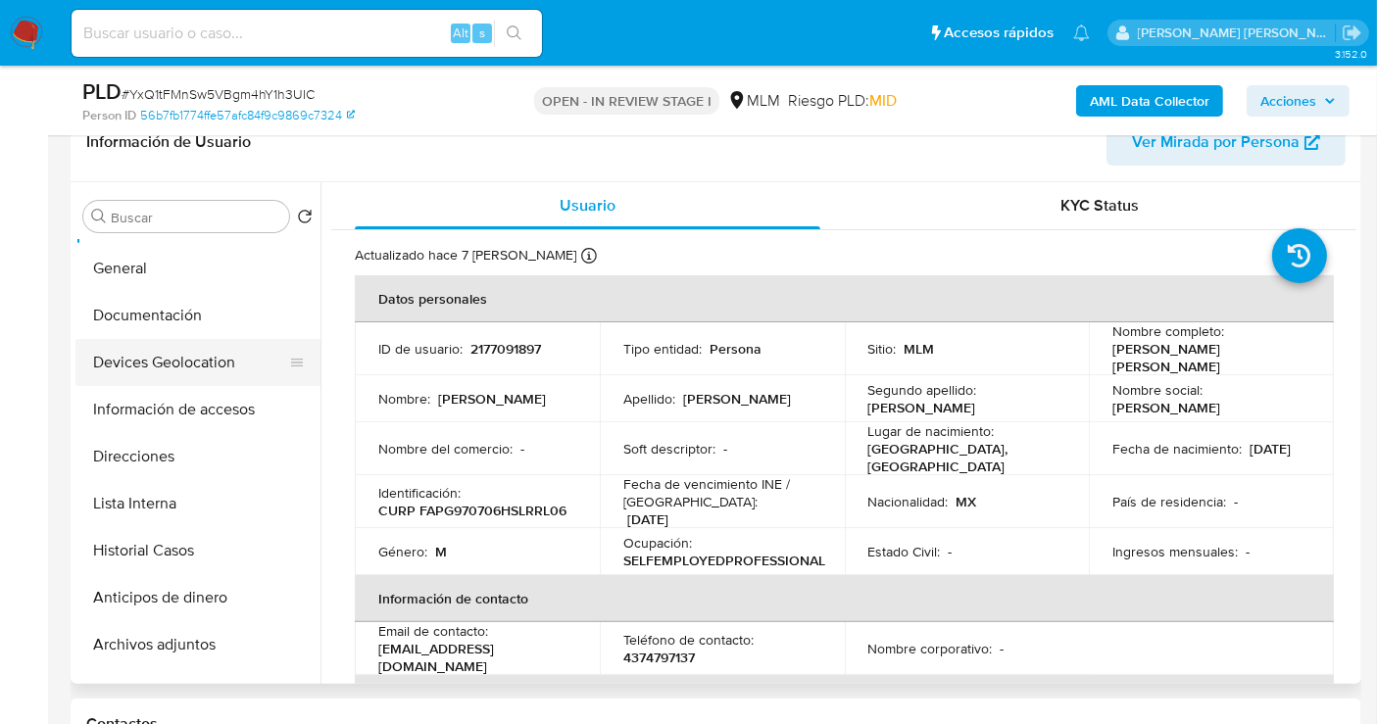
scroll to position [109, 0]
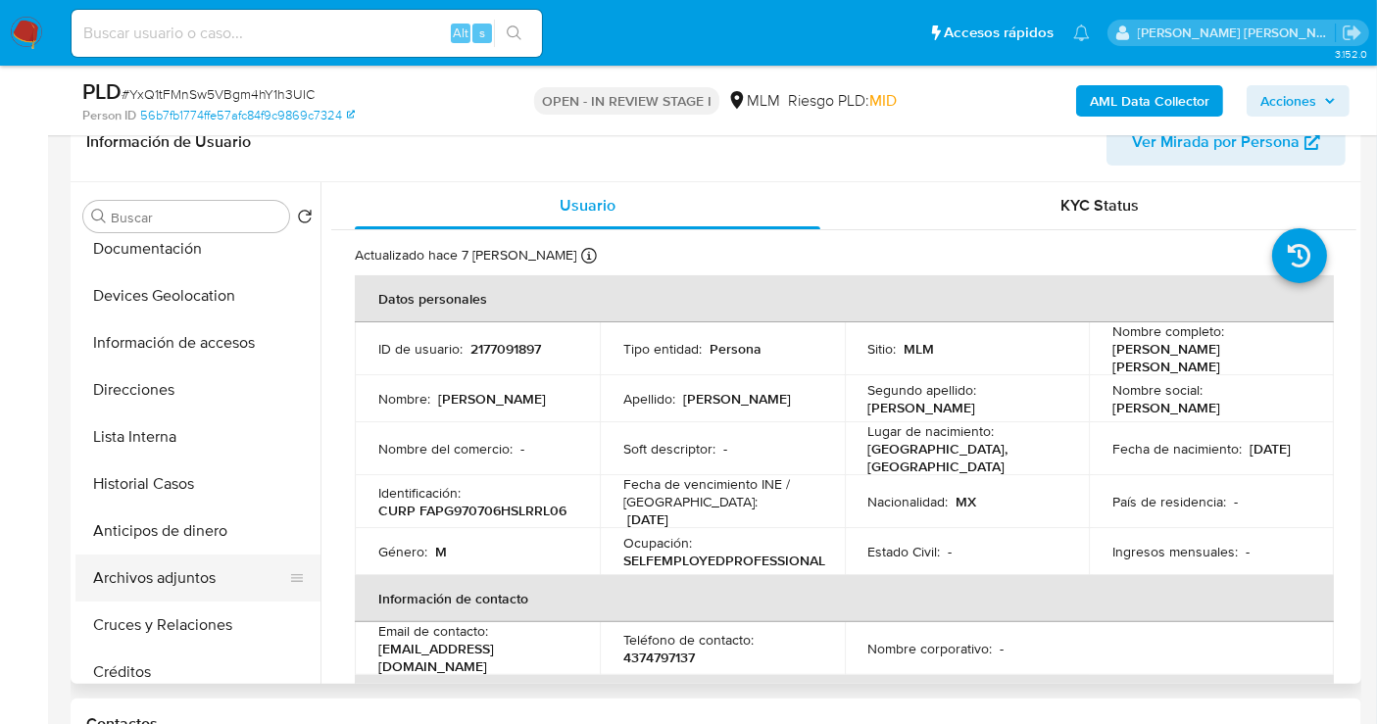
click at [187, 570] on button "Archivos adjuntos" at bounding box center [189, 578] width 229 height 47
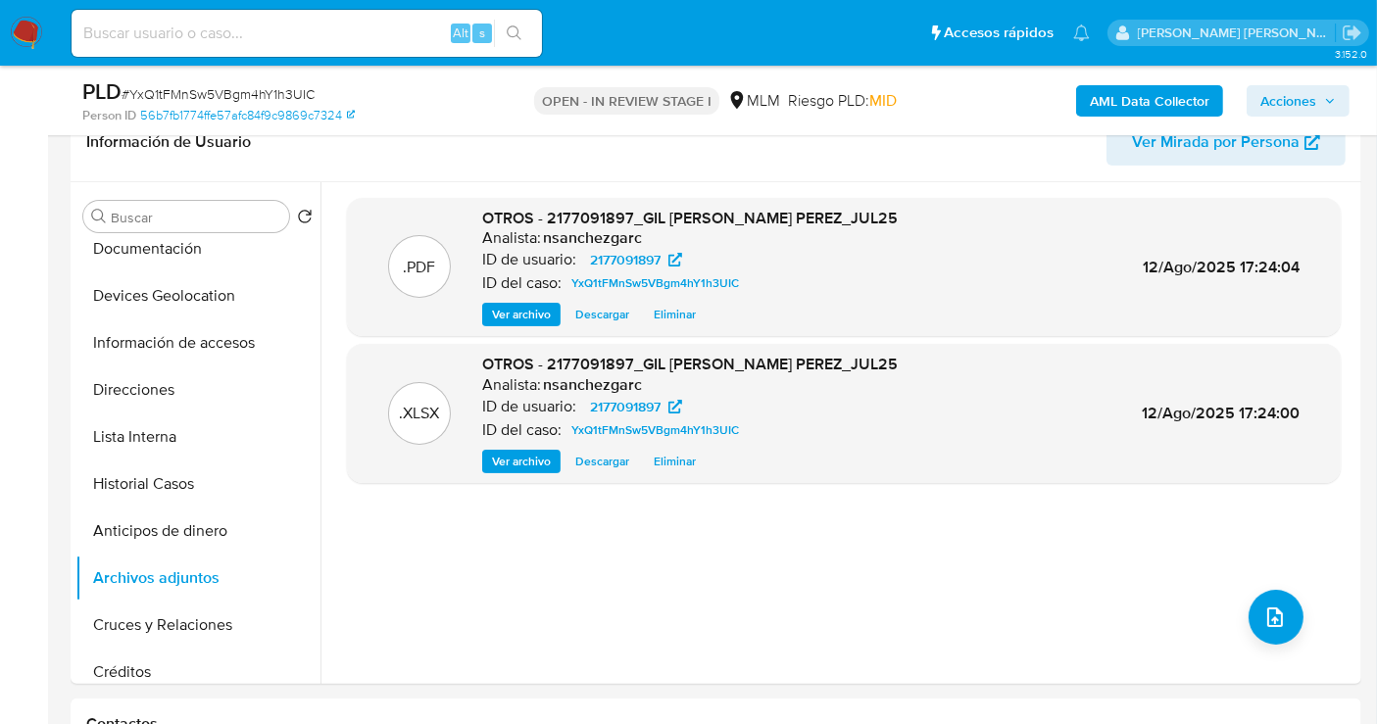
click at [1298, 96] on span "Acciones" at bounding box center [1288, 100] width 56 height 31
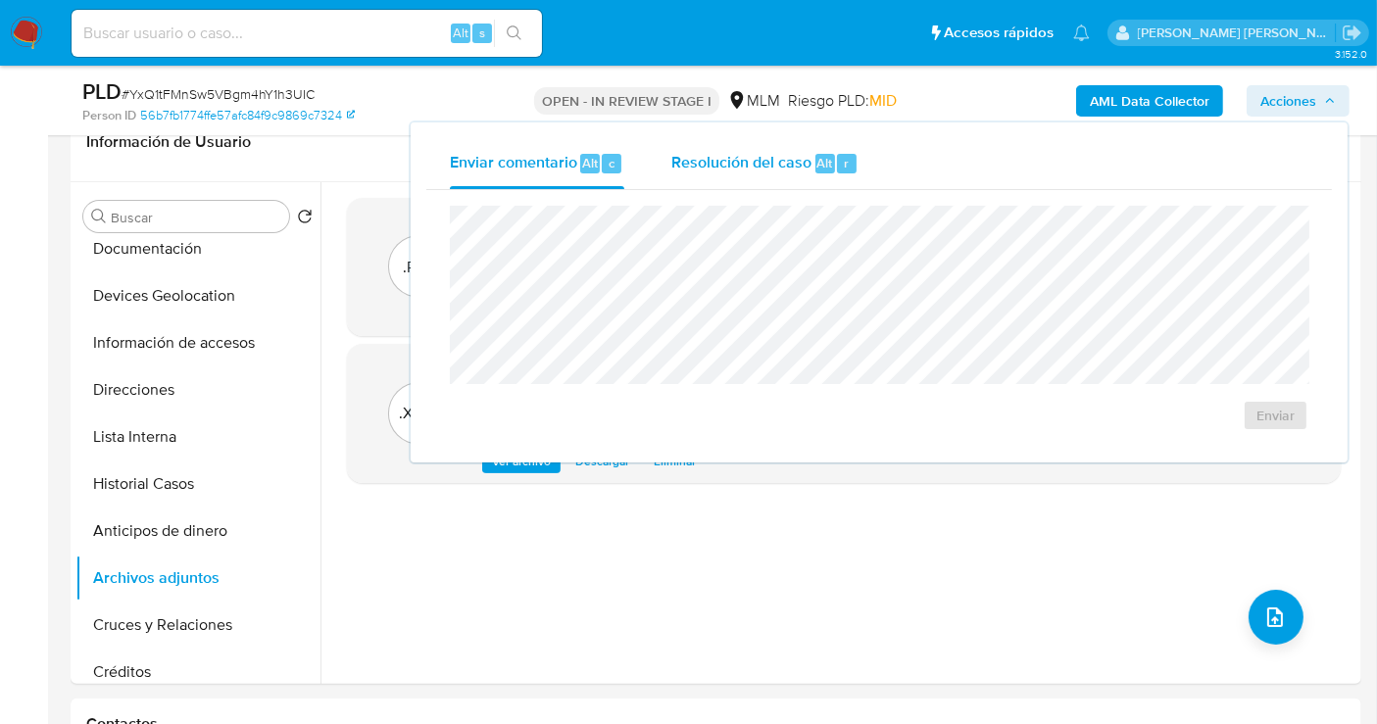
click at [768, 171] on span "Resolución del caso" at bounding box center [741, 162] width 140 height 23
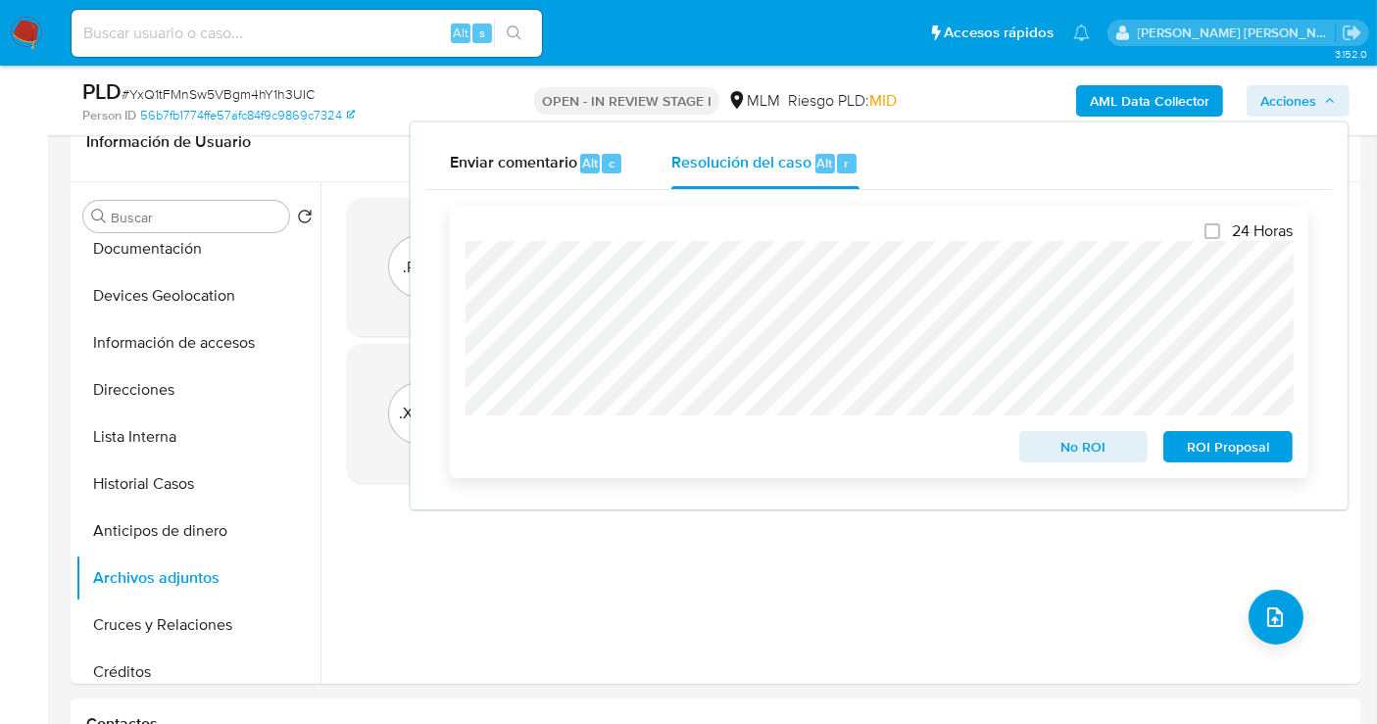
click at [1066, 455] on span "No ROI" at bounding box center [1084, 446] width 102 height 27
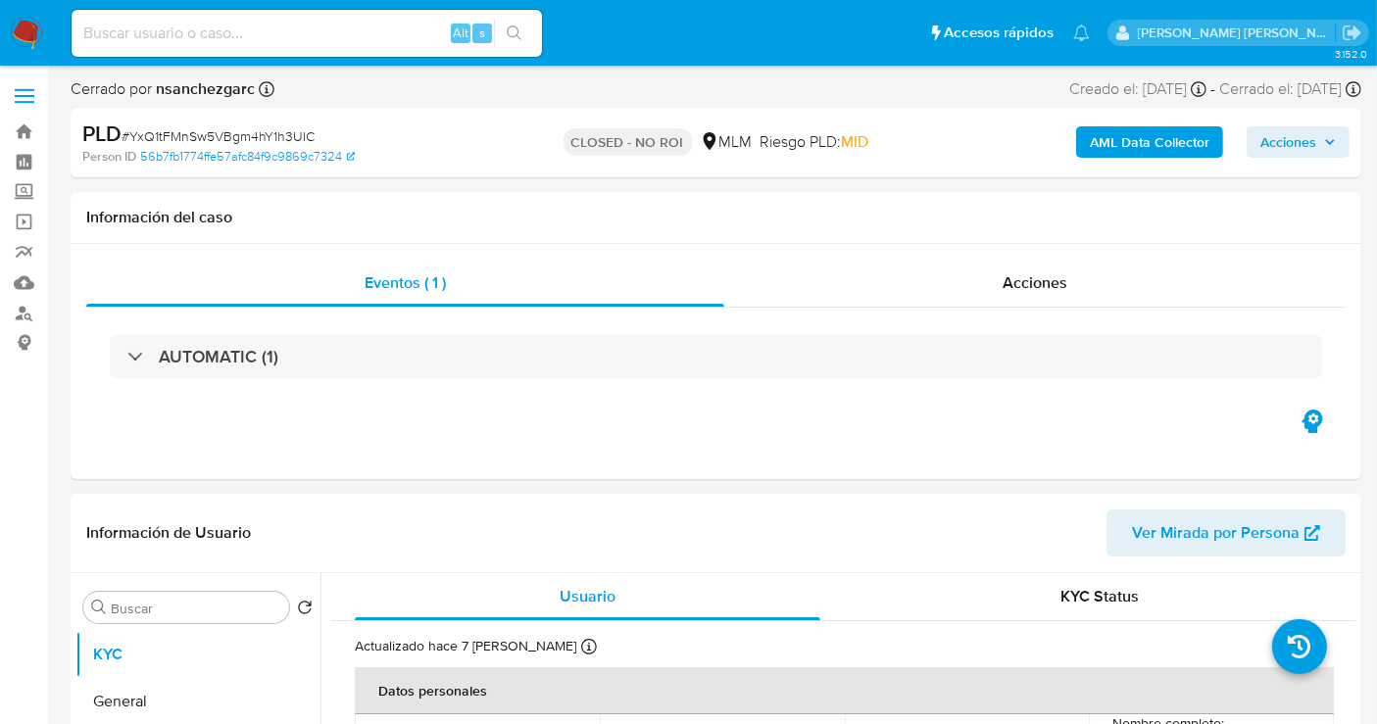
select select "10"
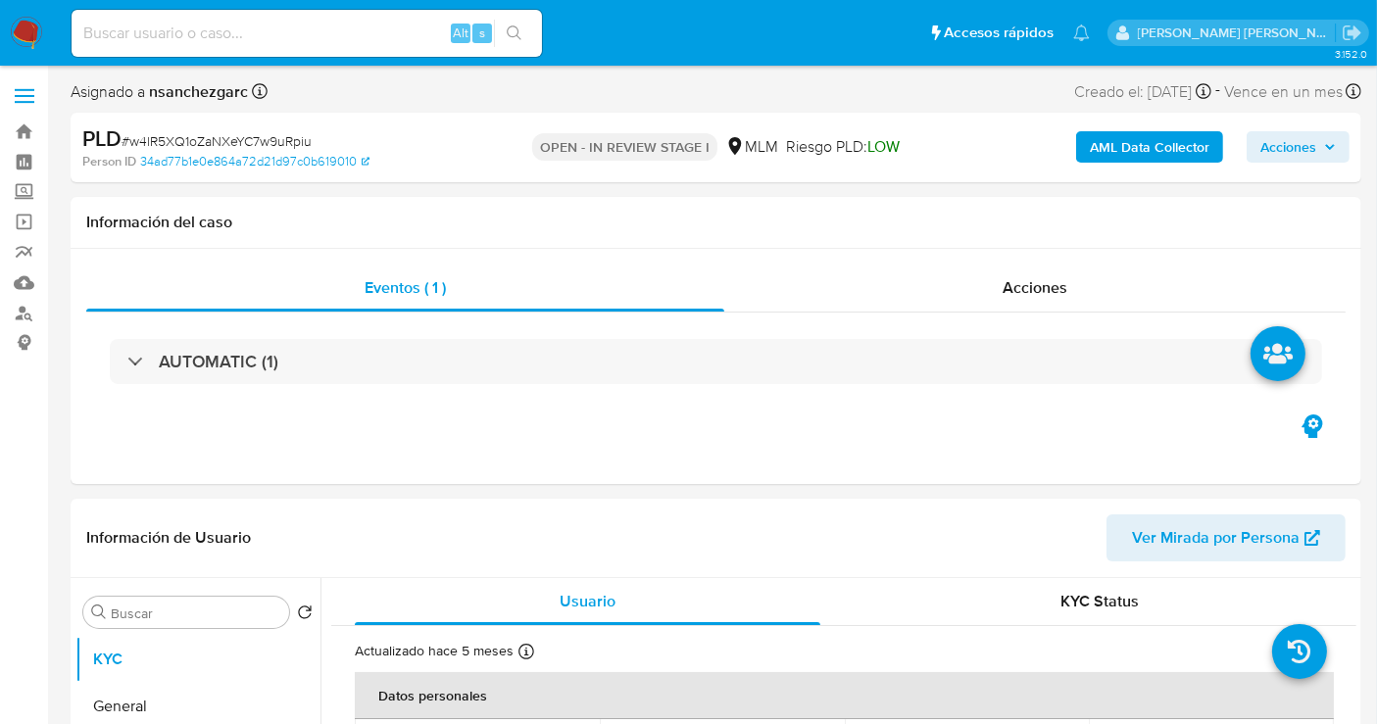
select select "10"
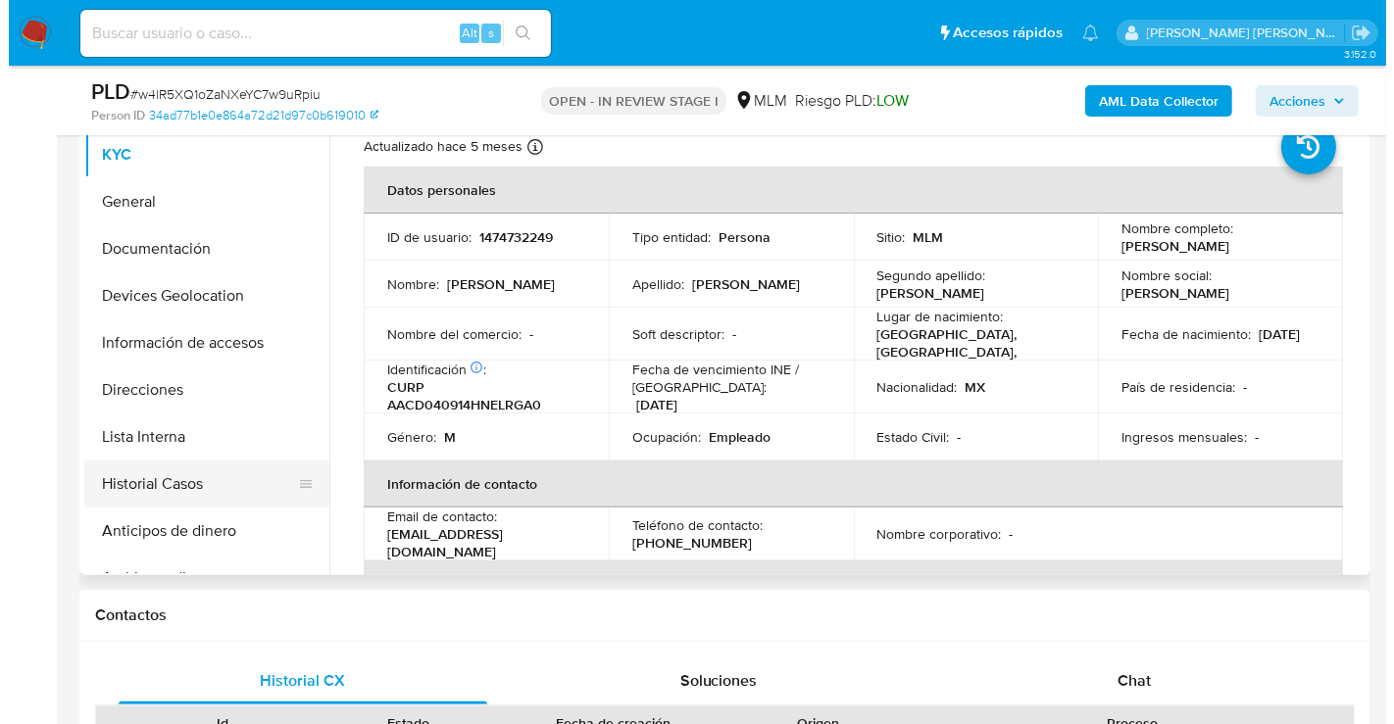
scroll to position [109, 0]
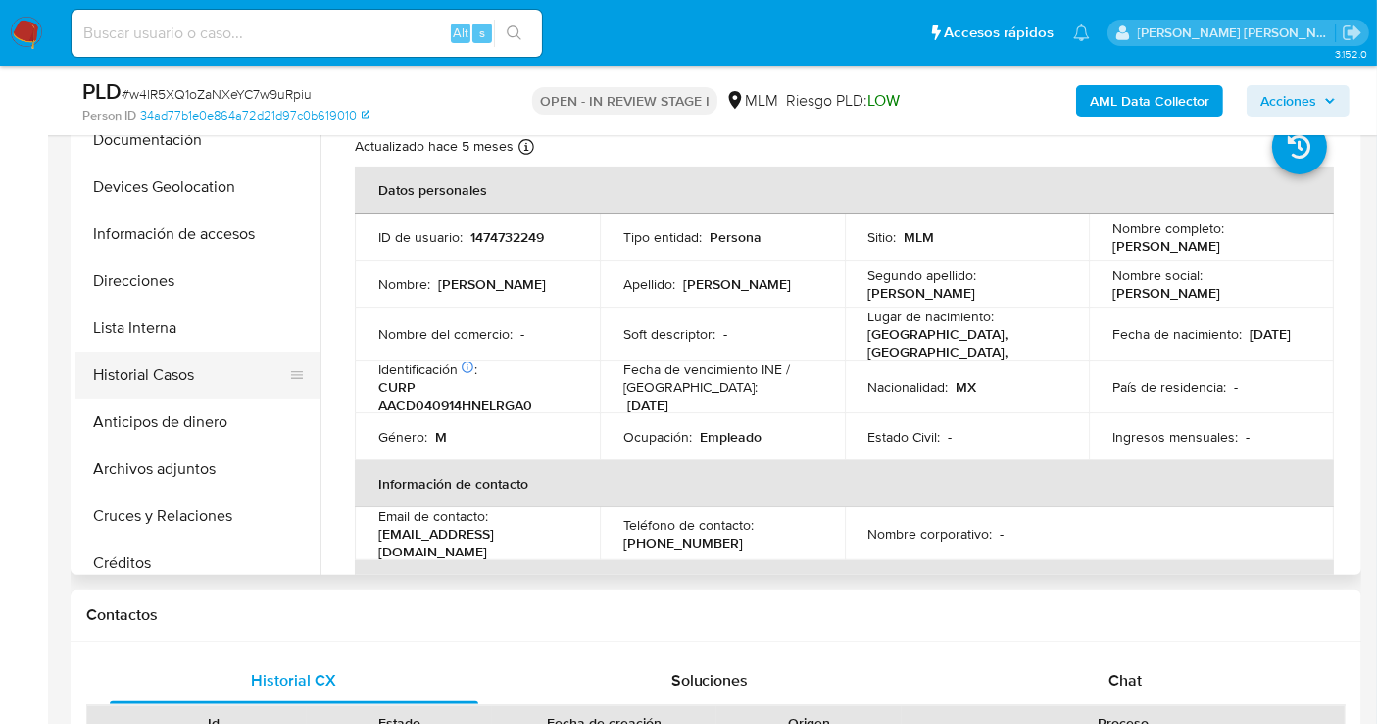
click at [172, 473] on button "Archivos adjuntos" at bounding box center [197, 469] width 245 height 47
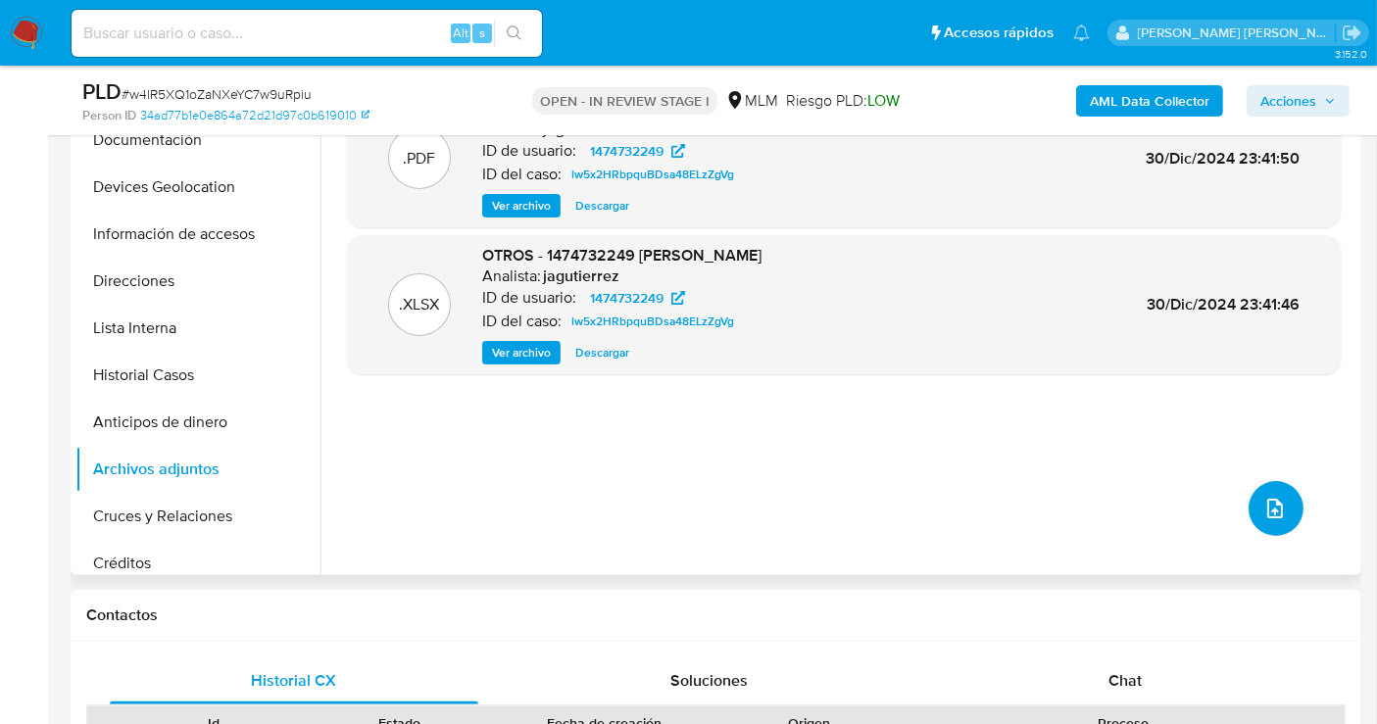
click at [1270, 510] on icon "upload-file" at bounding box center [1275, 509] width 24 height 24
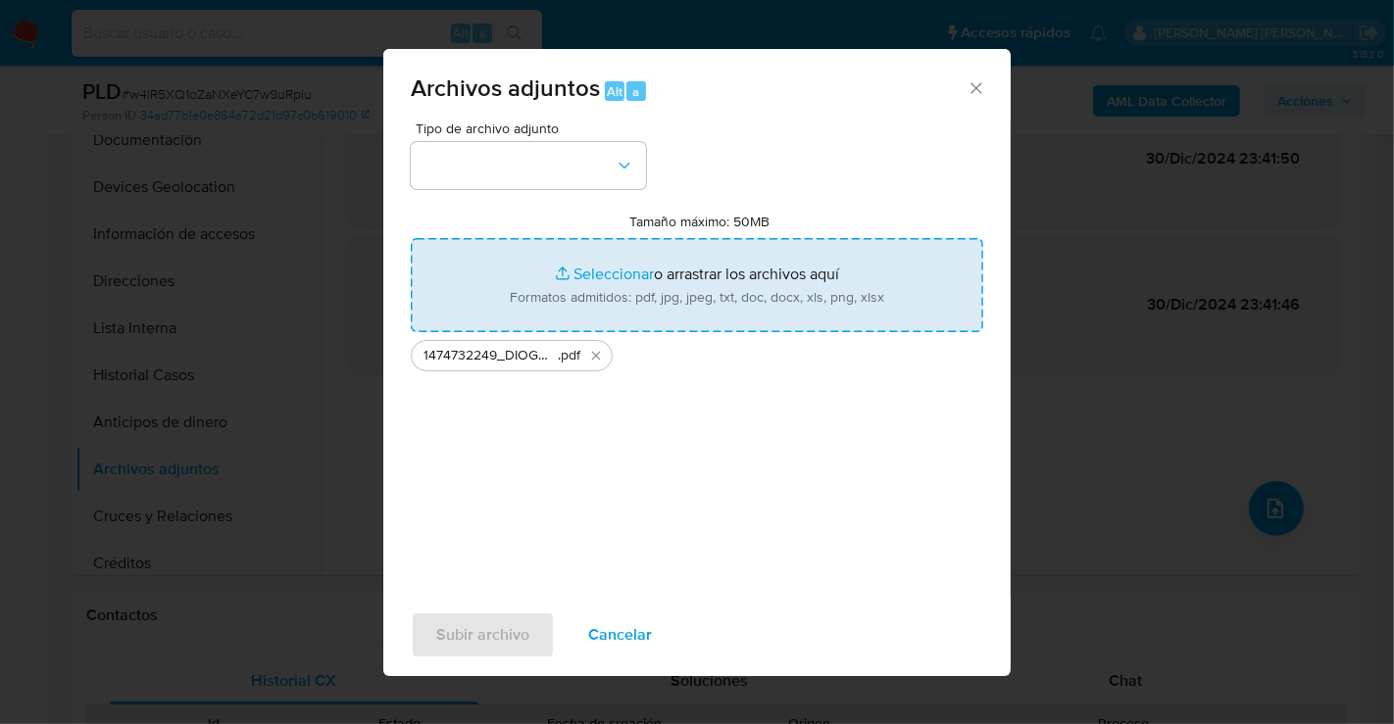
type input "C:\fakepath\1474732249_DIOGO MAXIMU ALVAREZ CARREON_JUL25.xlsx"
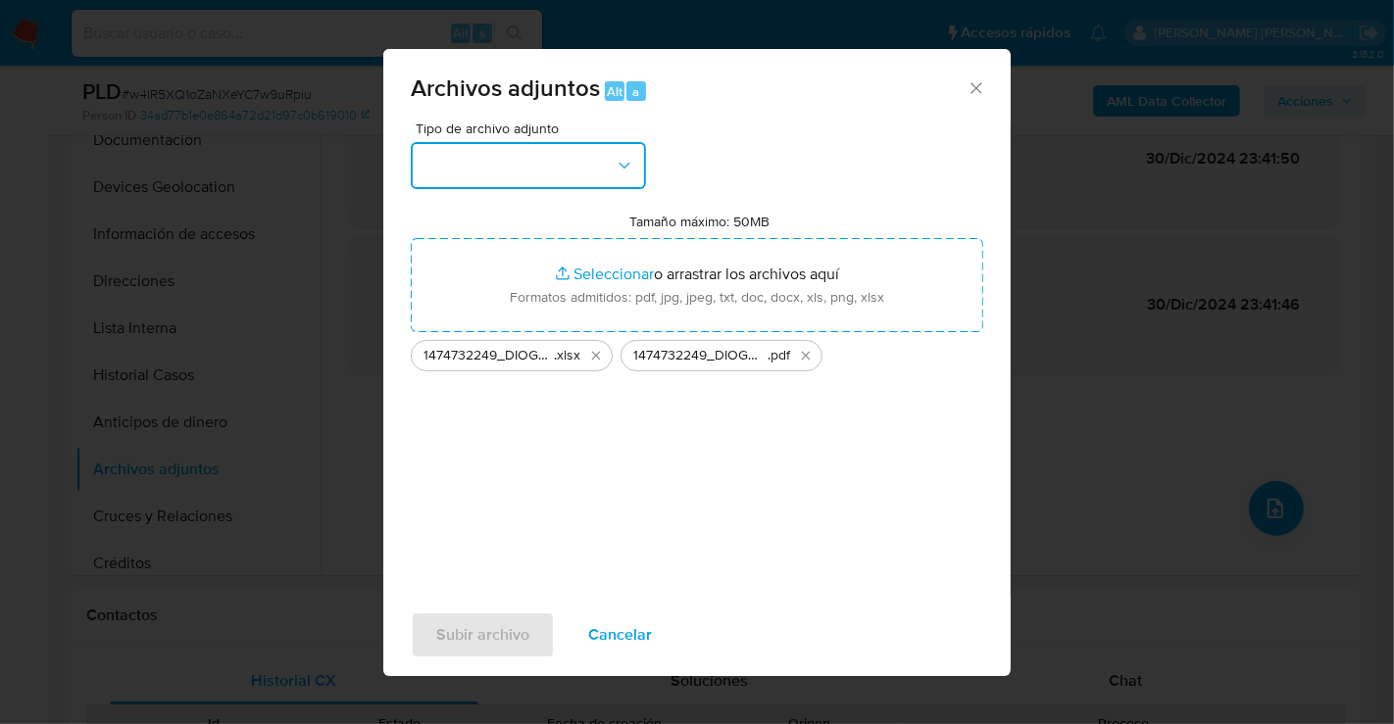
click at [599, 164] on button "button" at bounding box center [528, 165] width 235 height 47
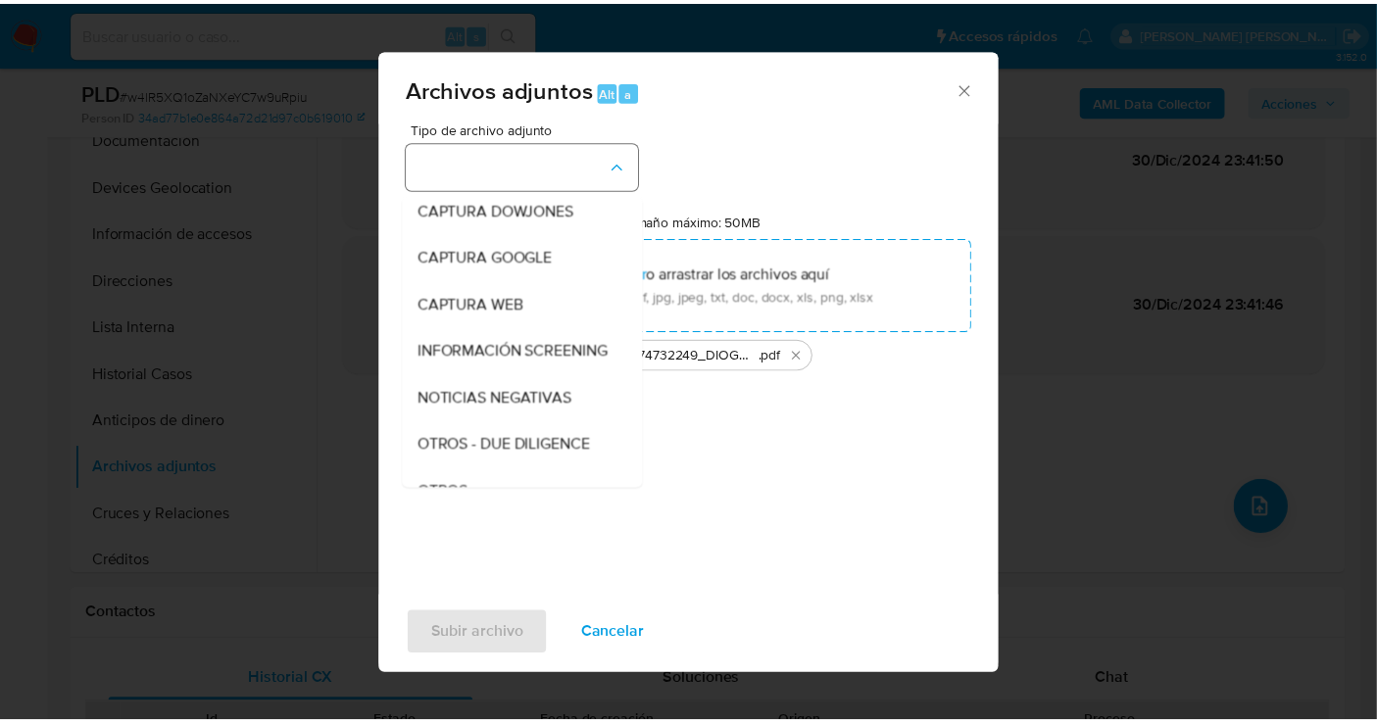
scroll to position [101, 0]
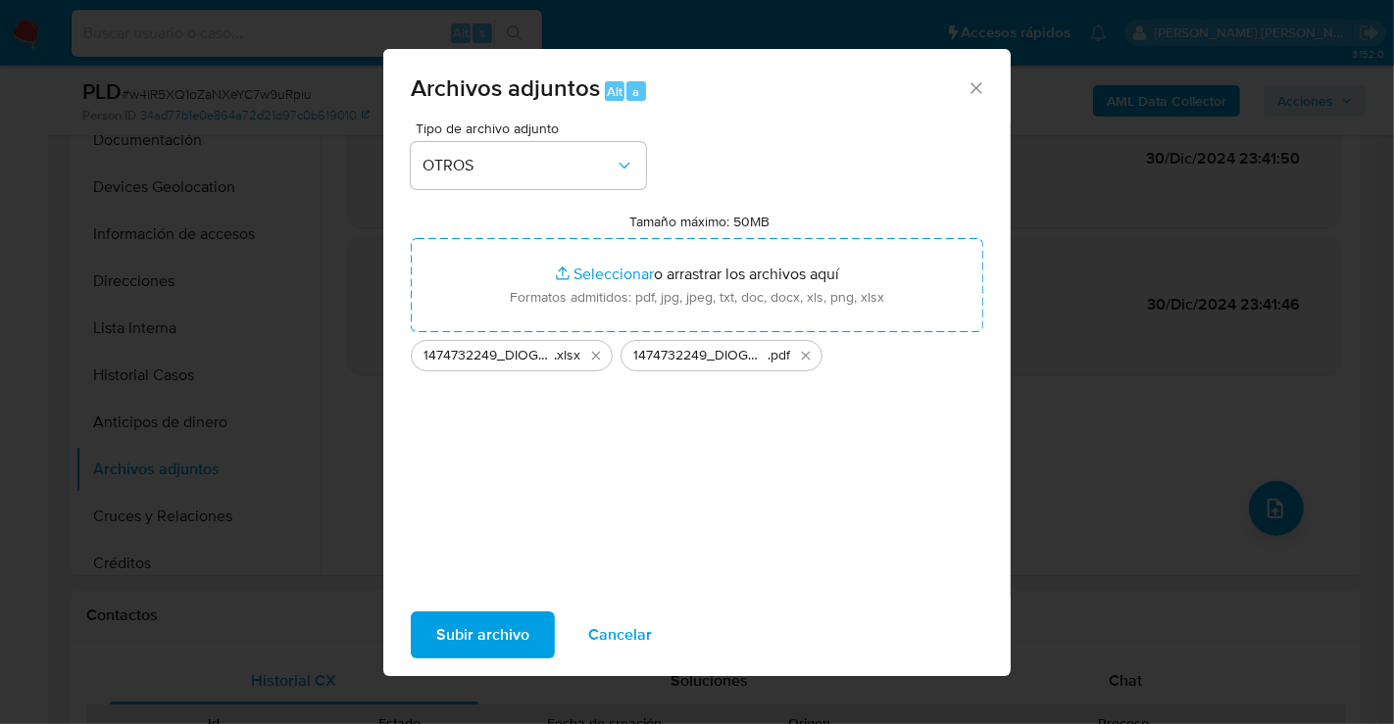
click at [470, 634] on span "Subir archivo" at bounding box center [482, 634] width 93 height 43
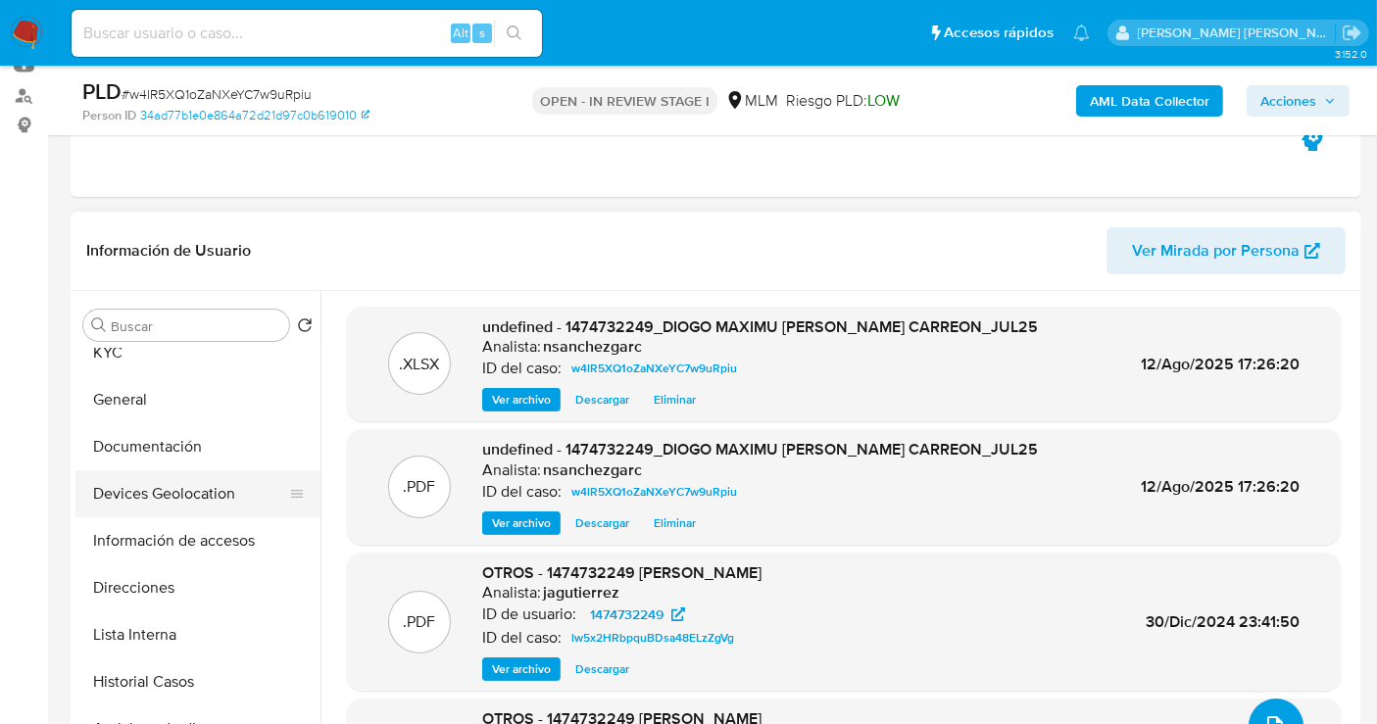
scroll to position [0, 0]
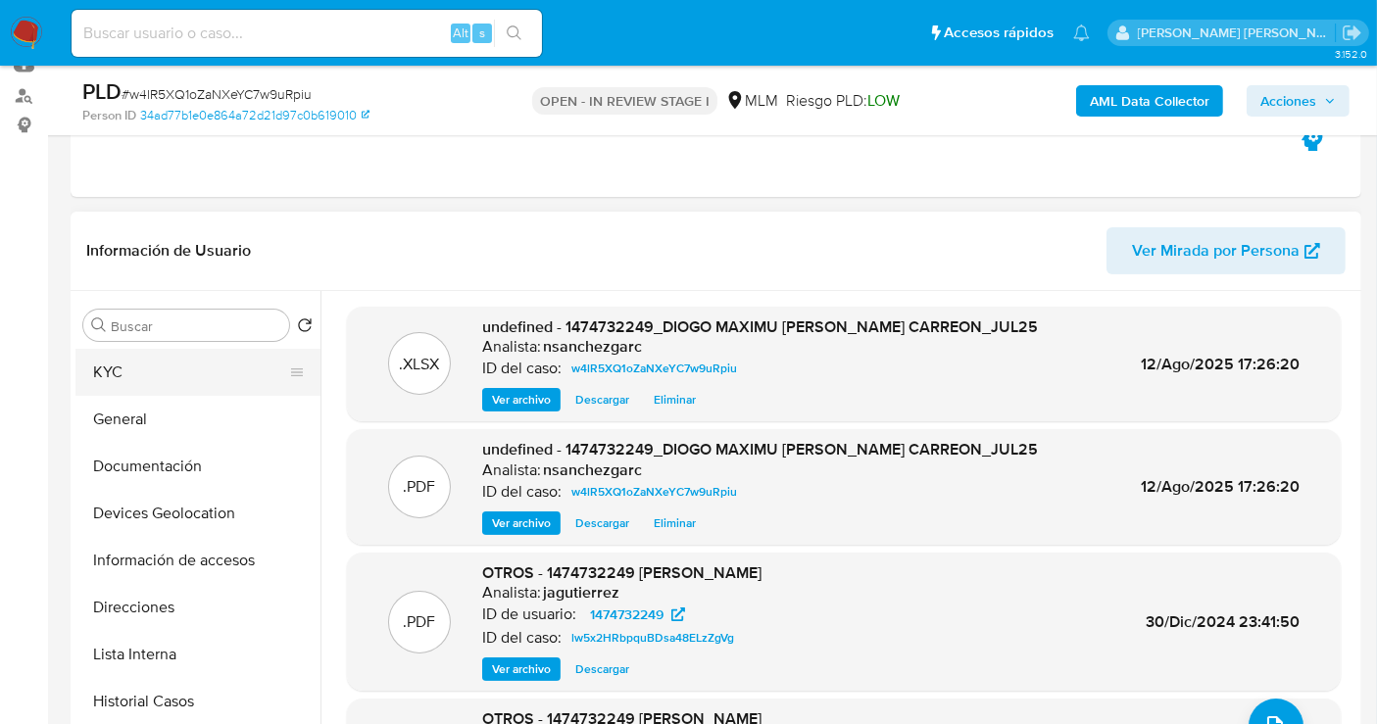
click at [131, 377] on button "KYC" at bounding box center [189, 372] width 229 height 47
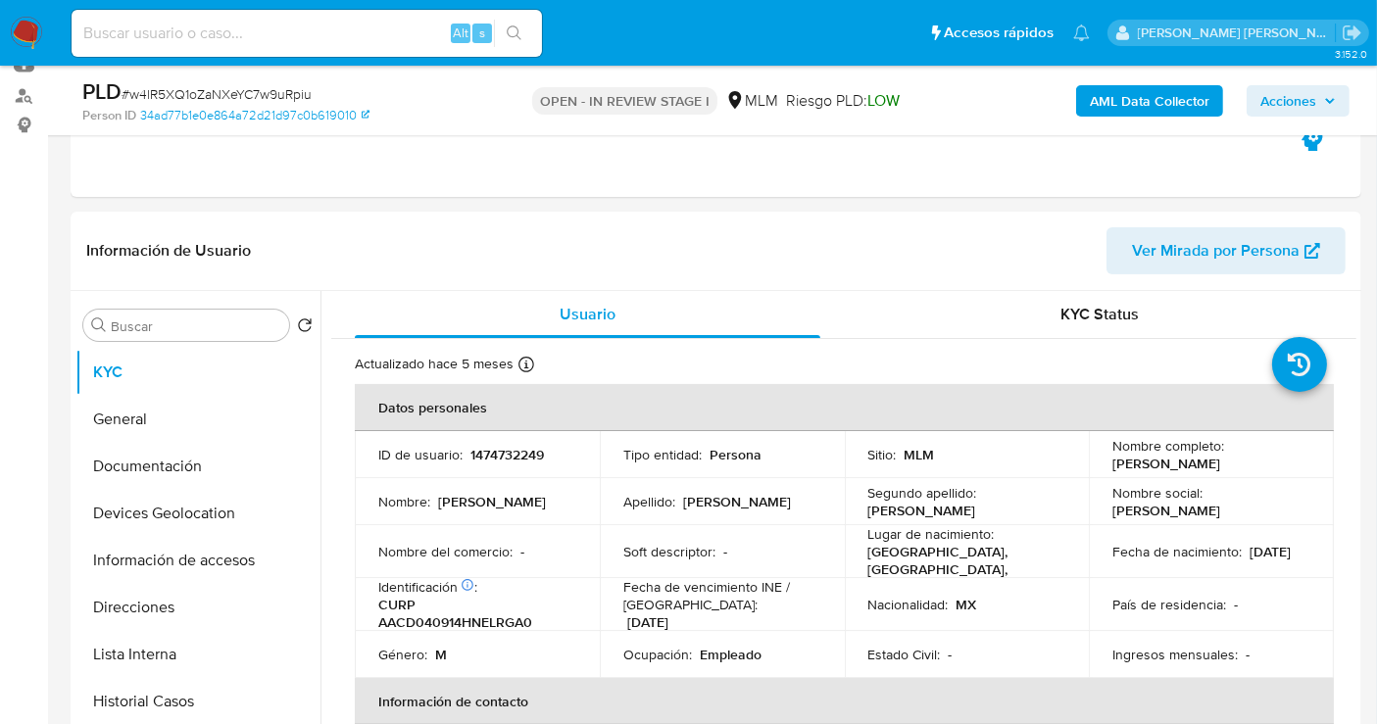
click at [1298, 93] on span "Acciones" at bounding box center [1288, 100] width 56 height 31
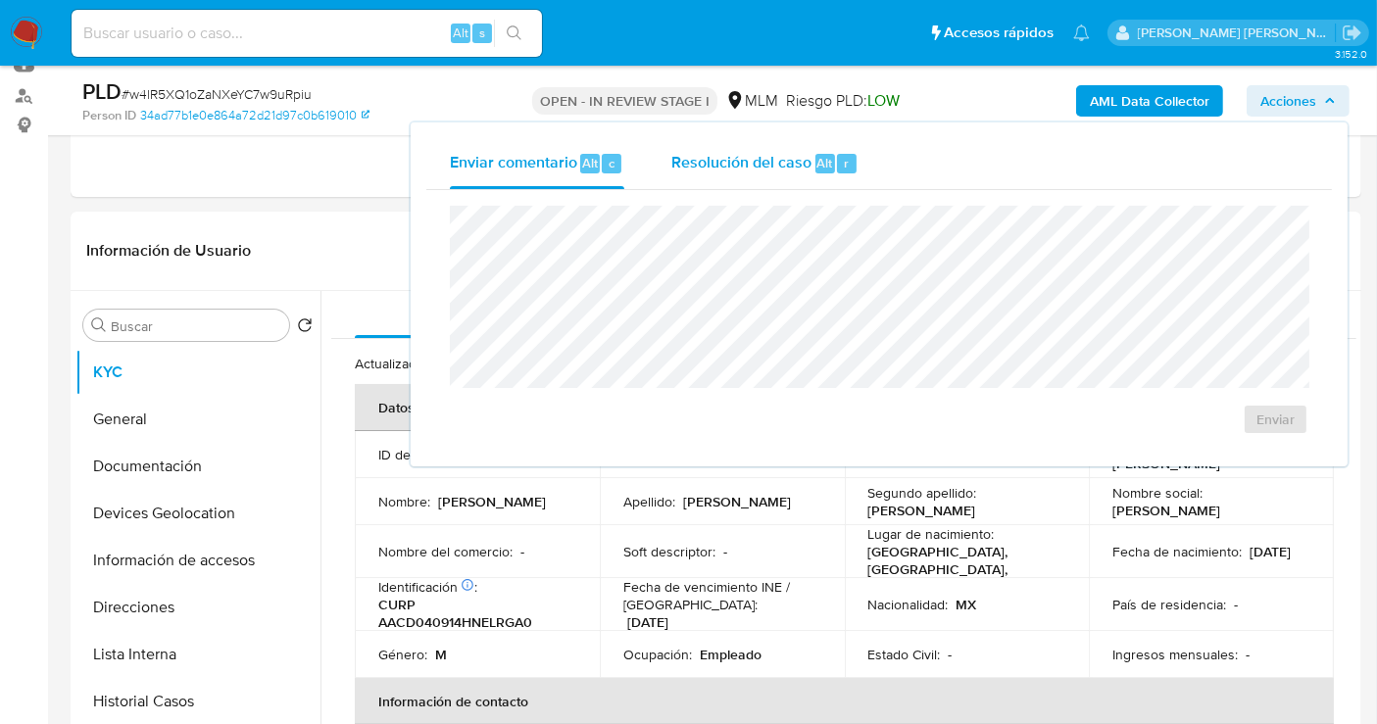
click at [754, 165] on span "Resolución del caso" at bounding box center [741, 162] width 140 height 23
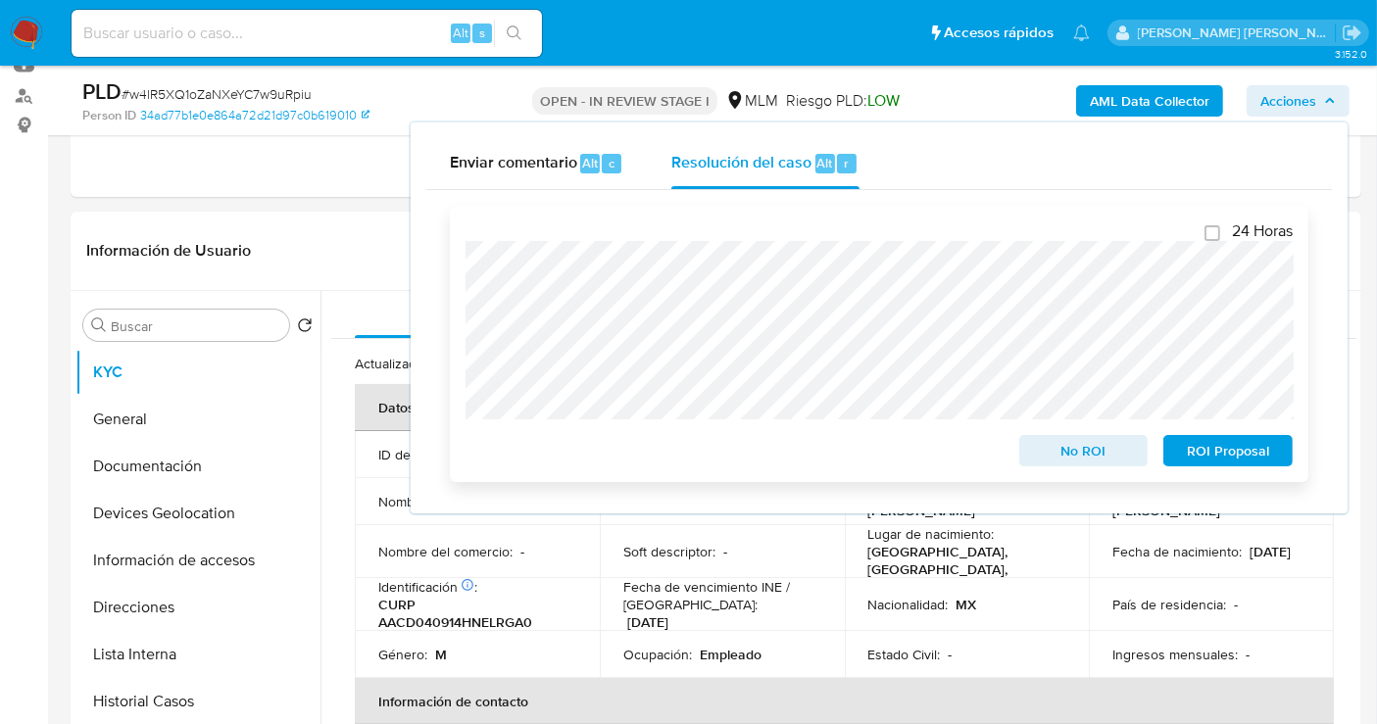
click at [1060, 454] on span "No ROI" at bounding box center [1084, 450] width 102 height 27
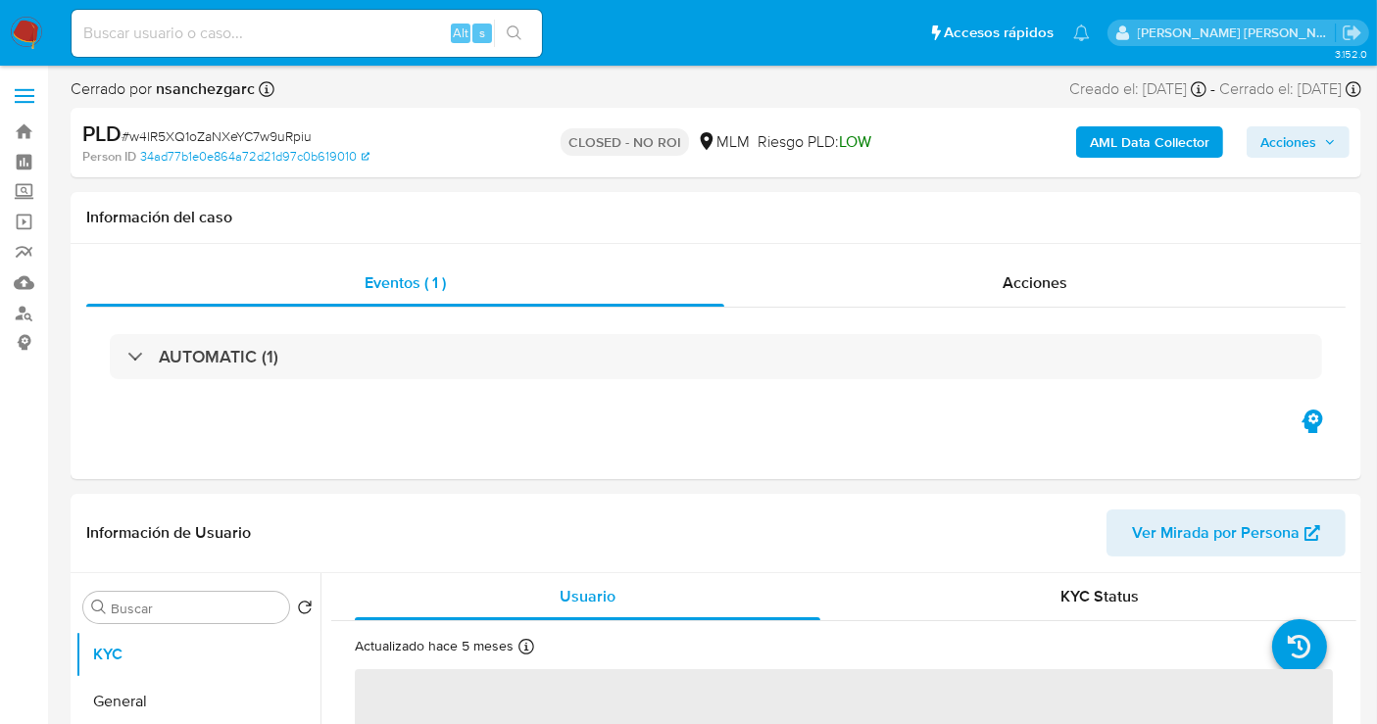
select select "10"
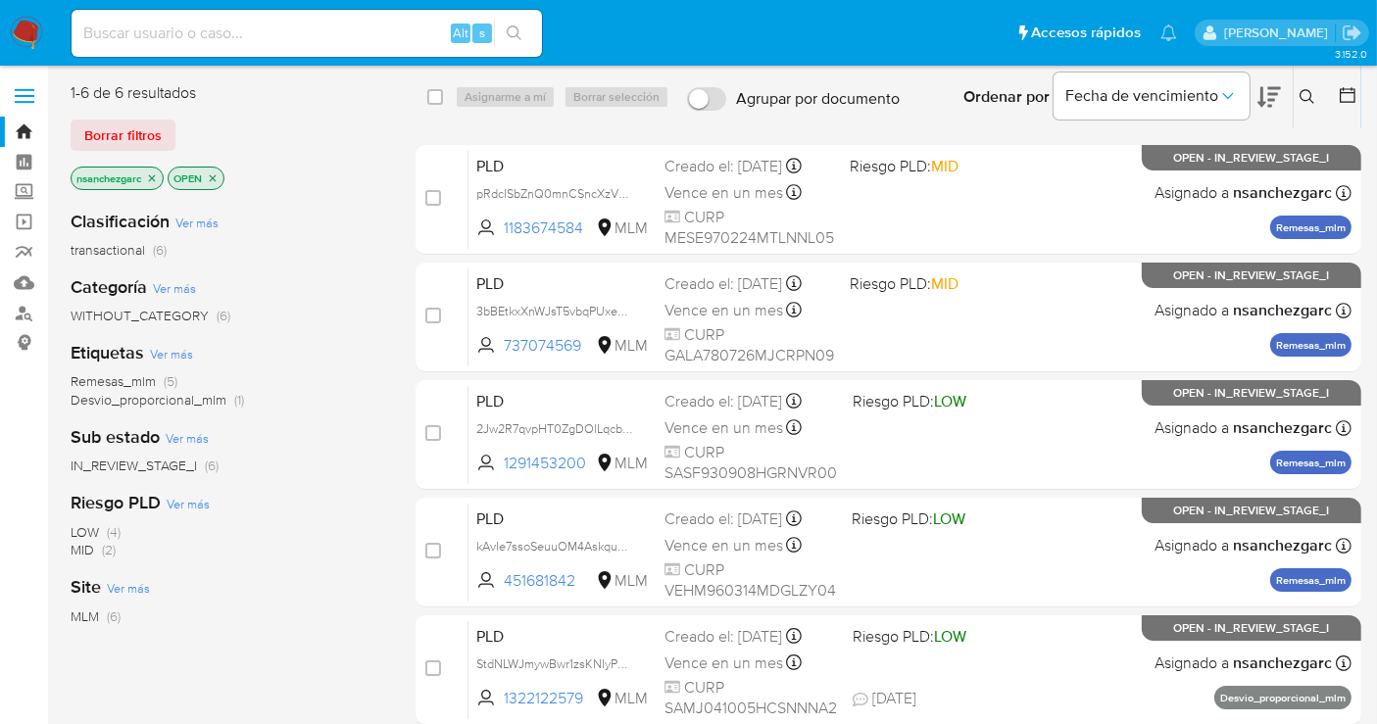
click at [151, 179] on icon "close-filter" at bounding box center [152, 177] width 7 height 7
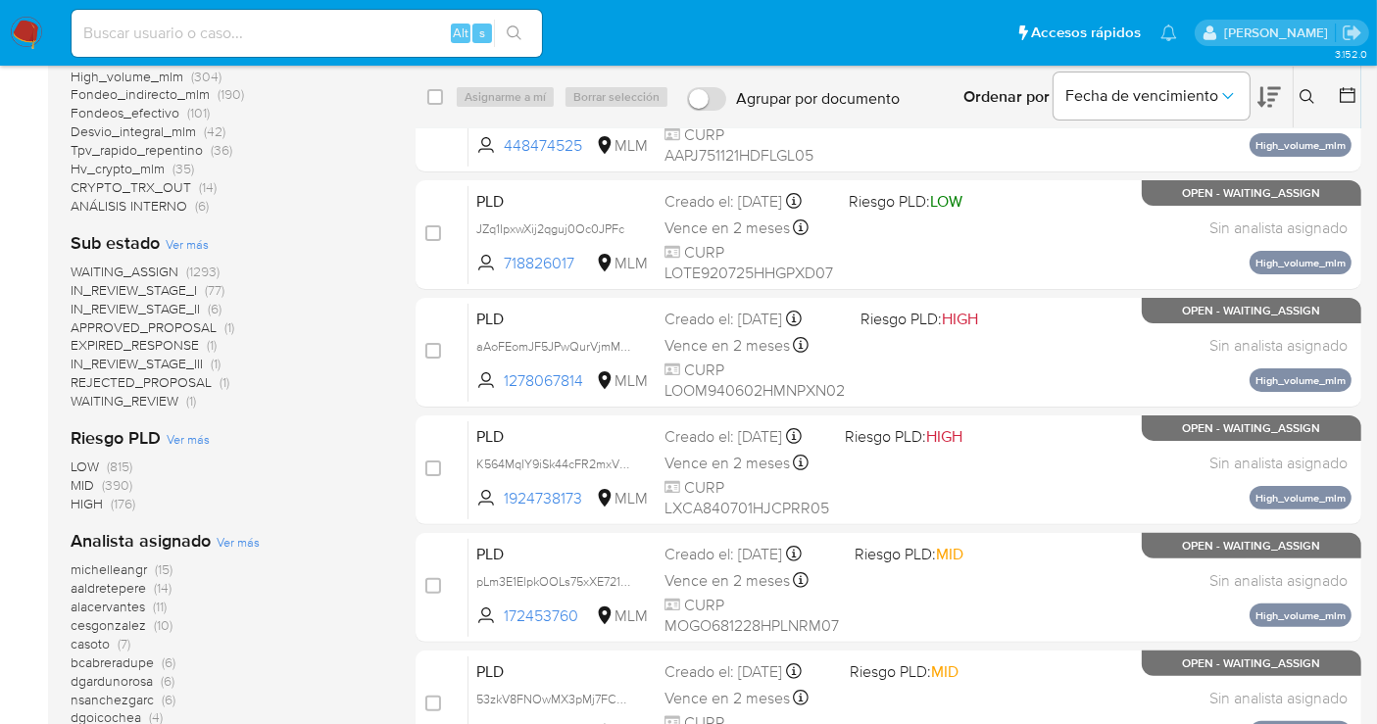
scroll to position [544, 0]
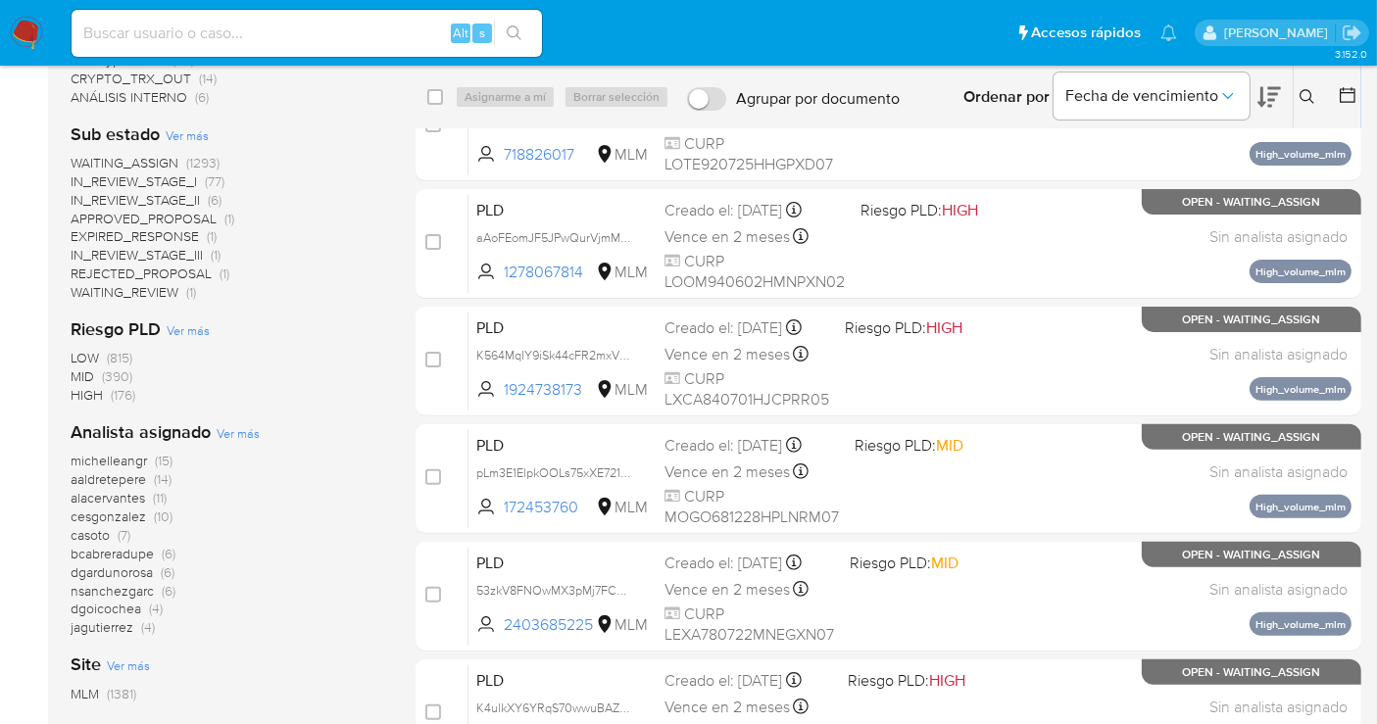
click at [127, 590] on span "nsanchezgarc" at bounding box center [112, 591] width 83 height 20
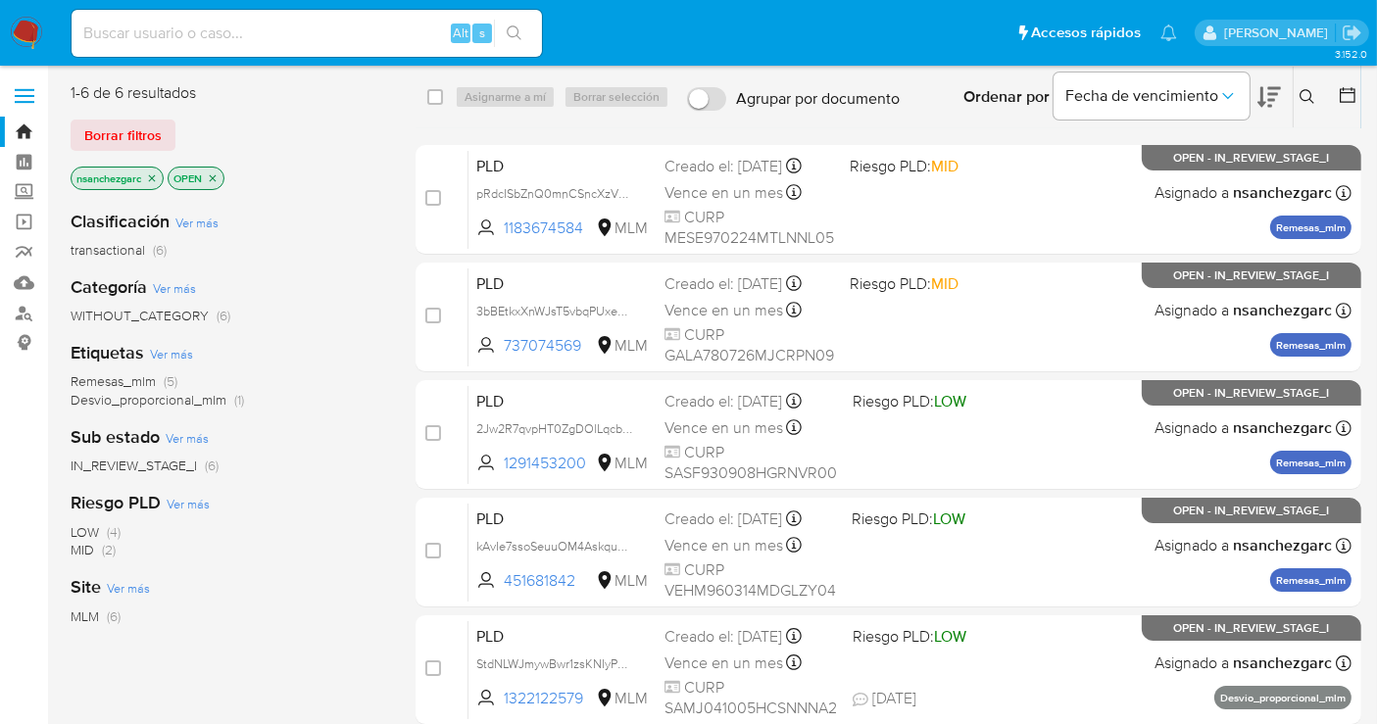
click at [1301, 101] on icon at bounding box center [1308, 97] width 16 height 16
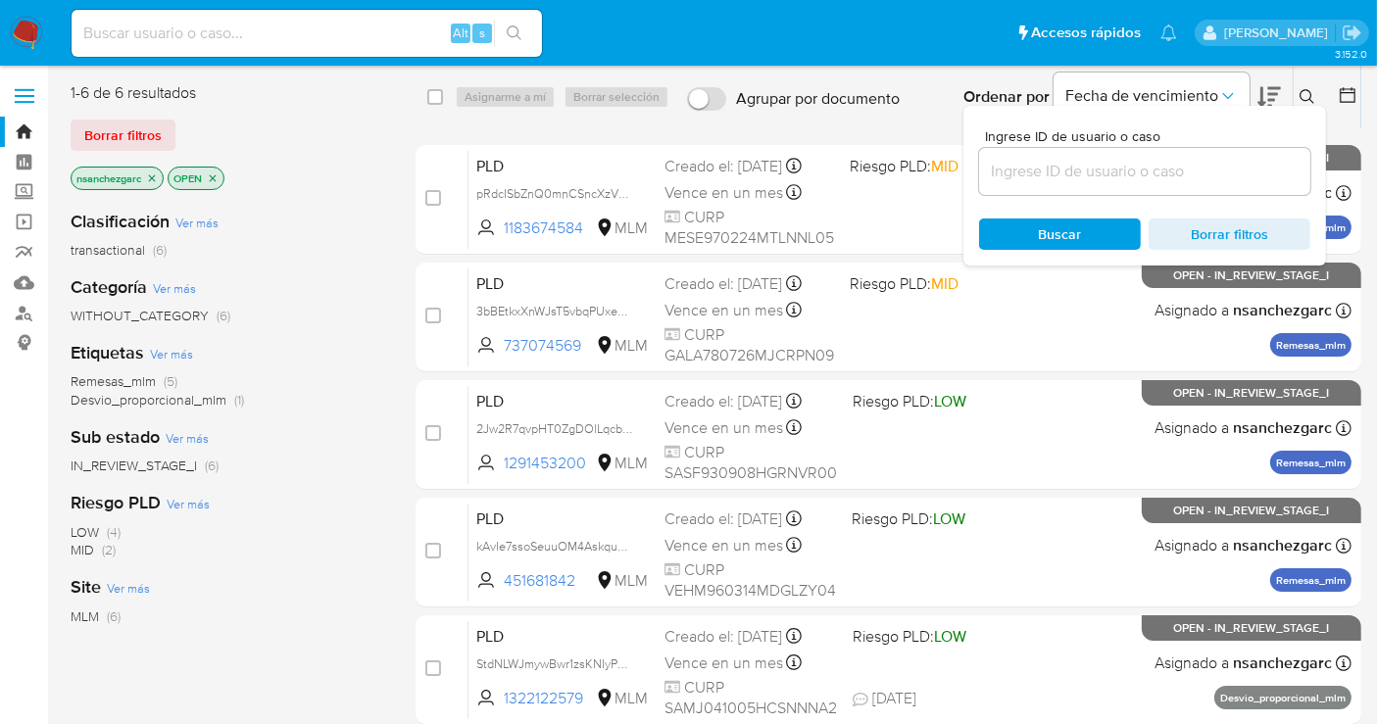
click at [1036, 177] on input at bounding box center [1144, 171] width 331 height 25
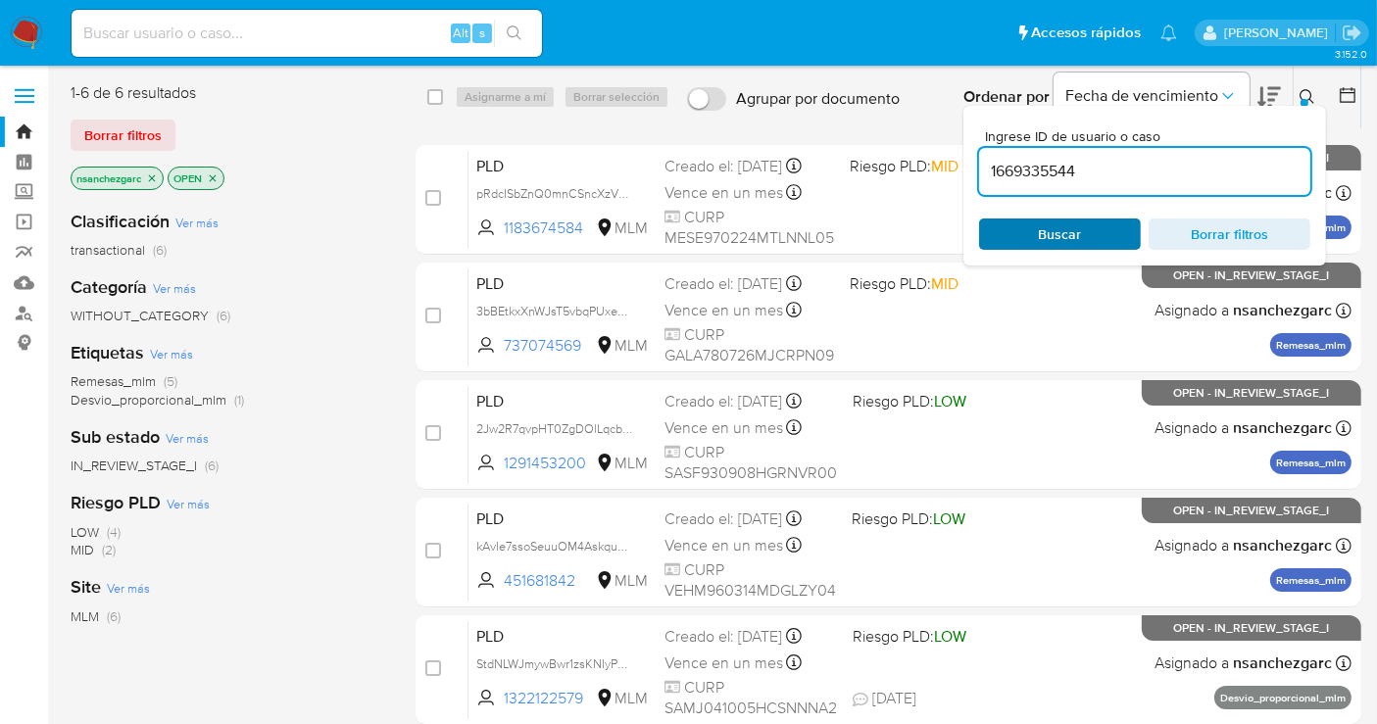
type input "1669335544"
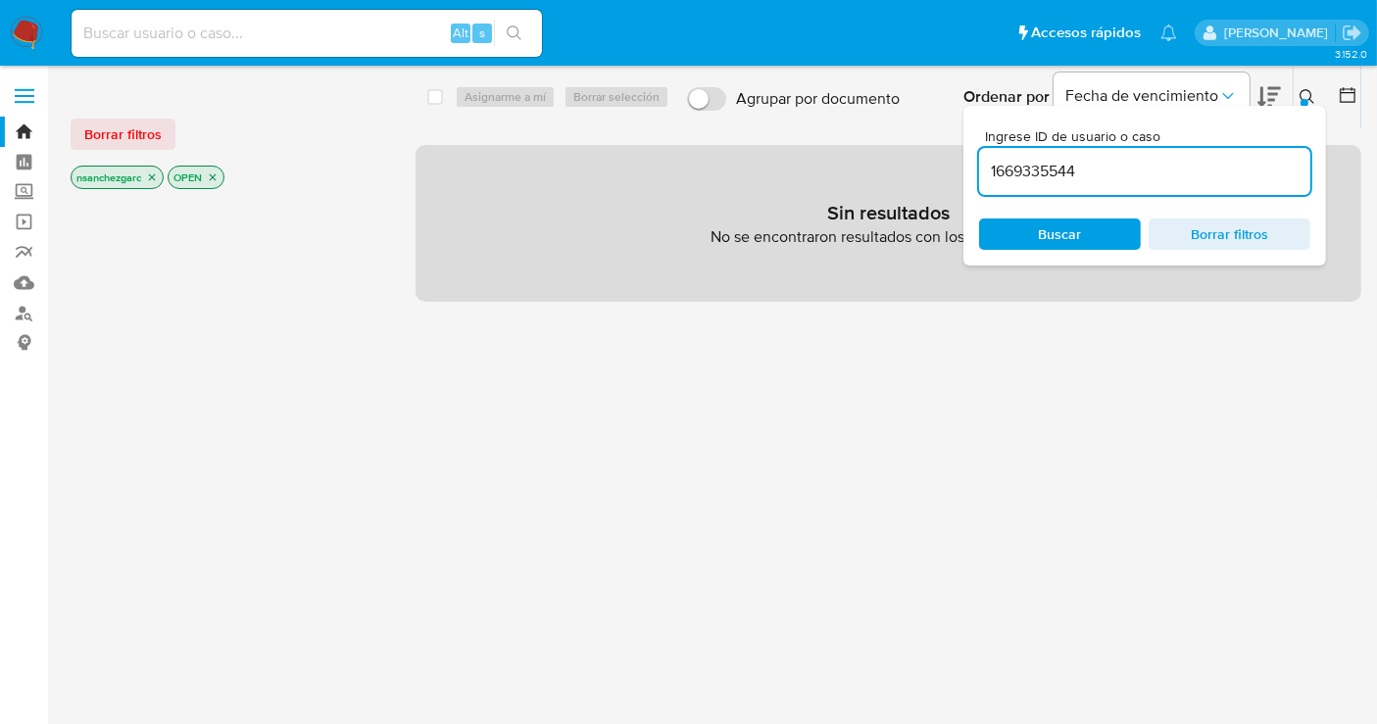
click at [154, 180] on icon "close-filter" at bounding box center [152, 178] width 12 height 12
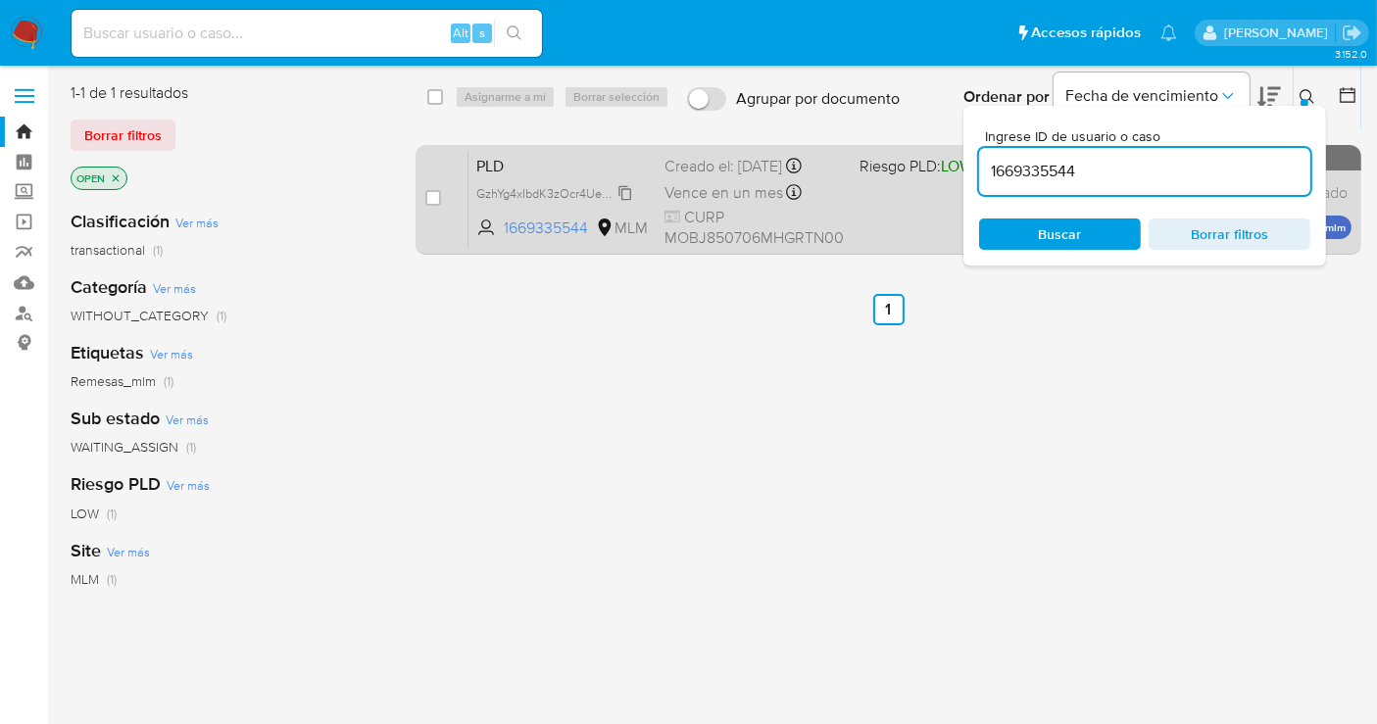
click at [624, 183] on span "GzhYg4xIbdK3zOcr4Uezumgk" at bounding box center [556, 192] width 161 height 22
click at [431, 200] on input "checkbox" at bounding box center [433, 198] width 16 height 16
checkbox input "true"
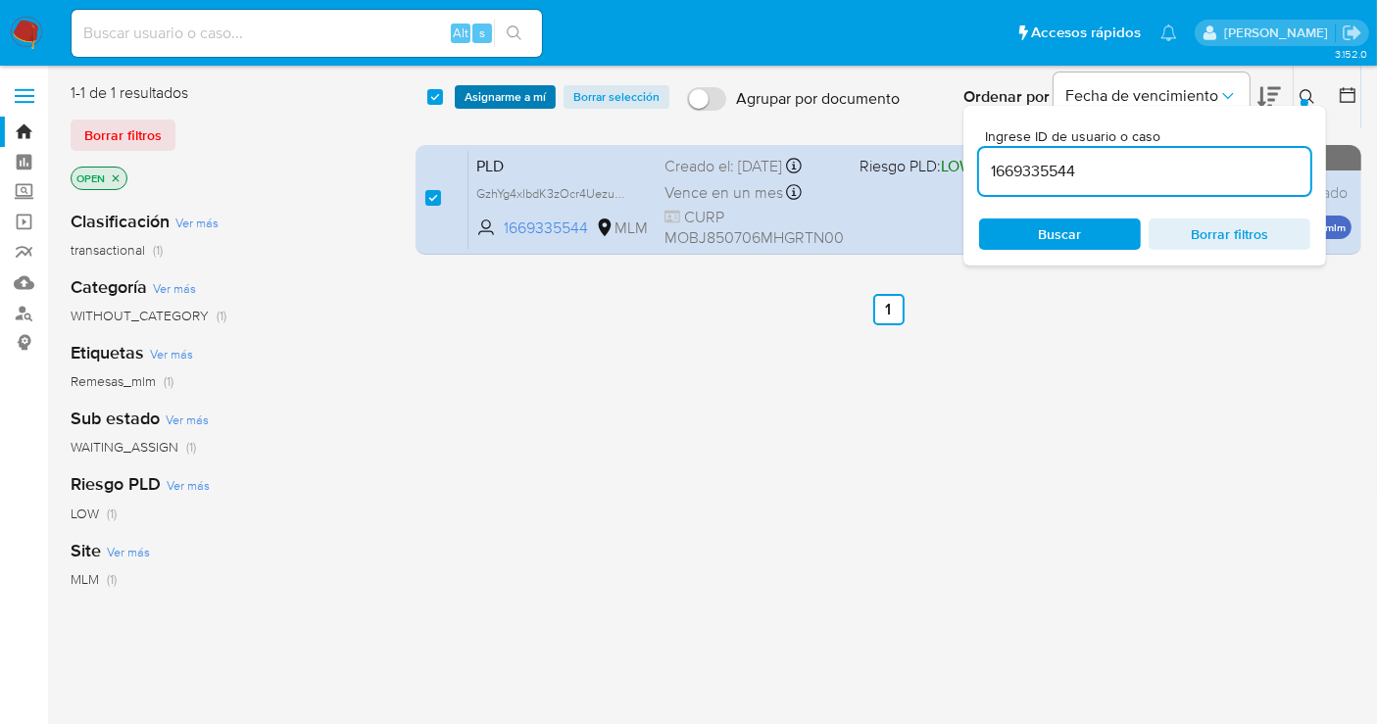
click at [481, 99] on span "Asignarme a mí" at bounding box center [505, 97] width 81 height 20
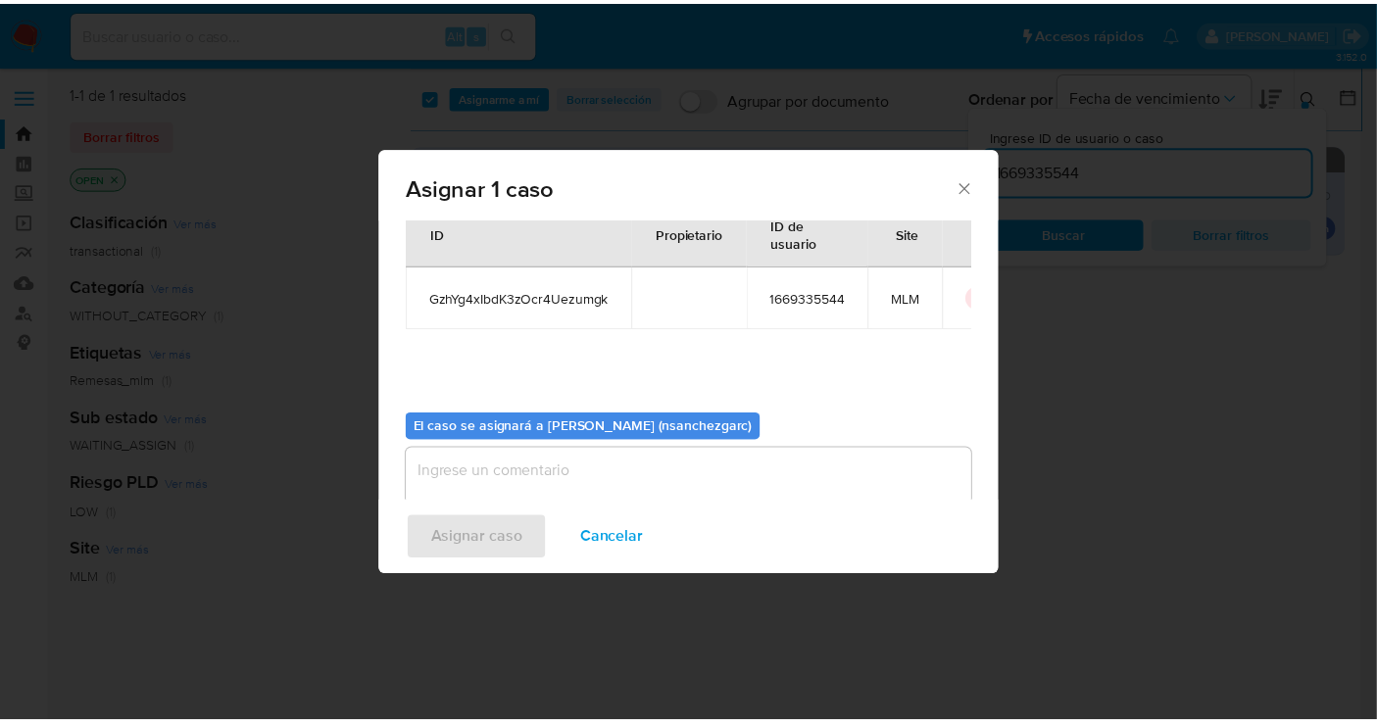
scroll to position [100, 0]
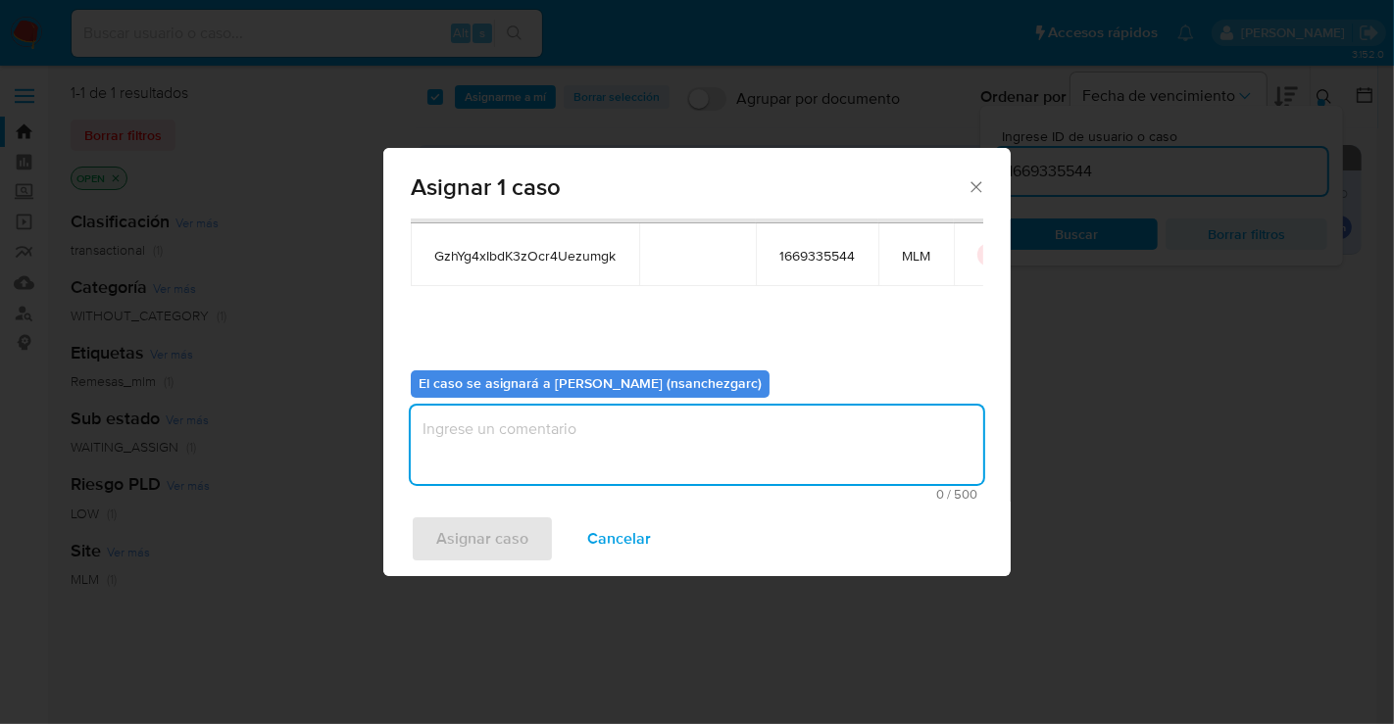
click at [462, 431] on textarea "assign-modal" at bounding box center [697, 445] width 572 height 78
type textarea "nesg"
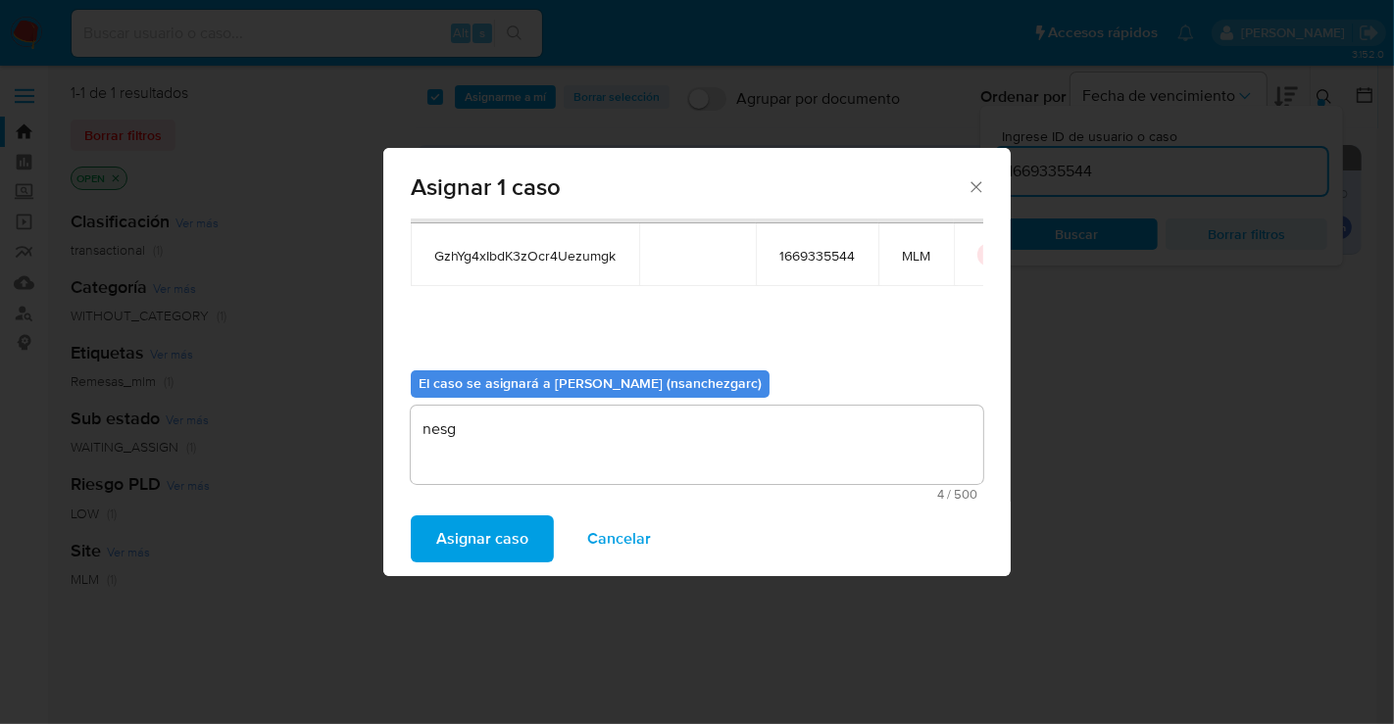
click at [485, 534] on span "Asignar caso" at bounding box center [482, 538] width 92 height 43
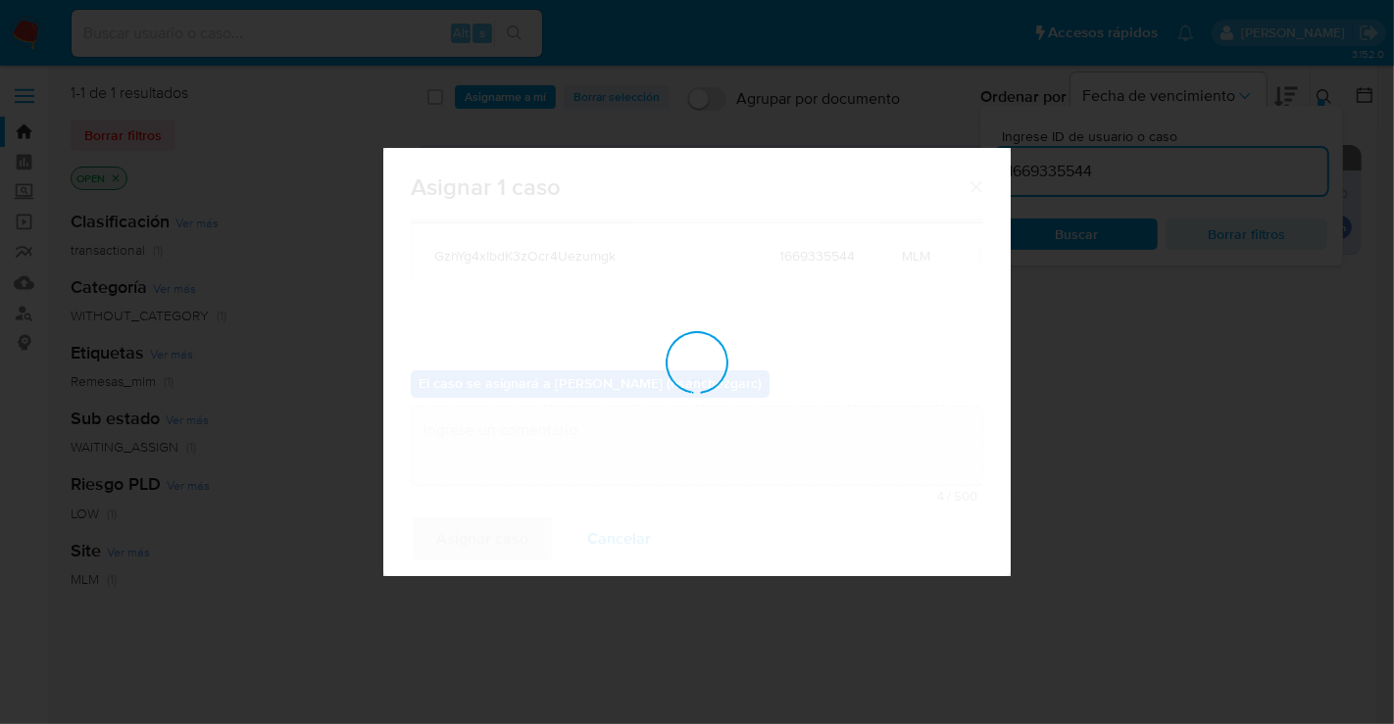
checkbox input "false"
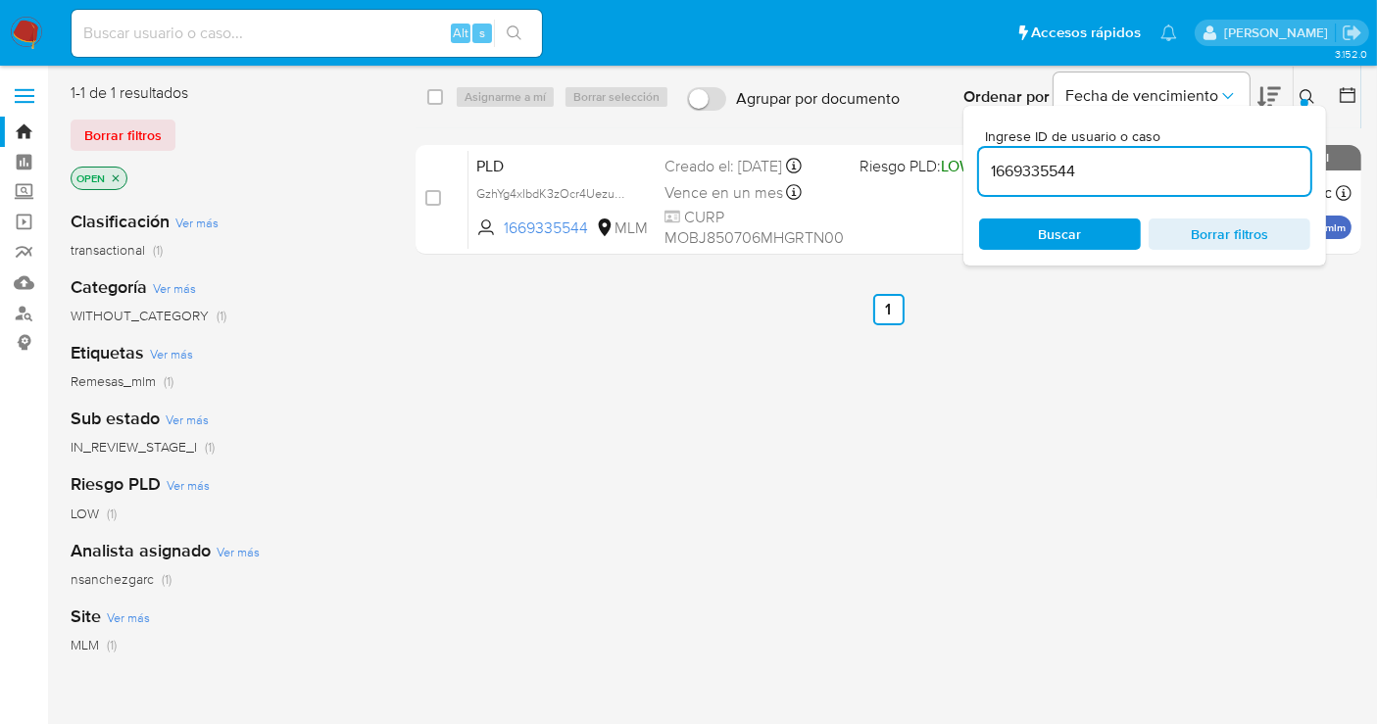
click at [1308, 89] on icon at bounding box center [1308, 97] width 16 height 16
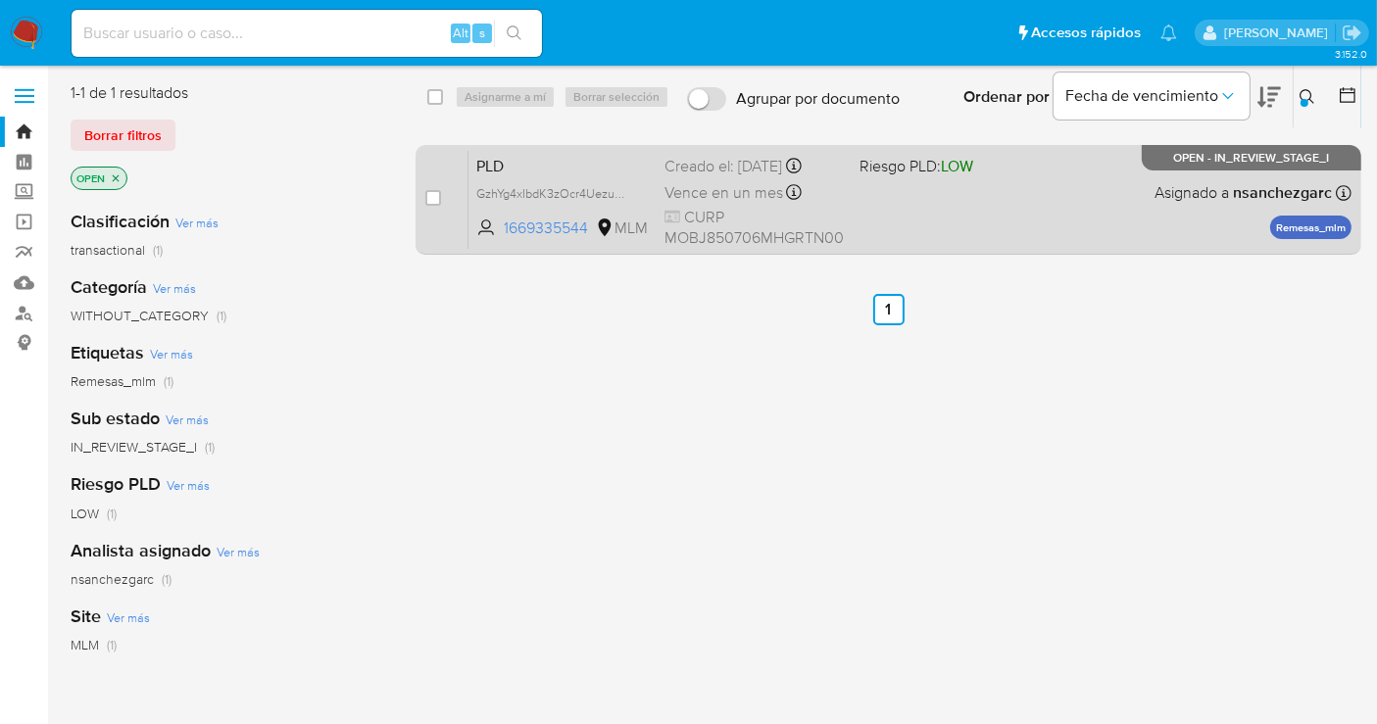
click at [711, 187] on span "Vence en un mes" at bounding box center [723, 193] width 119 height 22
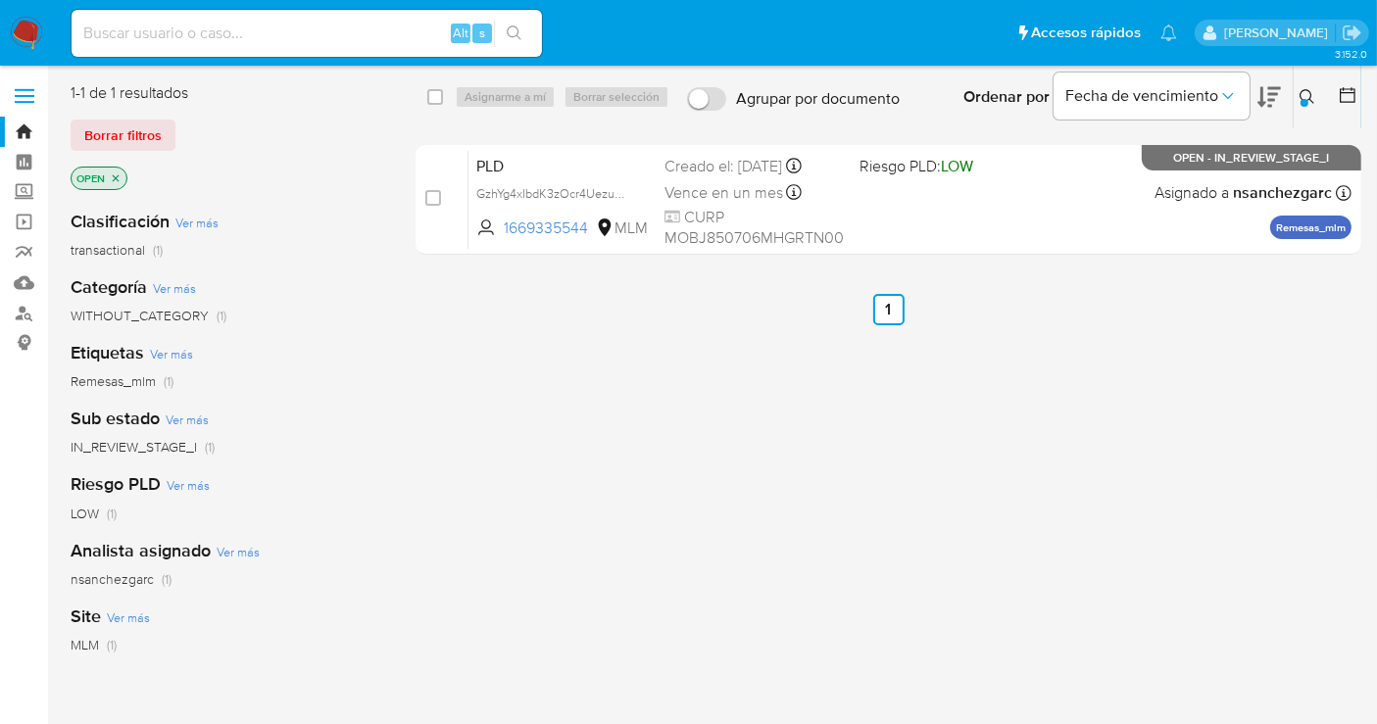
click at [134, 40] on input at bounding box center [307, 33] width 470 height 25
paste input "1634753994"
type input "1634753994"
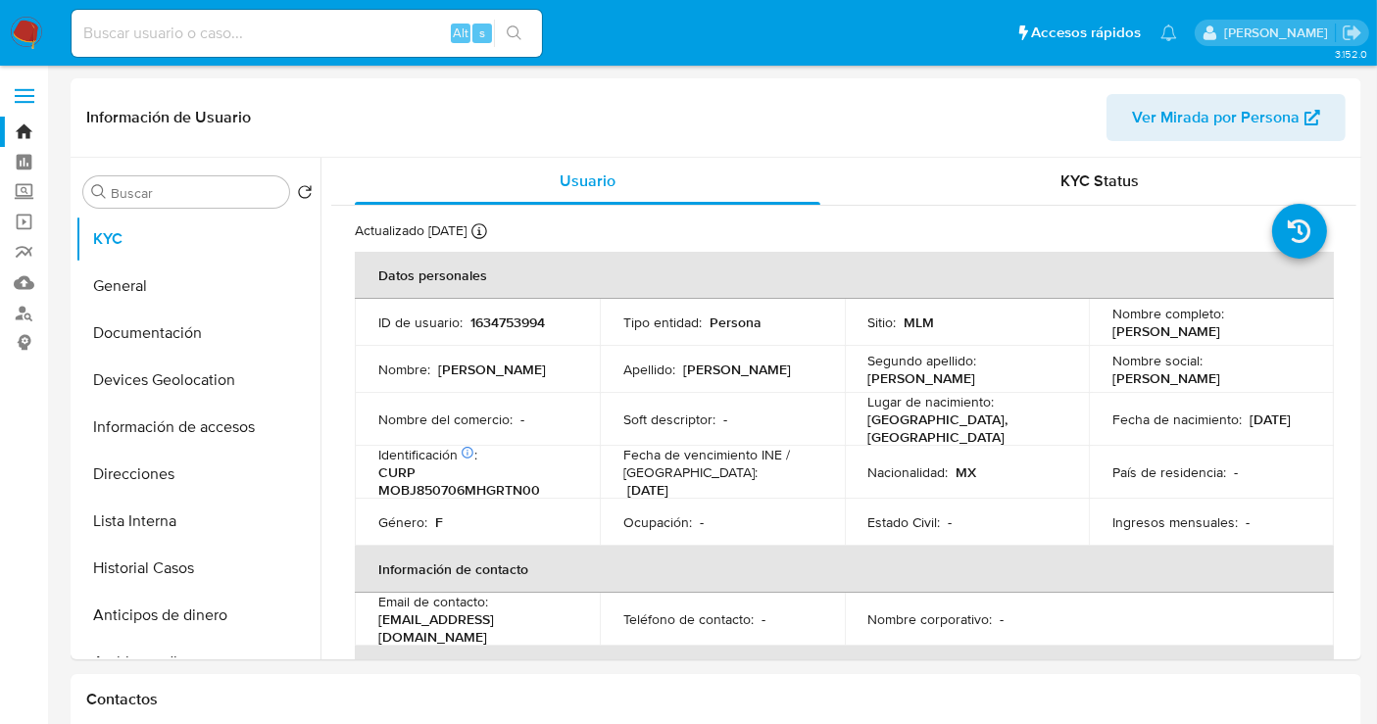
select select "10"
click at [164, 480] on button "Direcciones" at bounding box center [189, 474] width 229 height 47
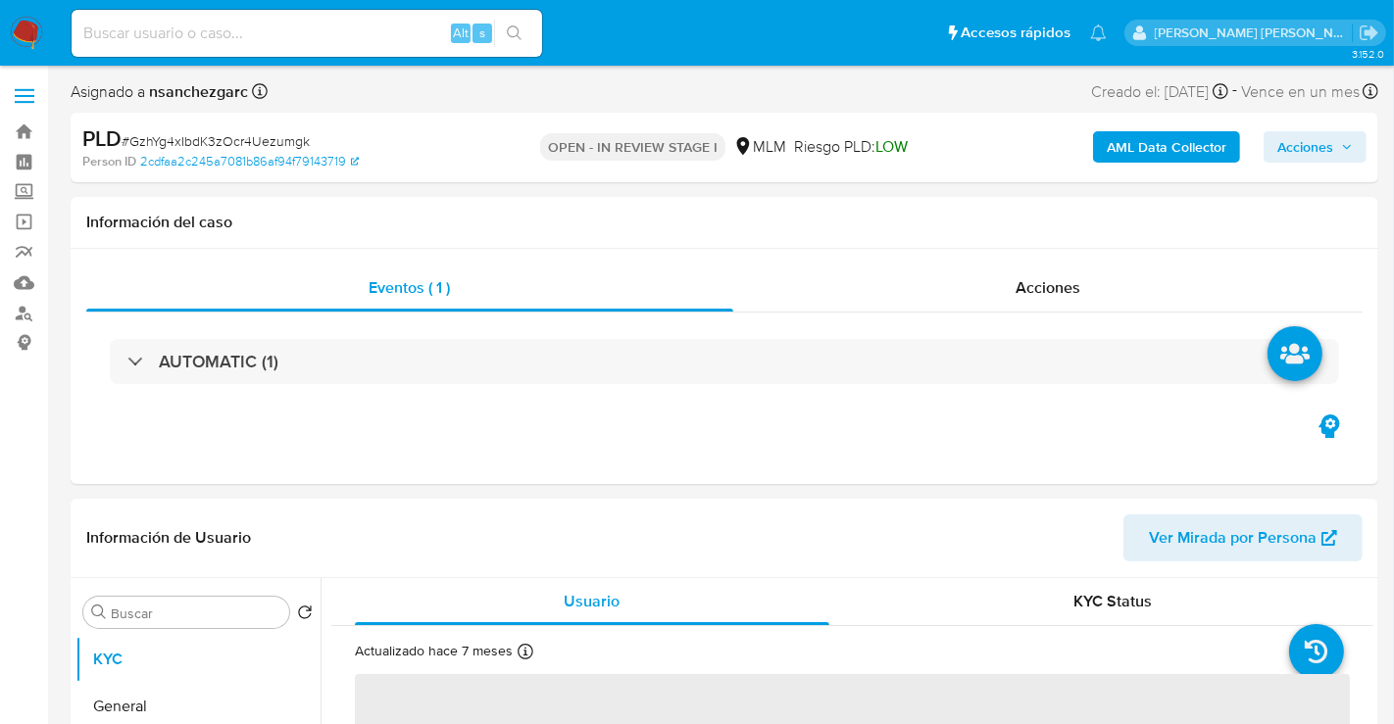
select select "10"
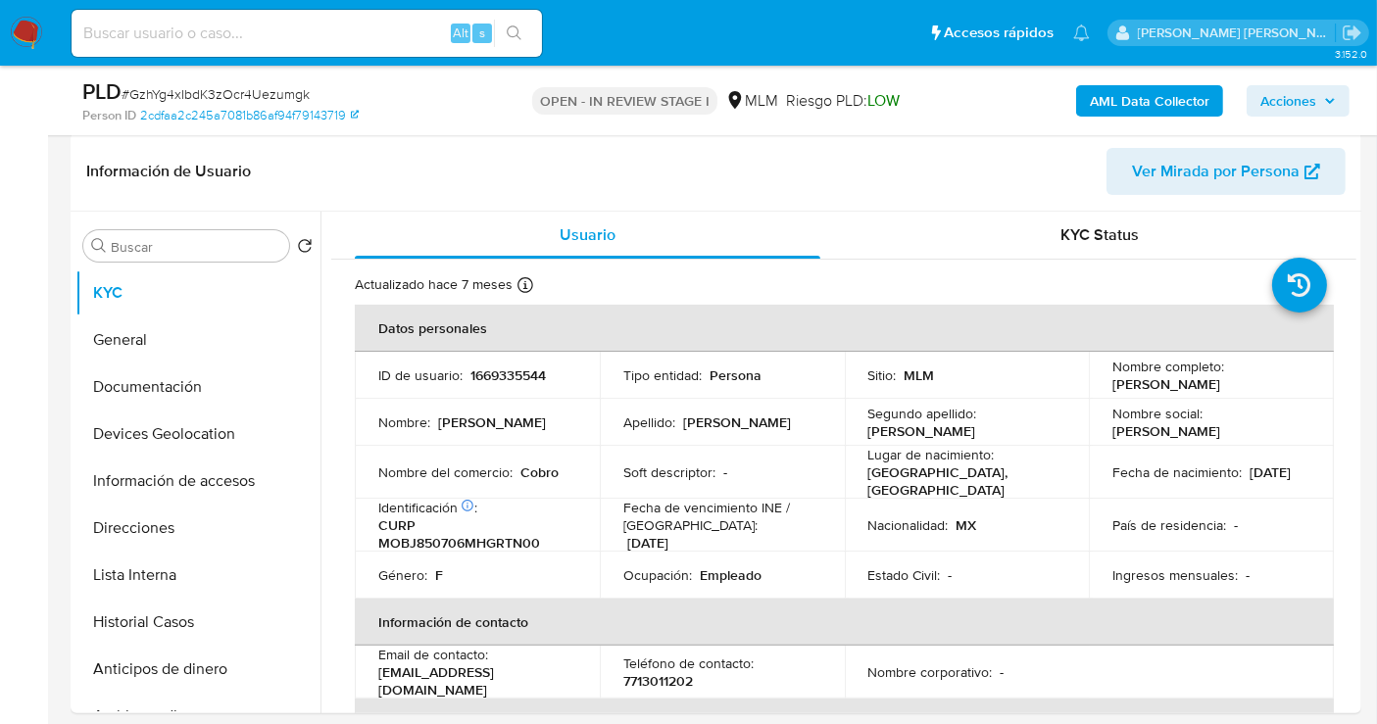
scroll to position [326, 0]
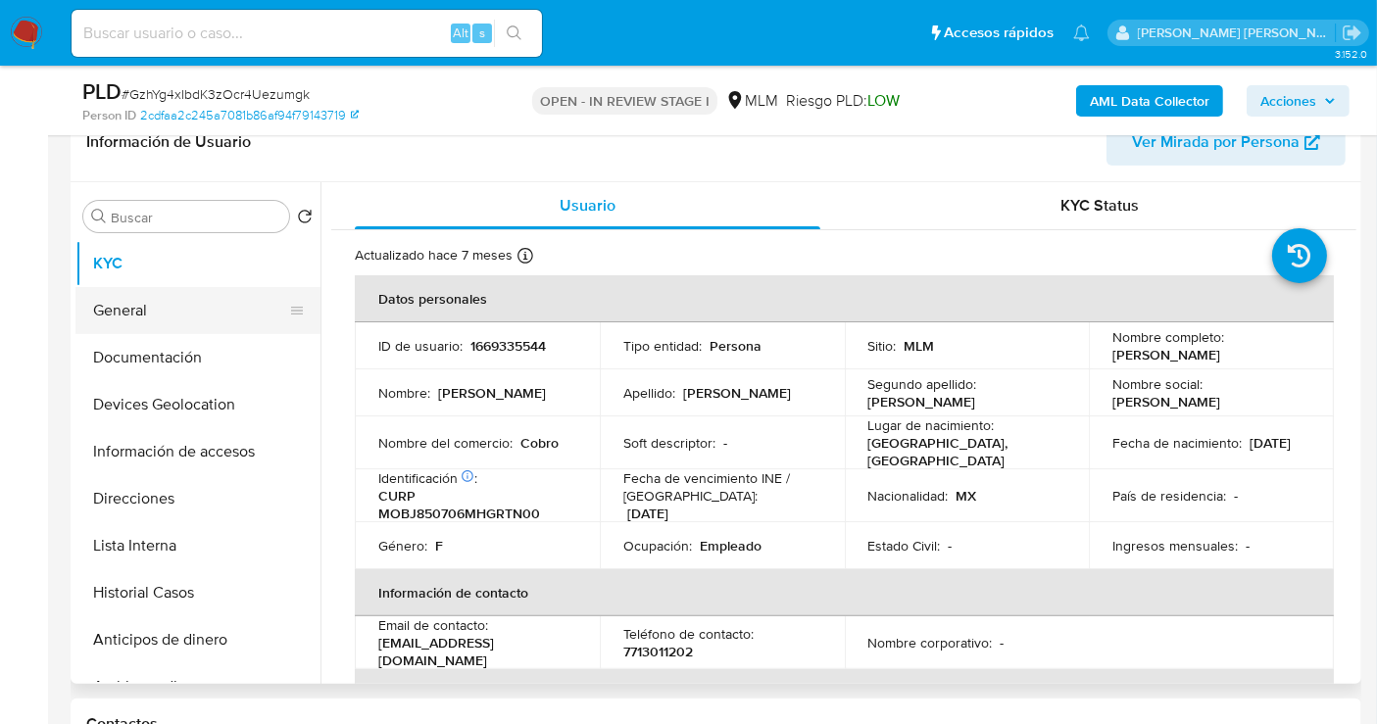
click at [168, 309] on button "General" at bounding box center [189, 310] width 229 height 47
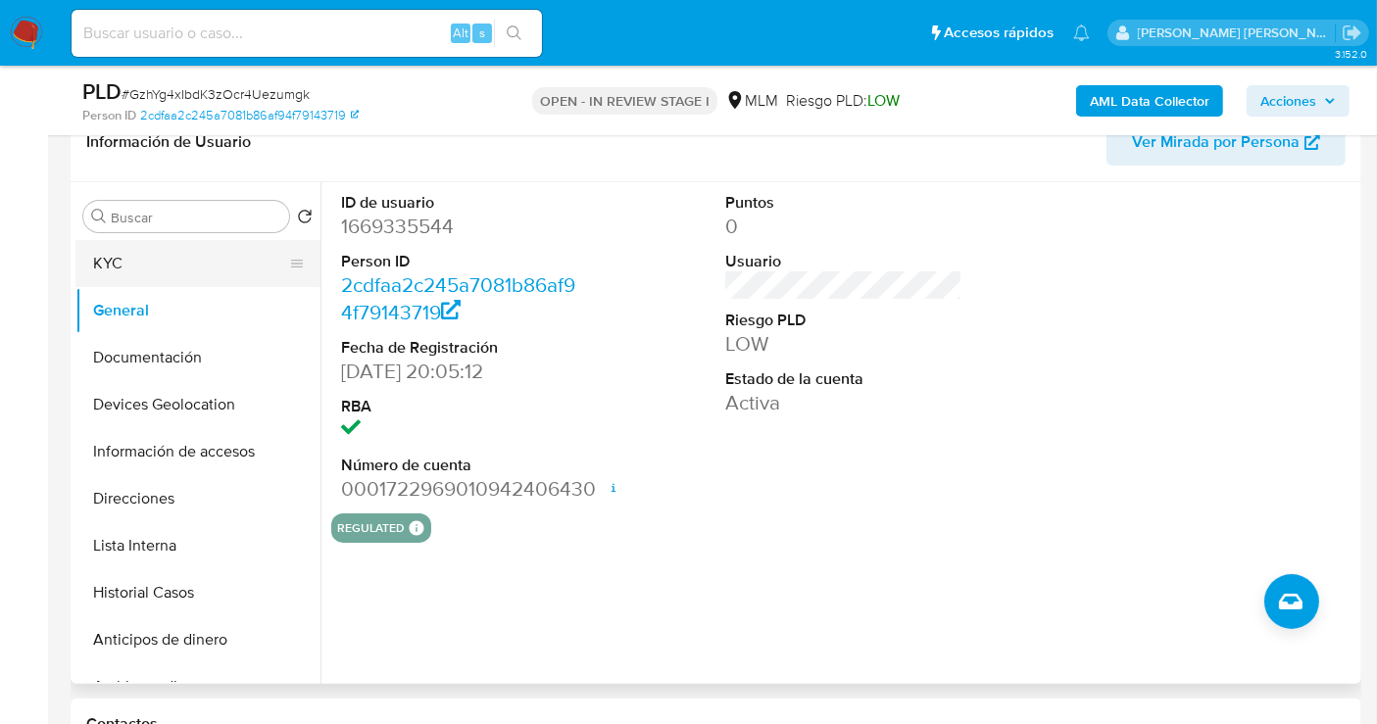
click at [121, 275] on button "KYC" at bounding box center [189, 263] width 229 height 47
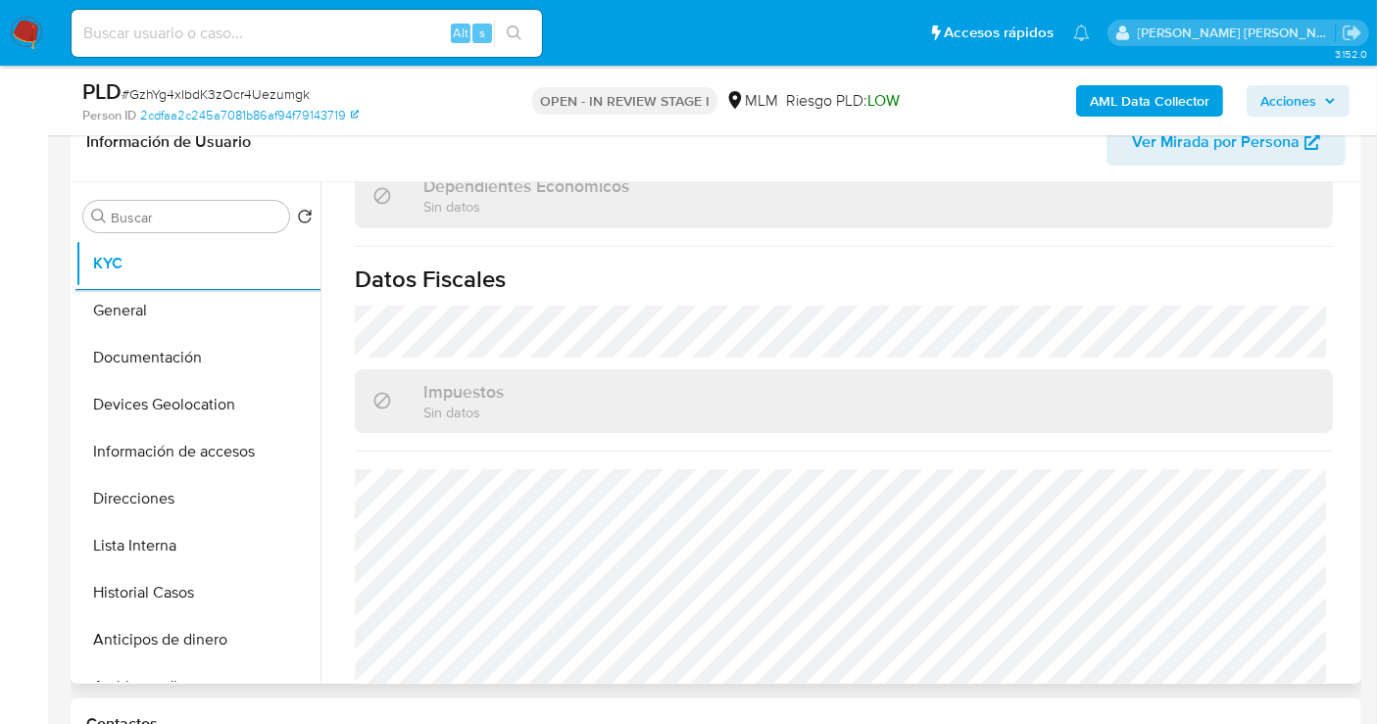
scroll to position [1237, 0]
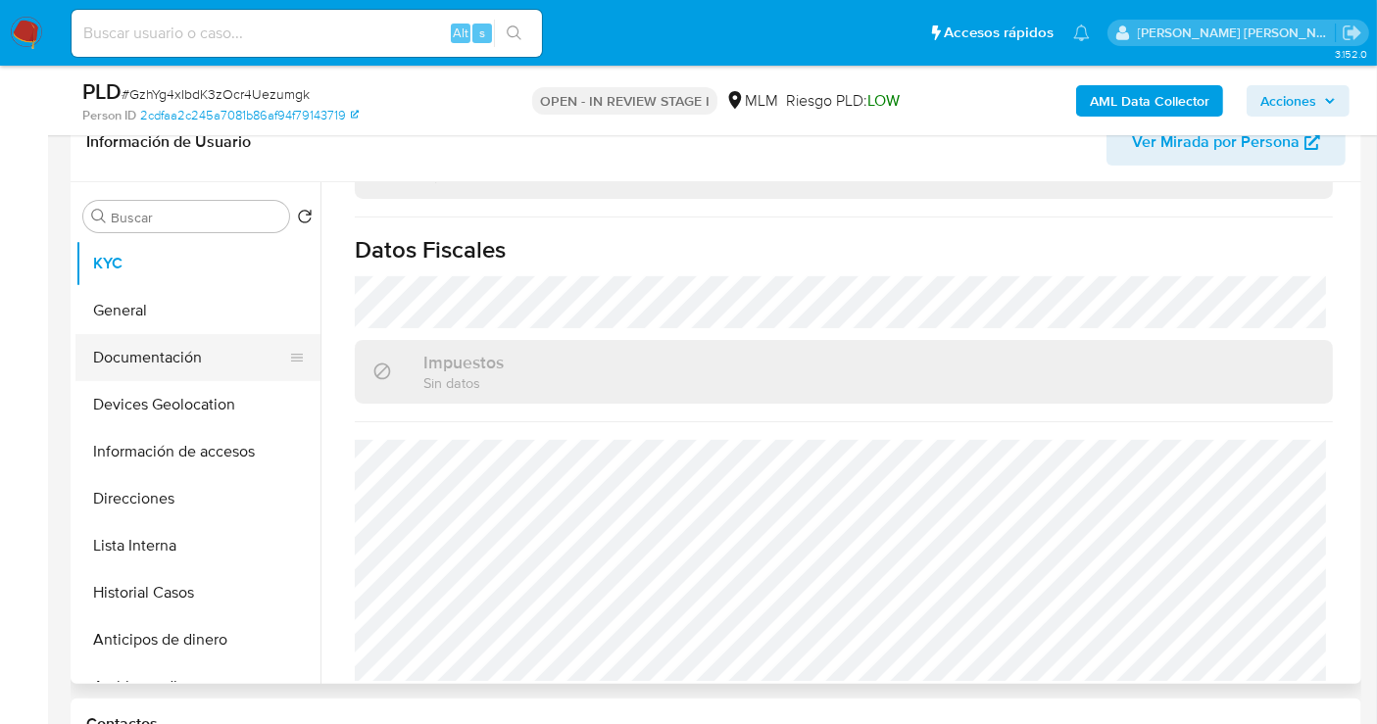
click at [145, 351] on button "Documentación" at bounding box center [189, 357] width 229 height 47
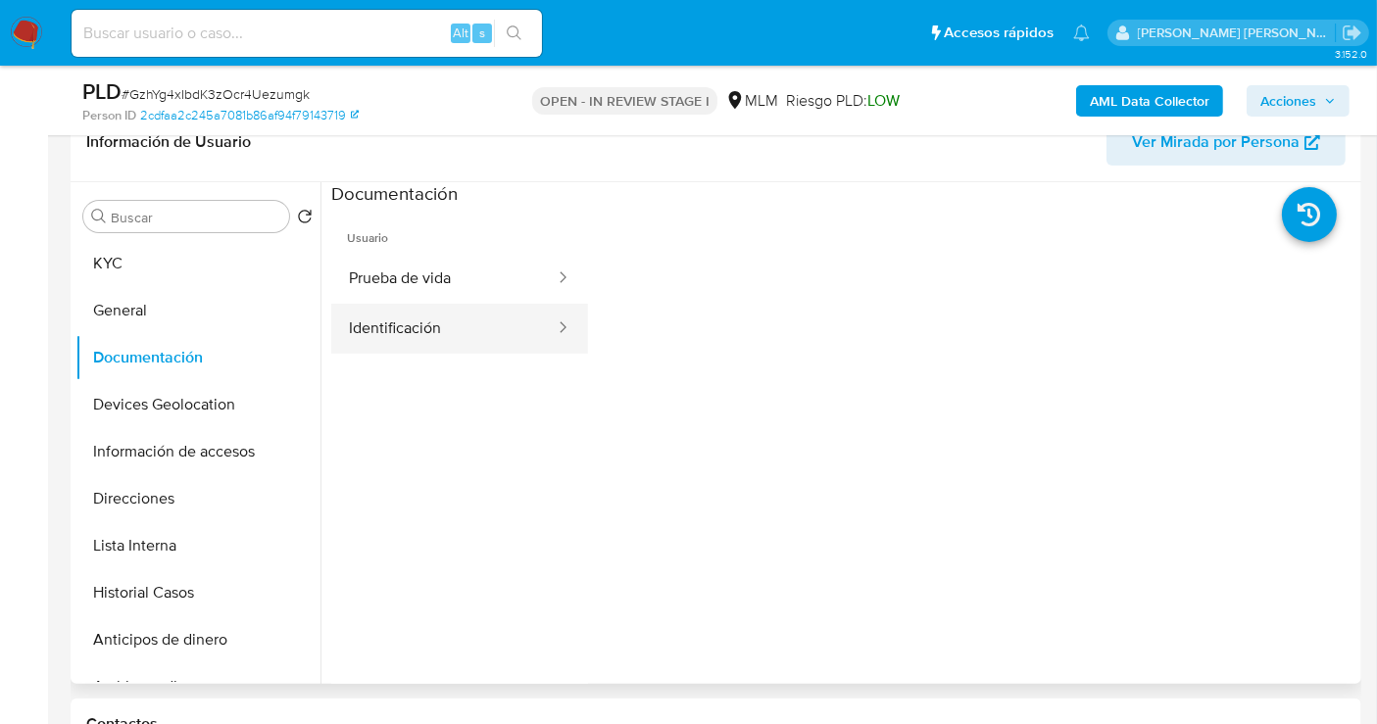
click at [419, 336] on button "Identificación" at bounding box center [443, 329] width 225 height 50
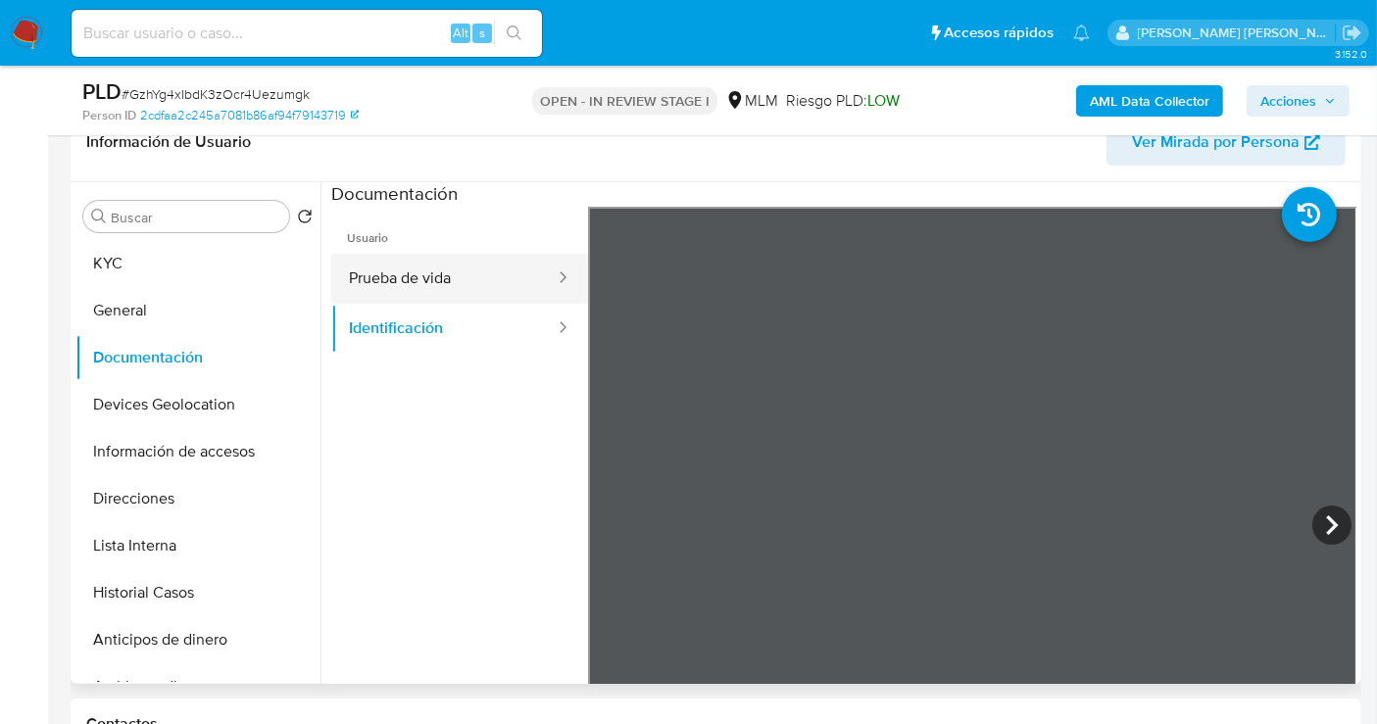
click at [444, 271] on button "Prueba de vida" at bounding box center [443, 279] width 225 height 50
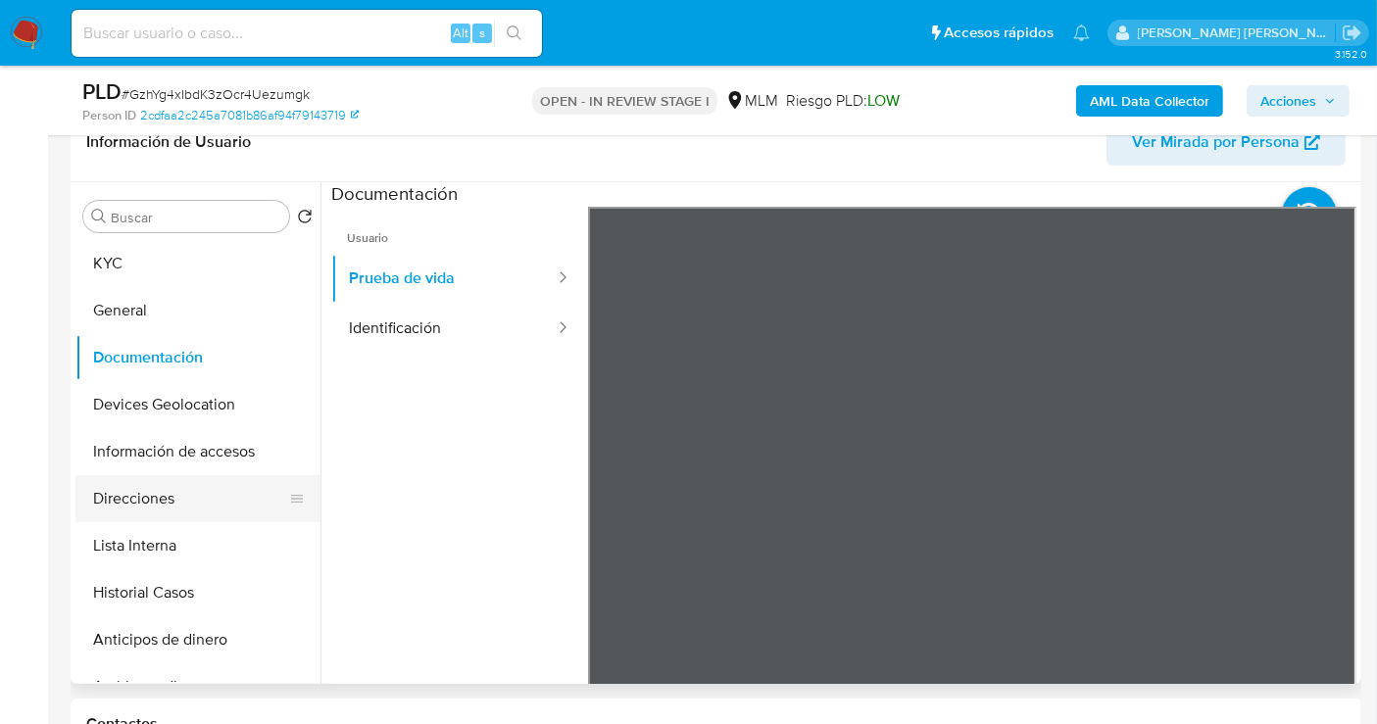
click at [137, 501] on button "Direcciones" at bounding box center [189, 498] width 229 height 47
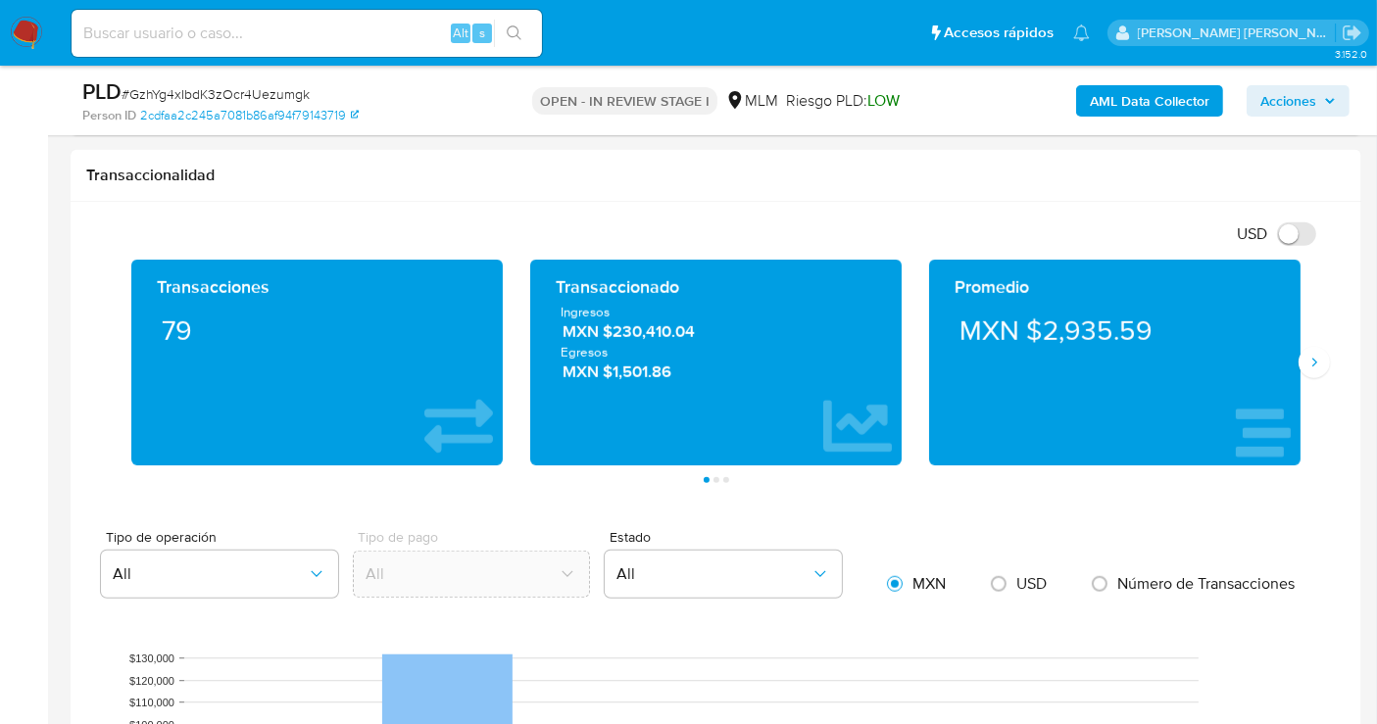
scroll to position [1306, 0]
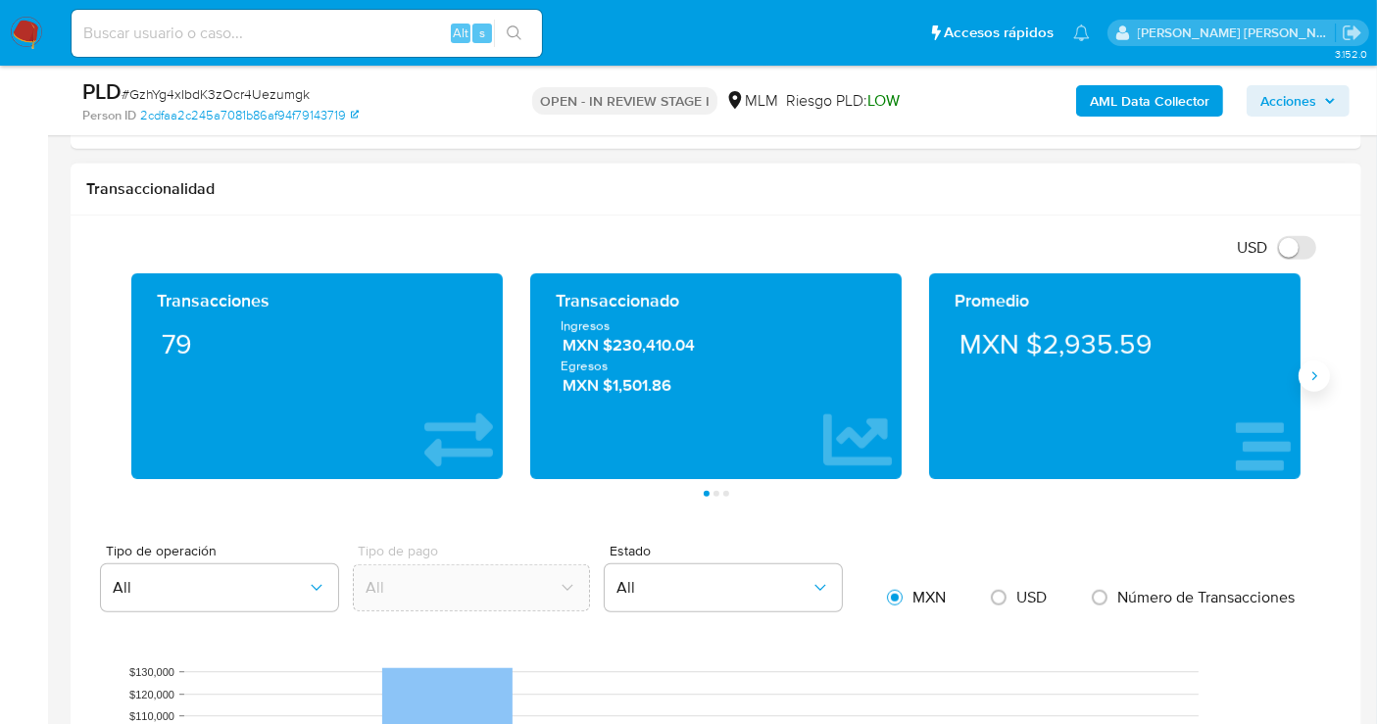
click at [1319, 363] on button "Siguiente" at bounding box center [1314, 376] width 31 height 31
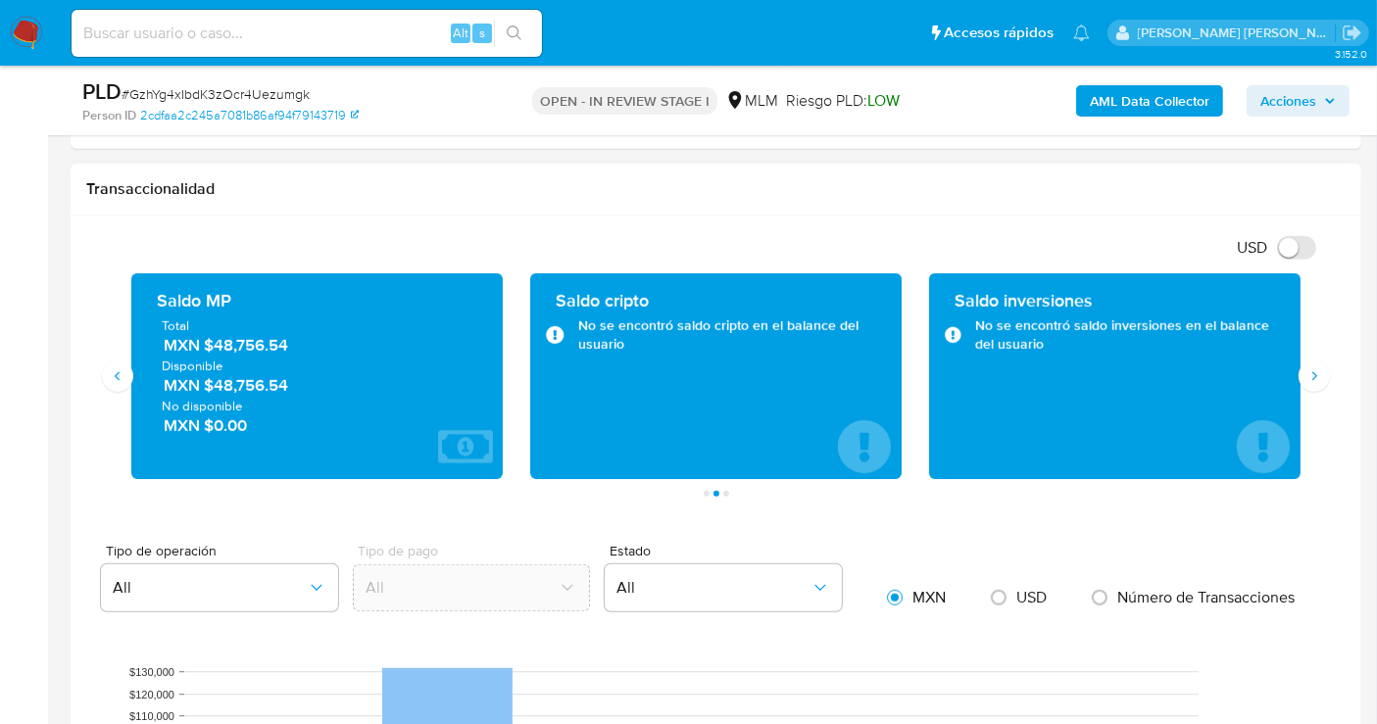
click at [257, 337] on span "MXN $48,756.54" at bounding box center [318, 345] width 309 height 23
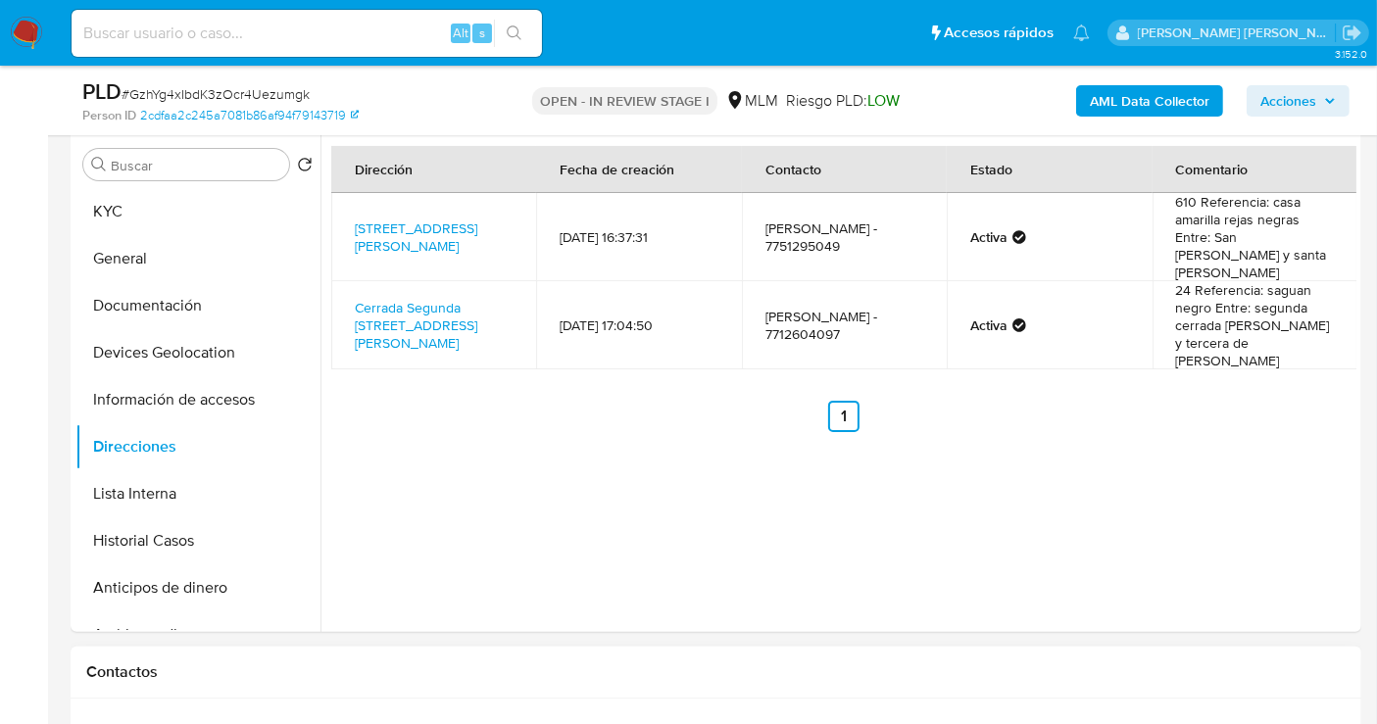
scroll to position [544, 0]
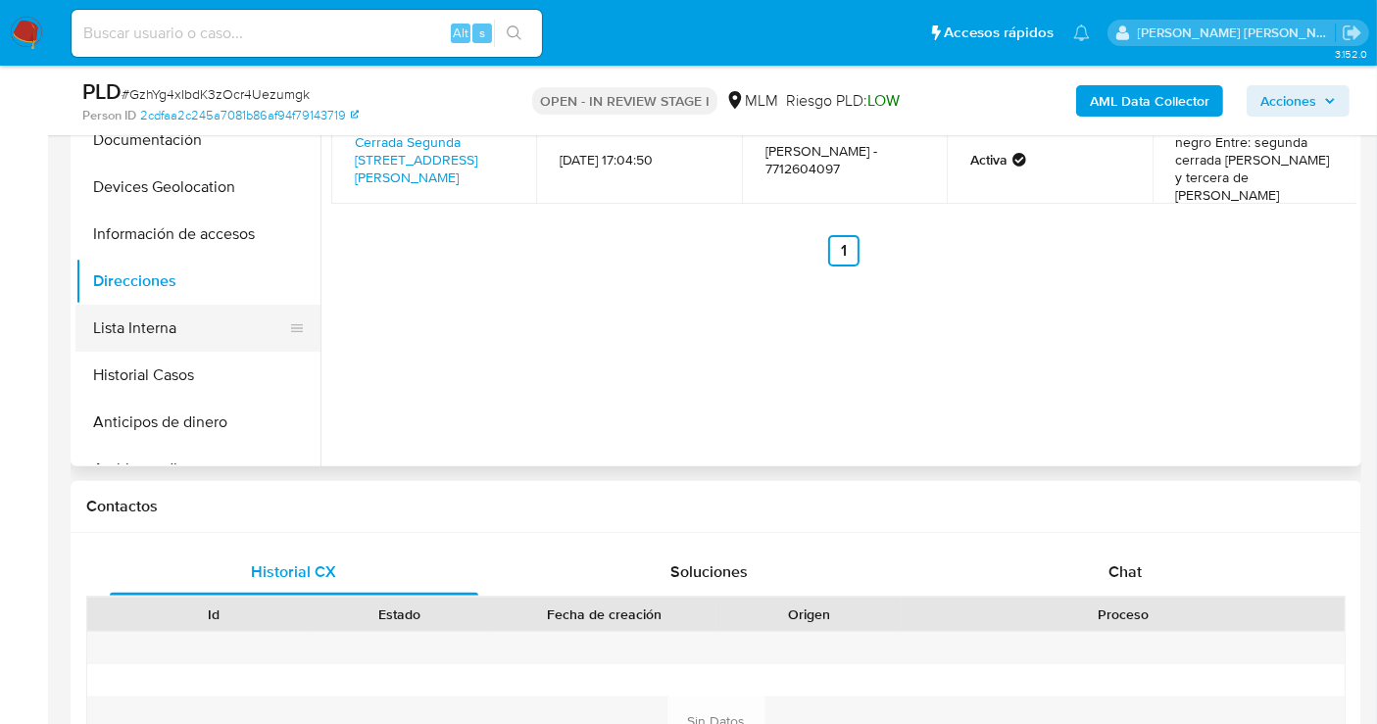
click at [140, 324] on button "Lista Interna" at bounding box center [189, 328] width 229 height 47
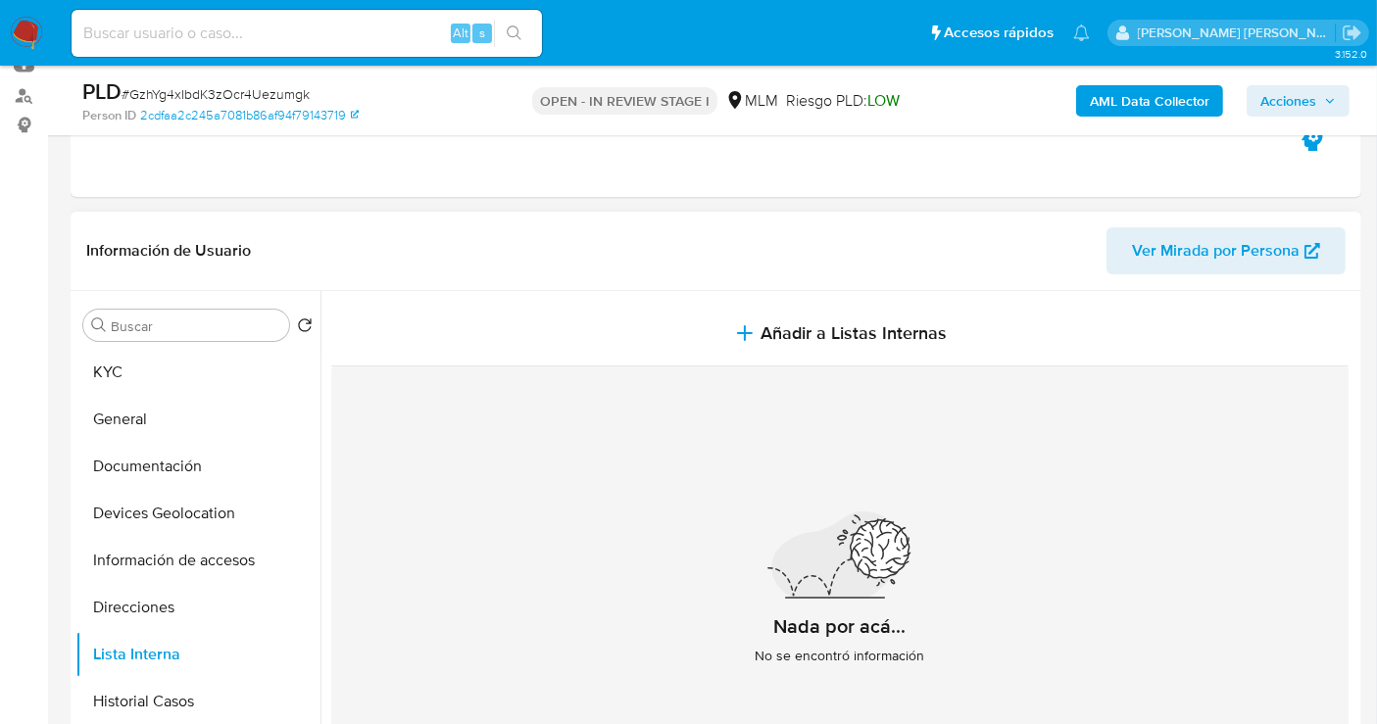
scroll to position [326, 0]
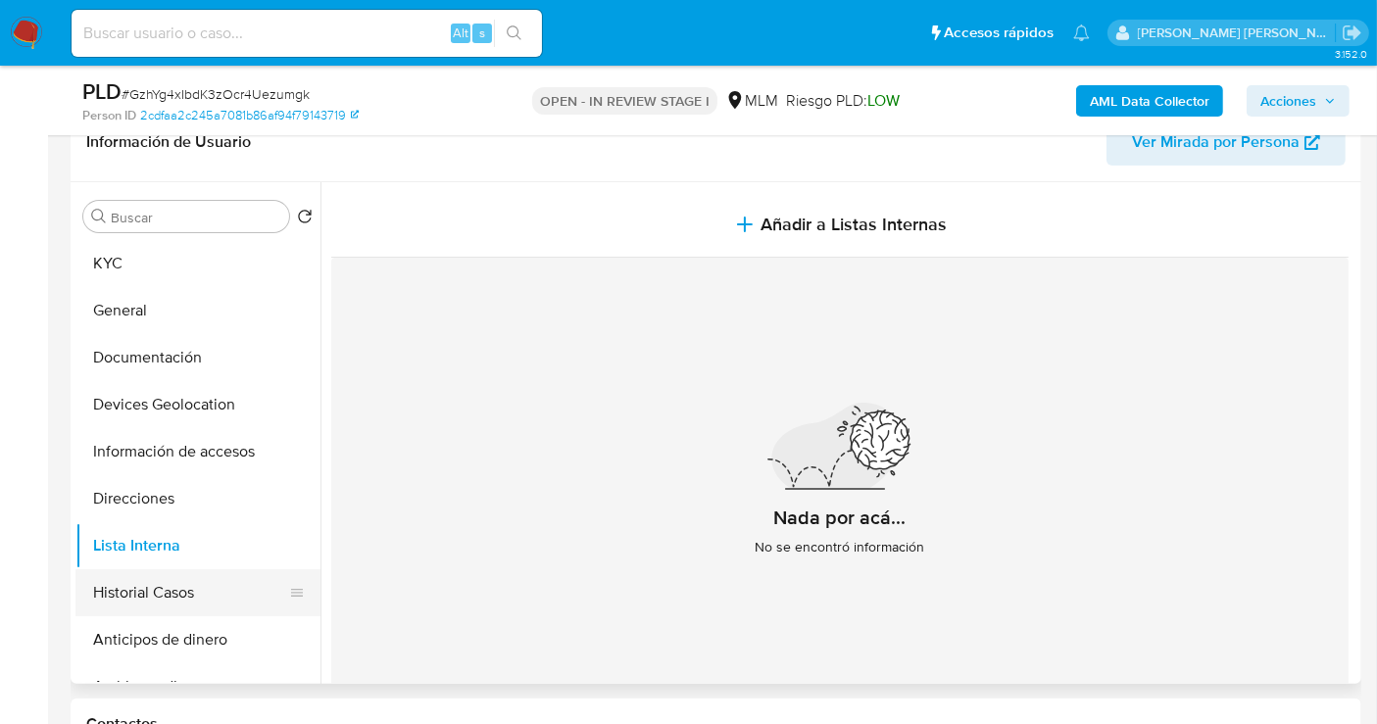
click at [158, 603] on button "Historial Casos" at bounding box center [189, 592] width 229 height 47
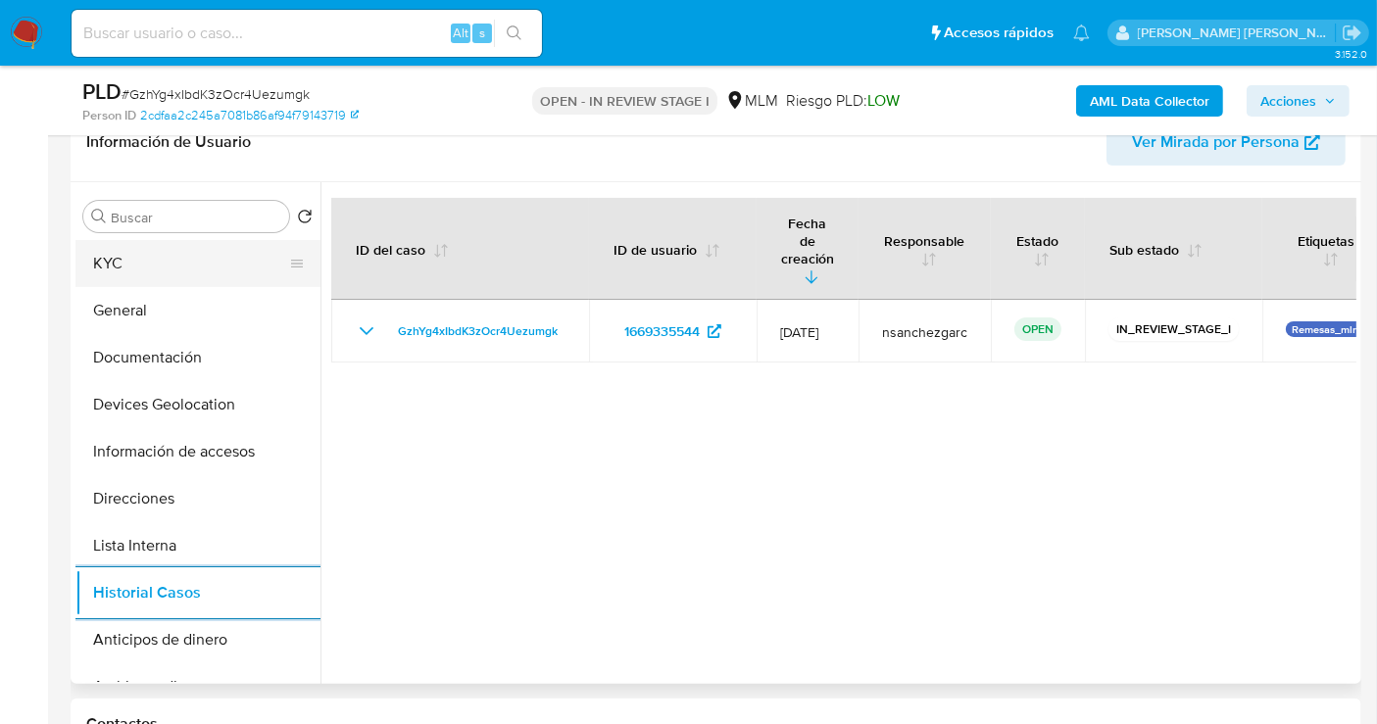
click at [135, 275] on button "KYC" at bounding box center [189, 263] width 229 height 47
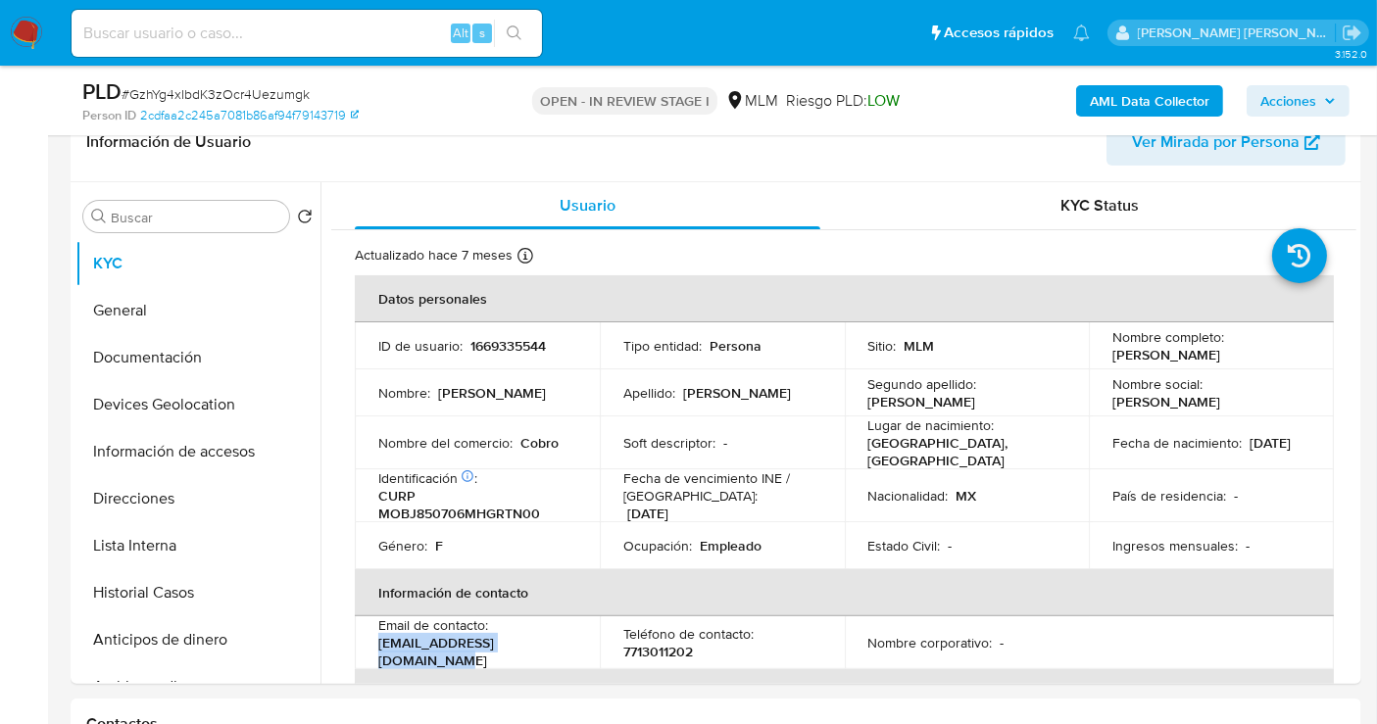
drag, startPoint x: 579, startPoint y: 642, endPoint x: 719, endPoint y: 57, distance: 601.6
click at [368, 643] on td "Email de contacto : [EMAIL_ADDRESS][DOMAIN_NAME]" at bounding box center [477, 642] width 245 height 53
copy p "[EMAIL_ADDRESS][DOMAIN_NAME]"
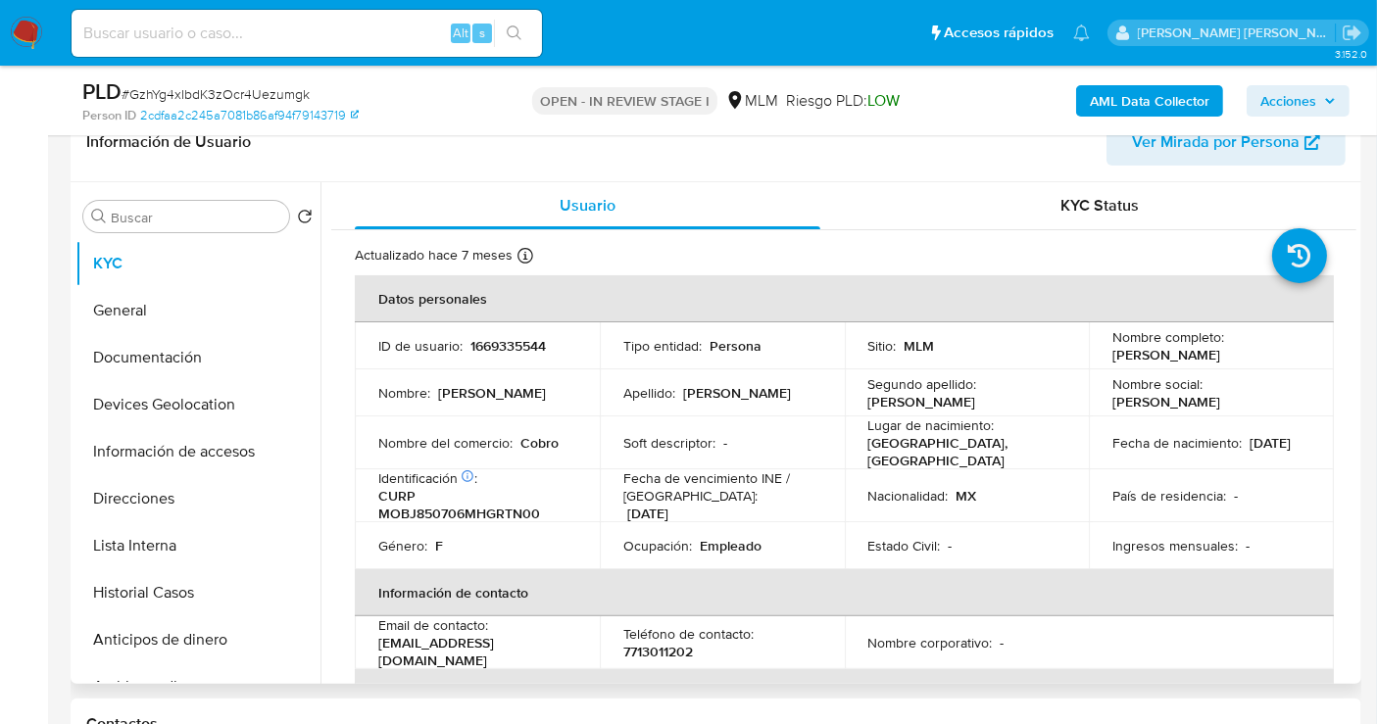
click at [671, 644] on p "7713011202" at bounding box center [658, 652] width 70 height 18
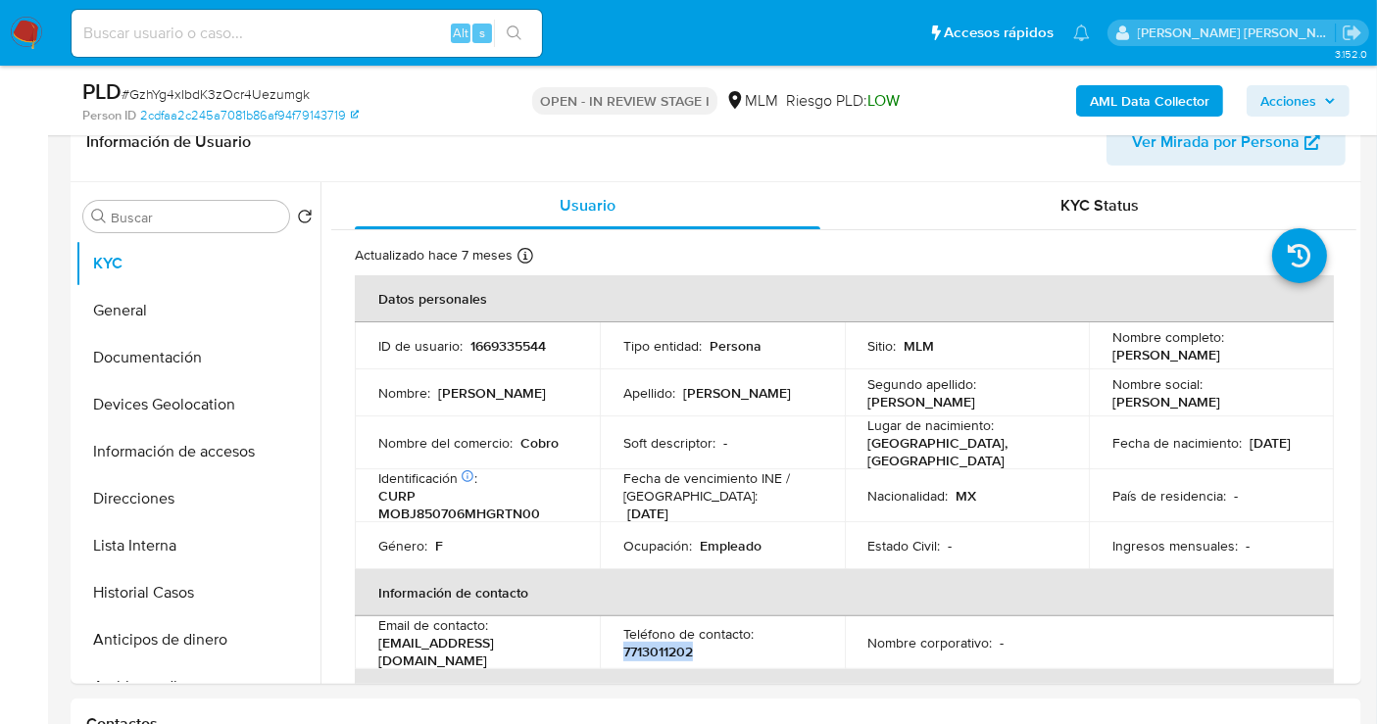
copy p "7713011202"
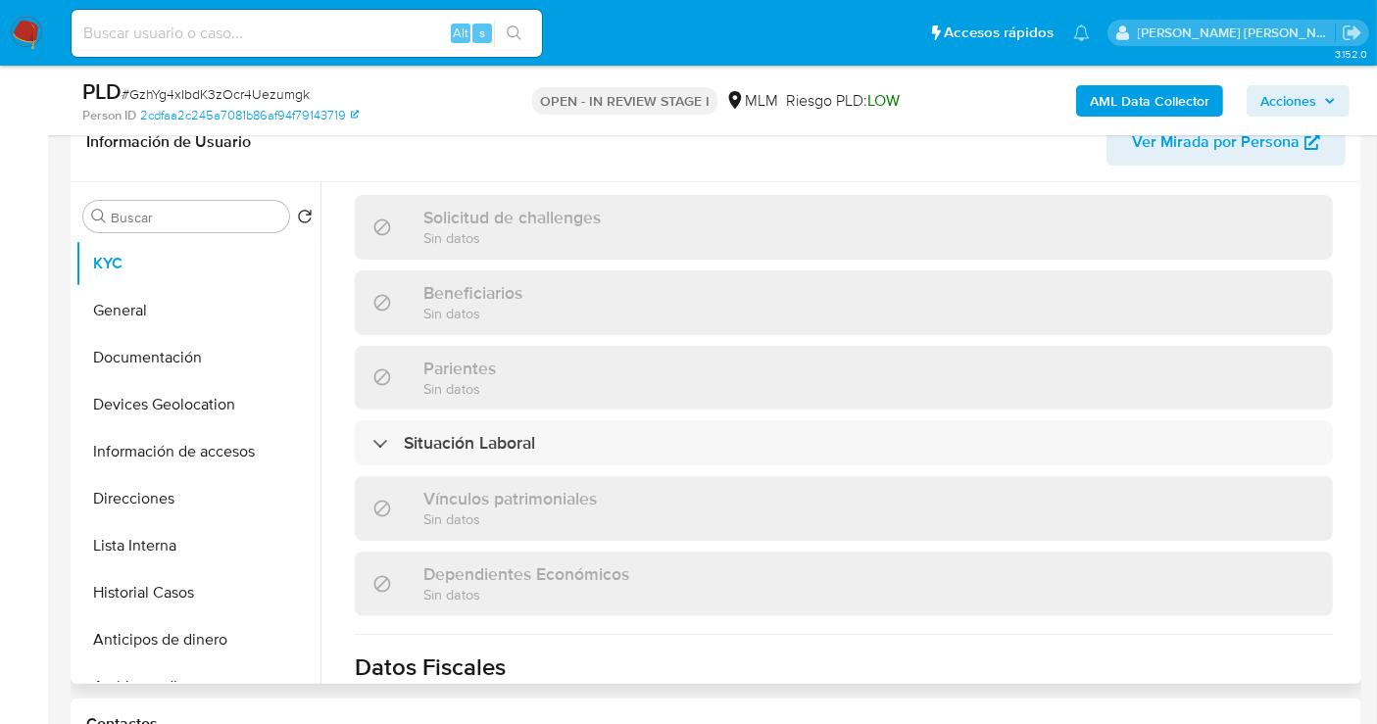
scroll to position [802, 0]
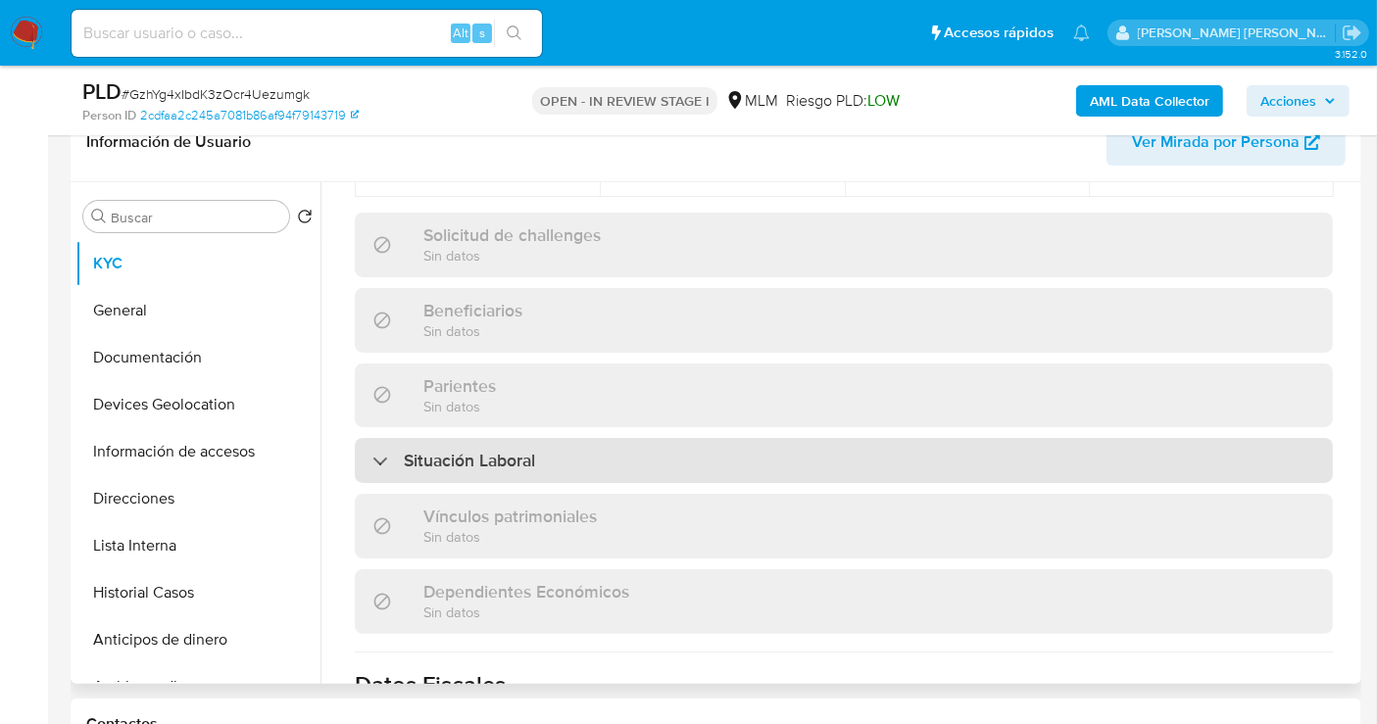
click at [520, 455] on h3 "Situación Laboral" at bounding box center [469, 461] width 131 height 22
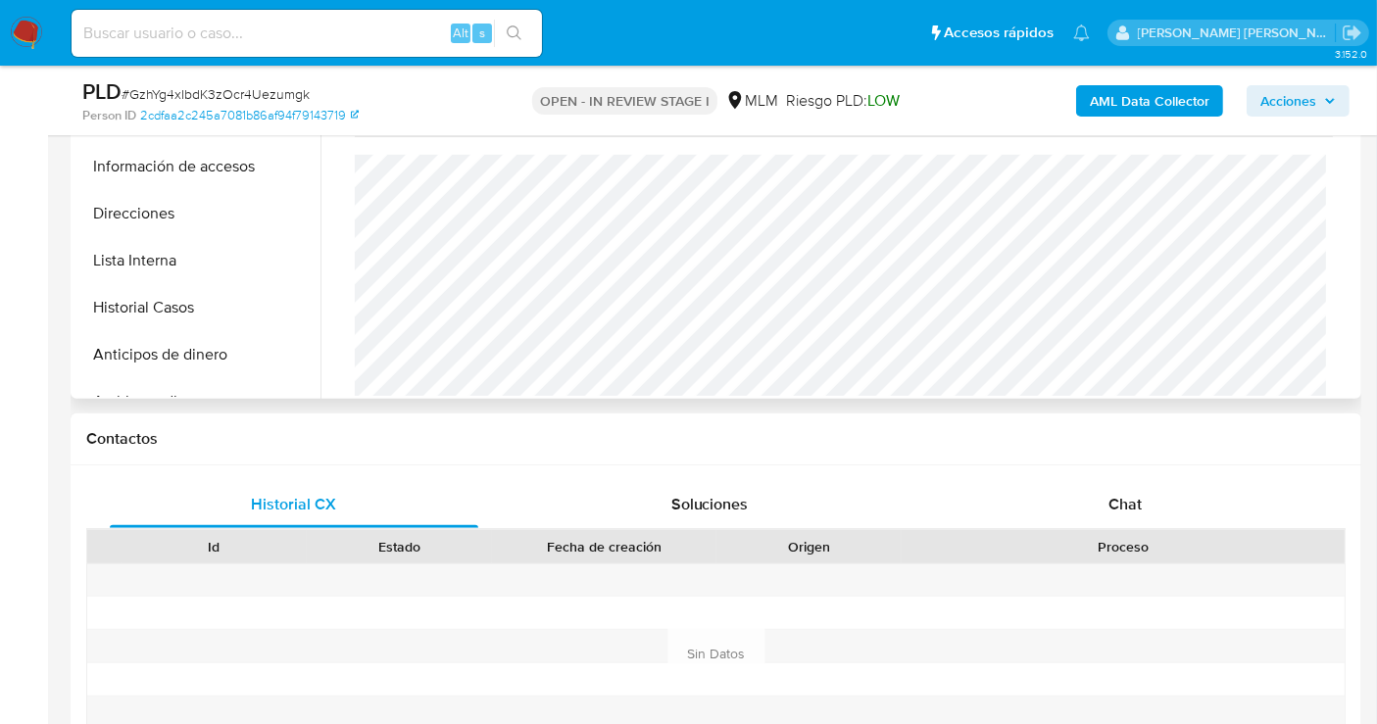
scroll to position [980, 0]
